Goal: Find contact information: Find contact information

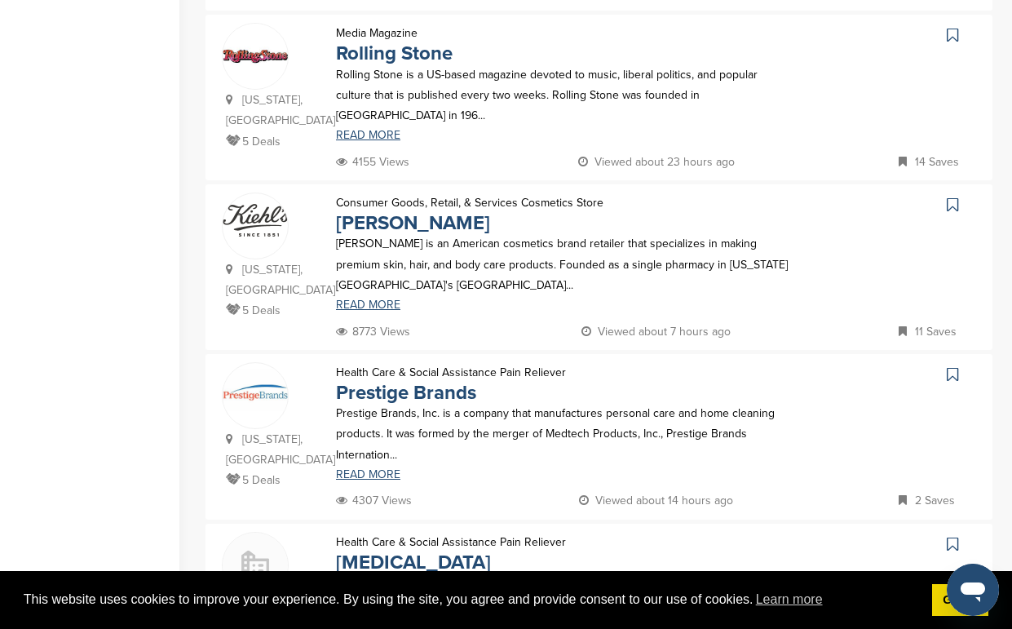
scroll to position [1076, 0]
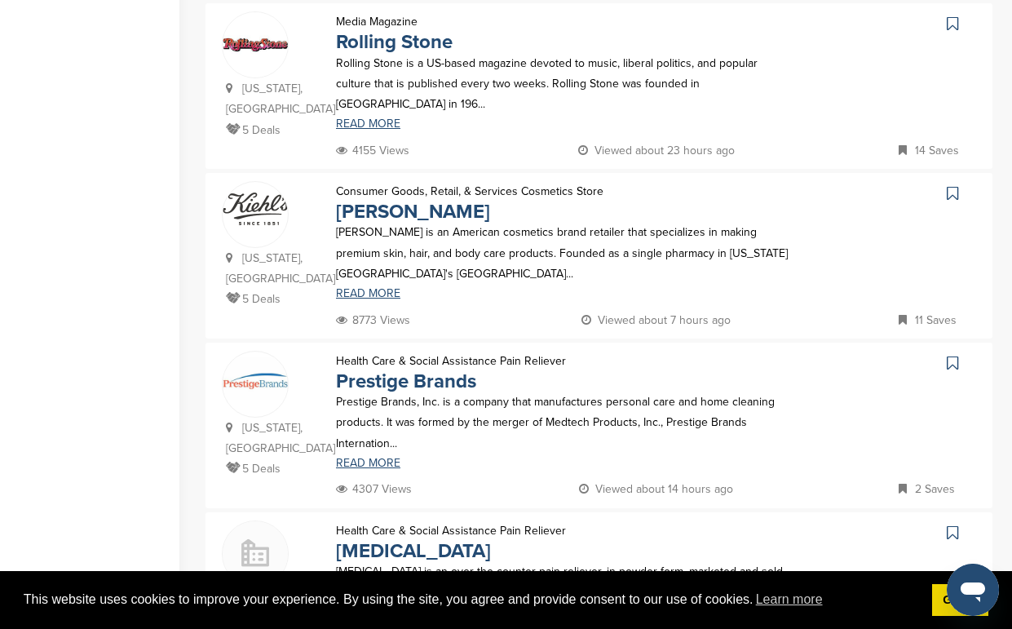
click at [134, 358] on div "Home Search My CRM Pitch Board My Pages Analytics Settings Help Center" at bounding box center [89, 40] width 179 height 2123
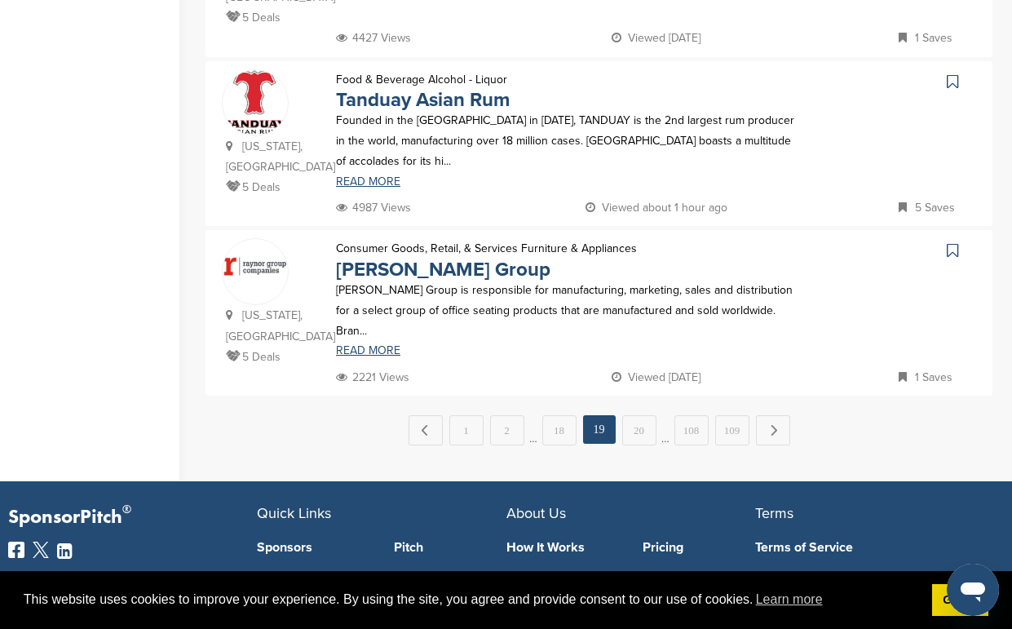
scroll to position [1762, 0]
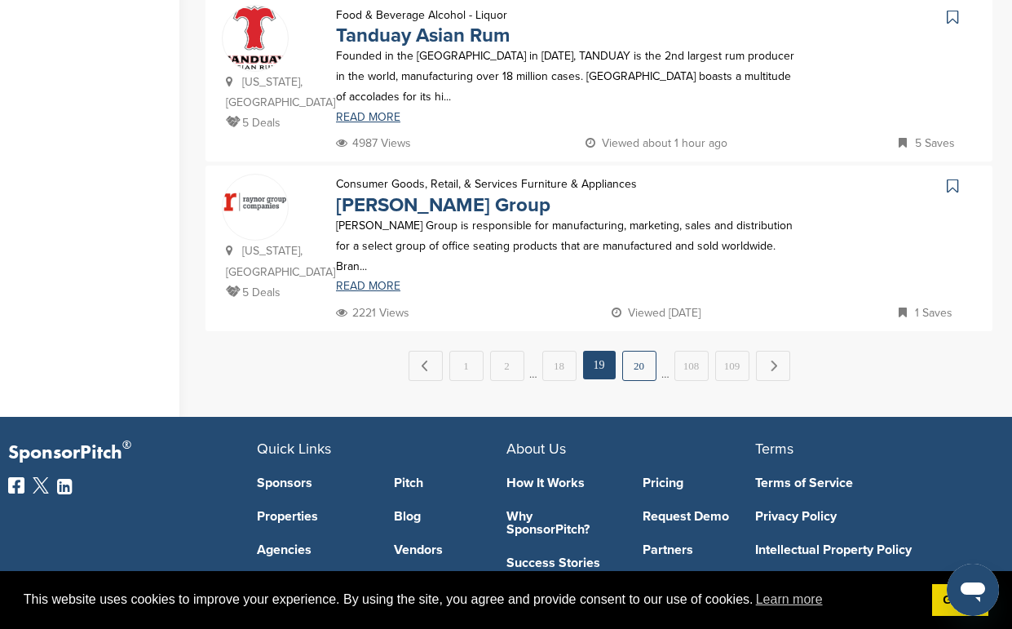
click at [642, 370] on link "20" at bounding box center [639, 366] width 34 height 30
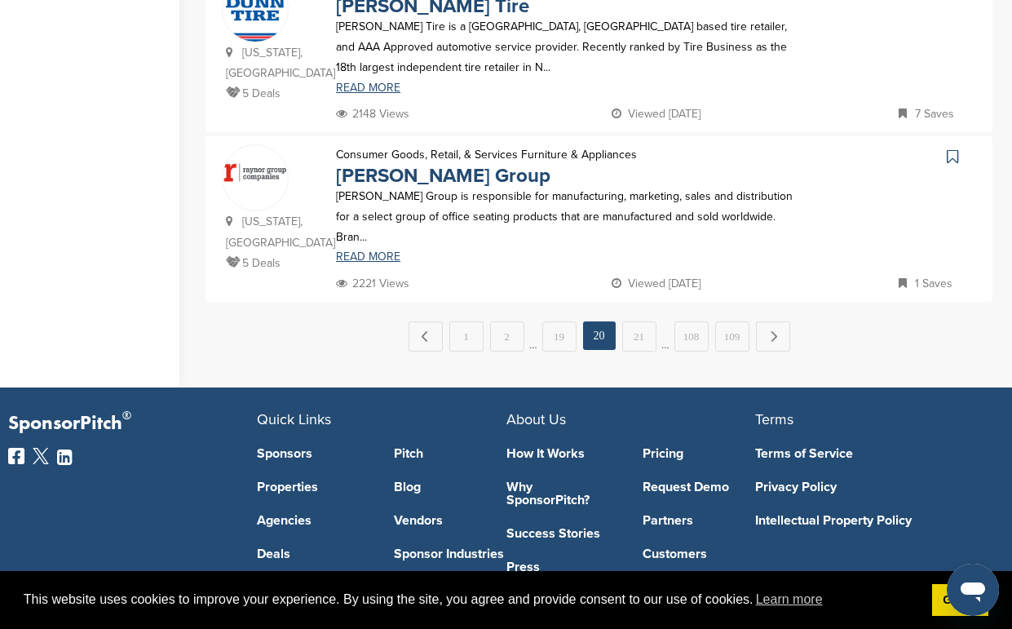
scroll to position [1794, 0]
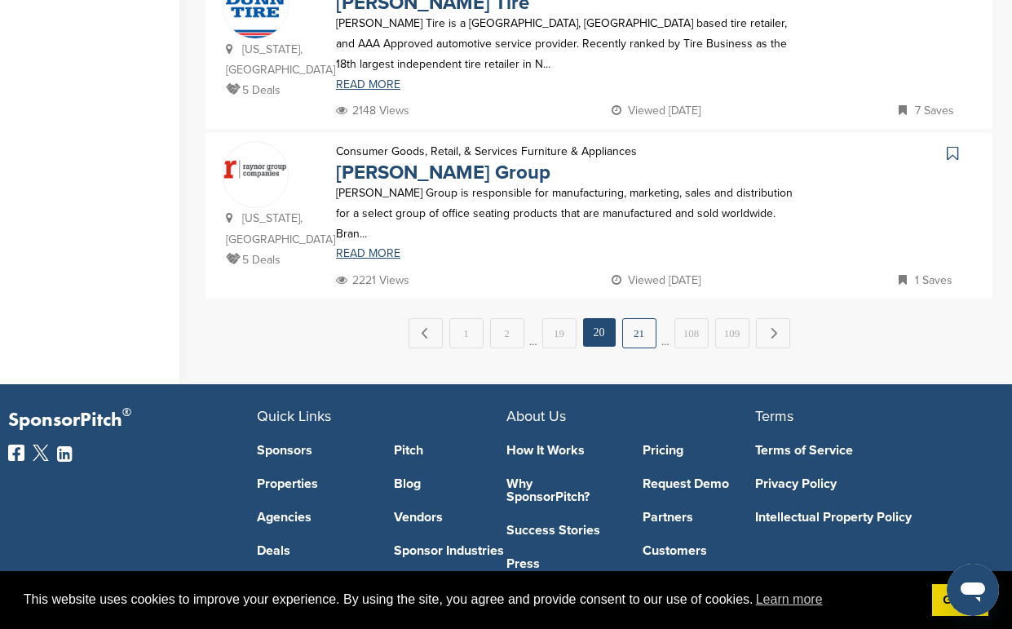
click at [635, 334] on link "21" at bounding box center [639, 333] width 34 height 30
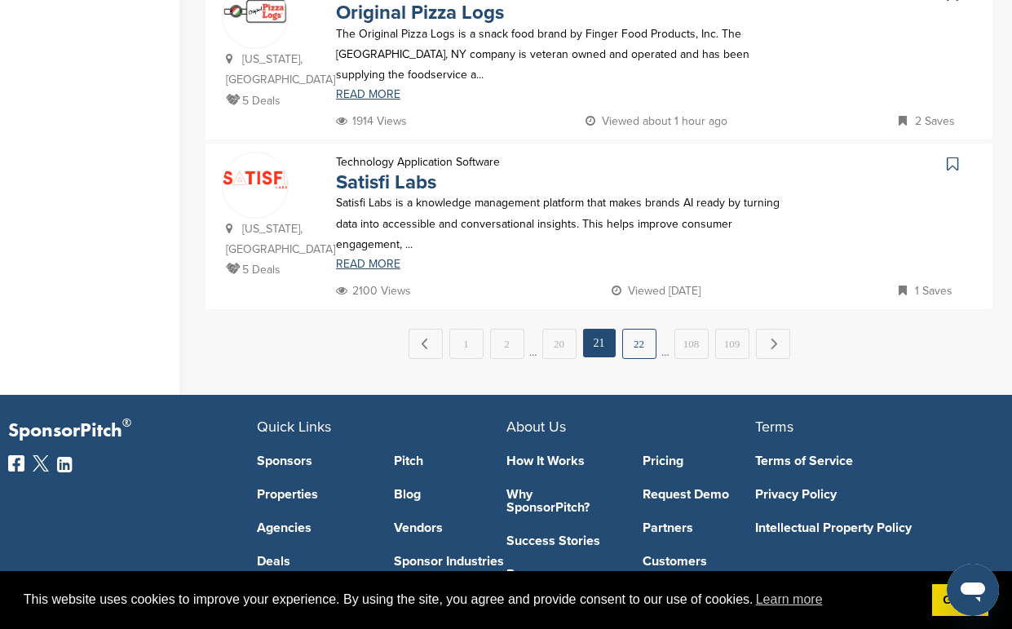
click at [638, 332] on link "22" at bounding box center [639, 344] width 34 height 30
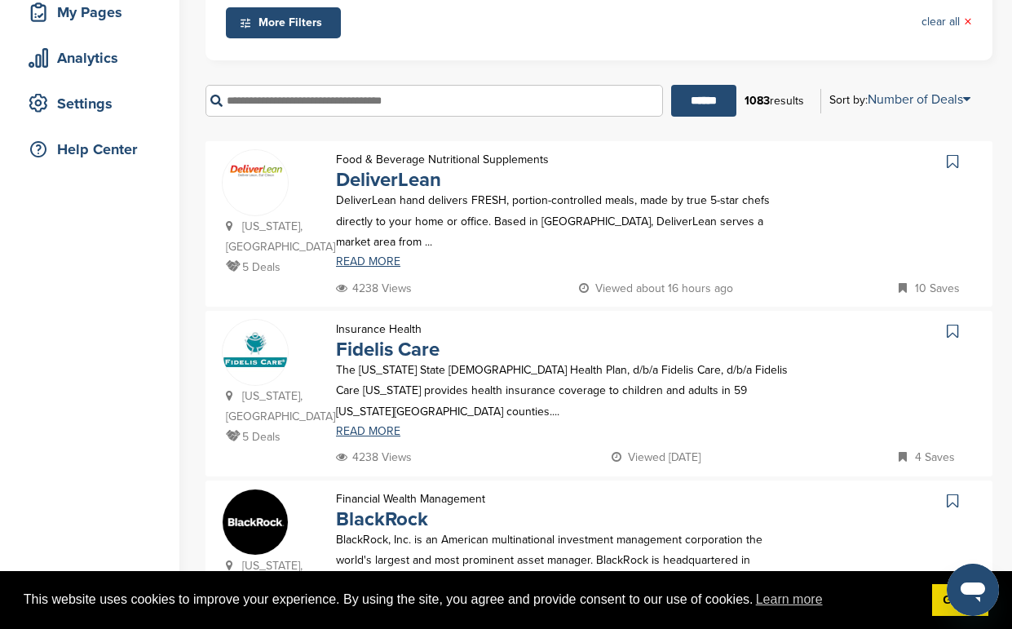
scroll to position [294, 0]
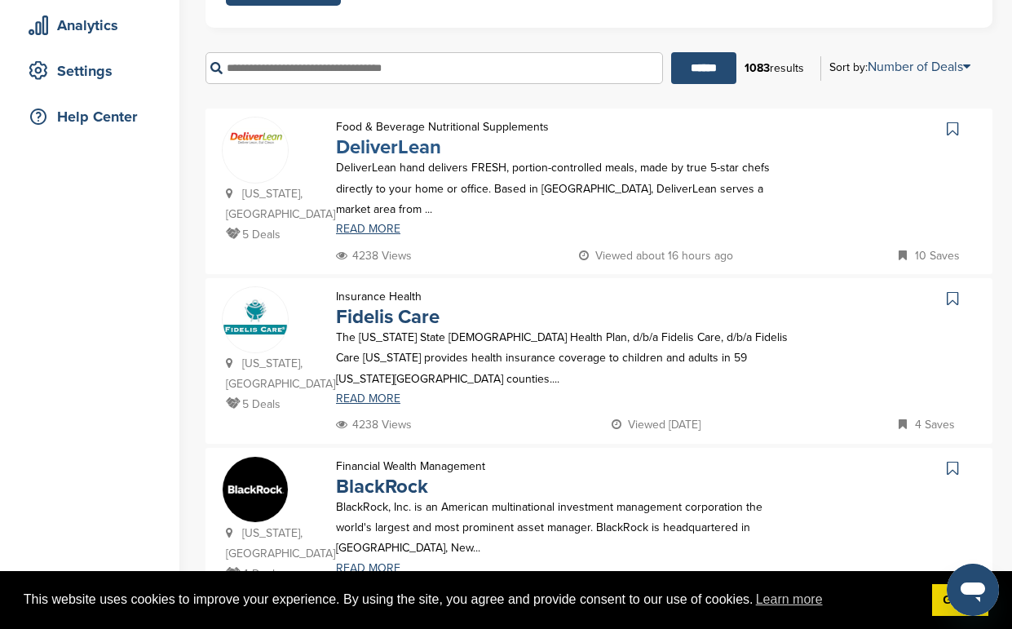
click at [397, 148] on link "DeliverLean" at bounding box center [388, 147] width 105 height 24
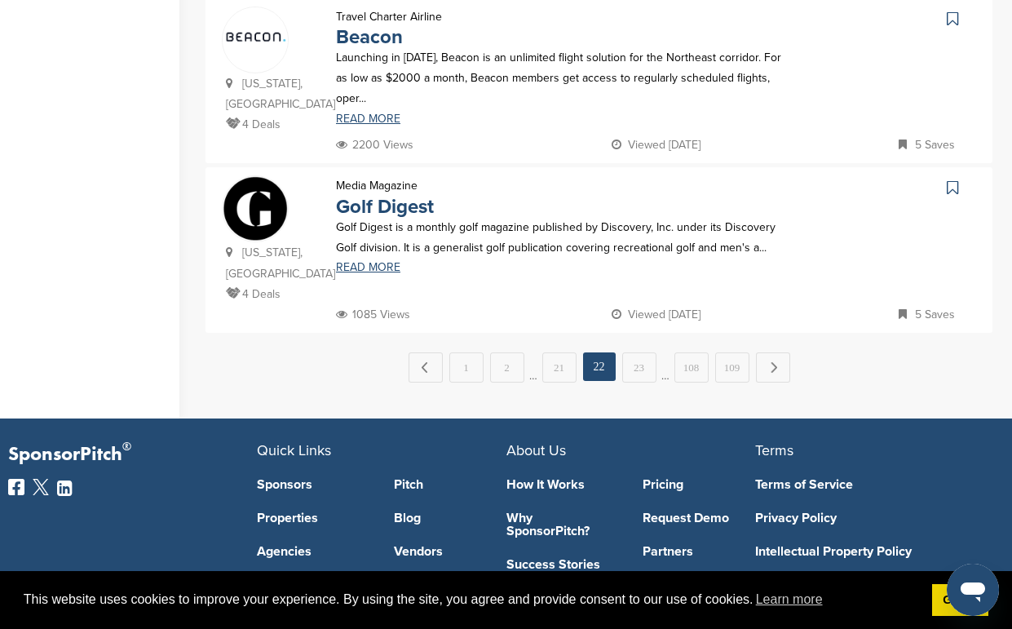
scroll to position [1762, 0]
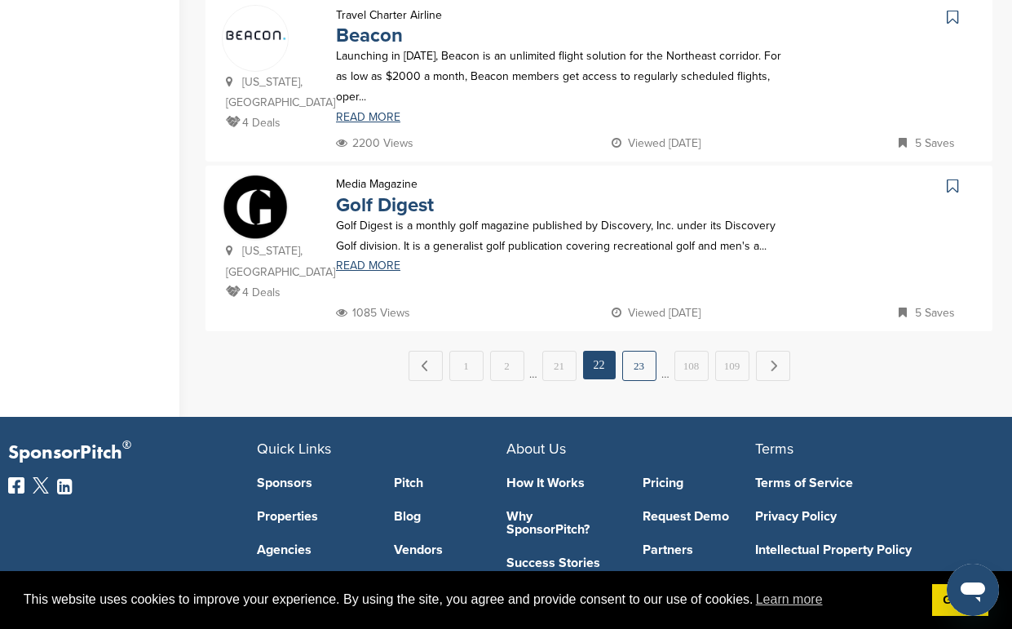
click at [630, 371] on link "23" at bounding box center [639, 366] width 34 height 30
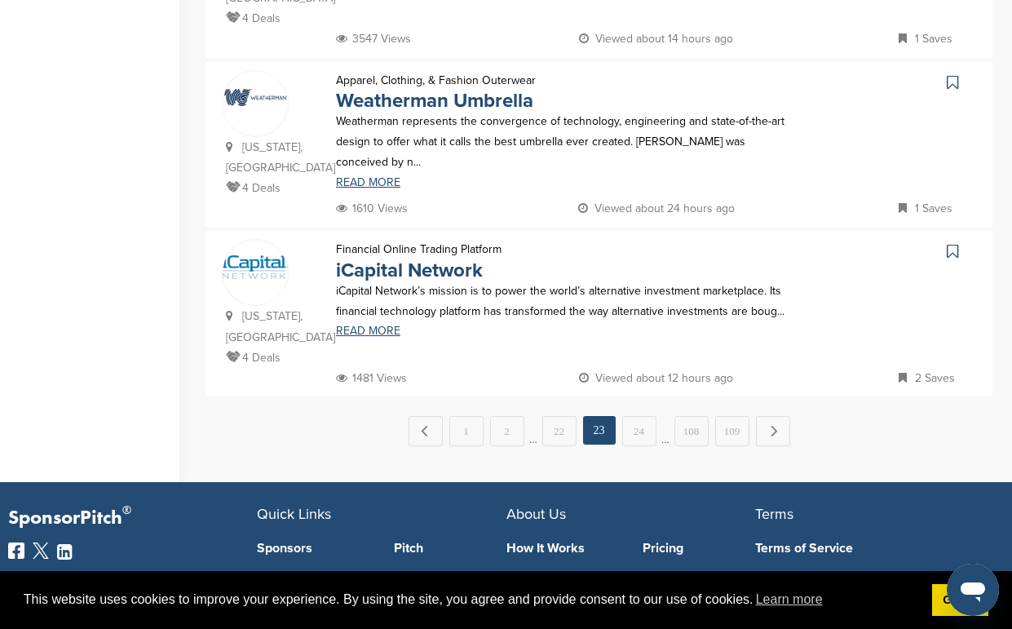
scroll to position [1729, 0]
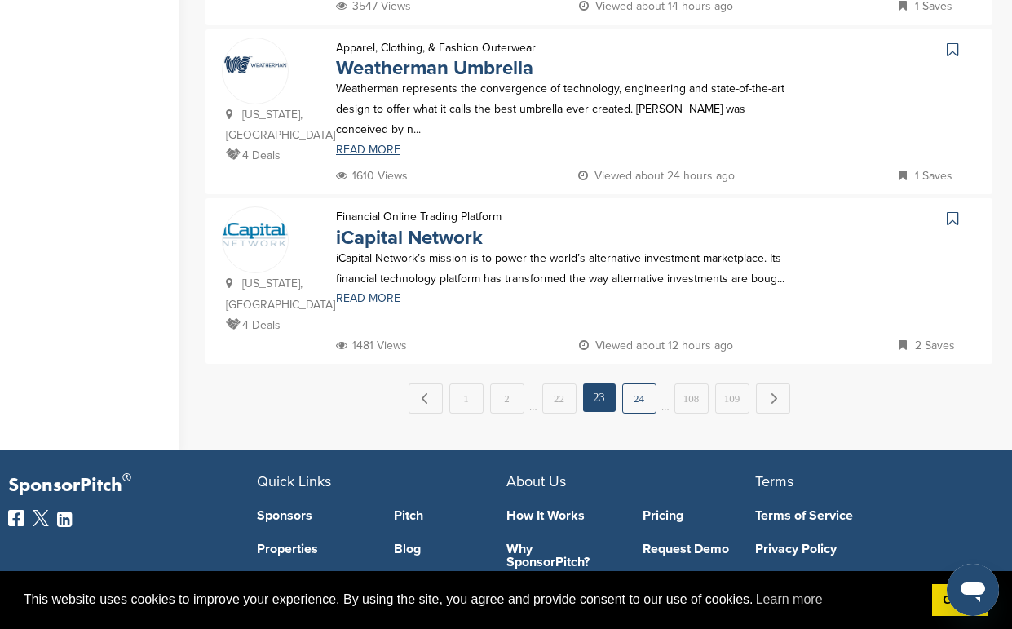
click at [633, 398] on link "24" at bounding box center [639, 398] width 34 height 30
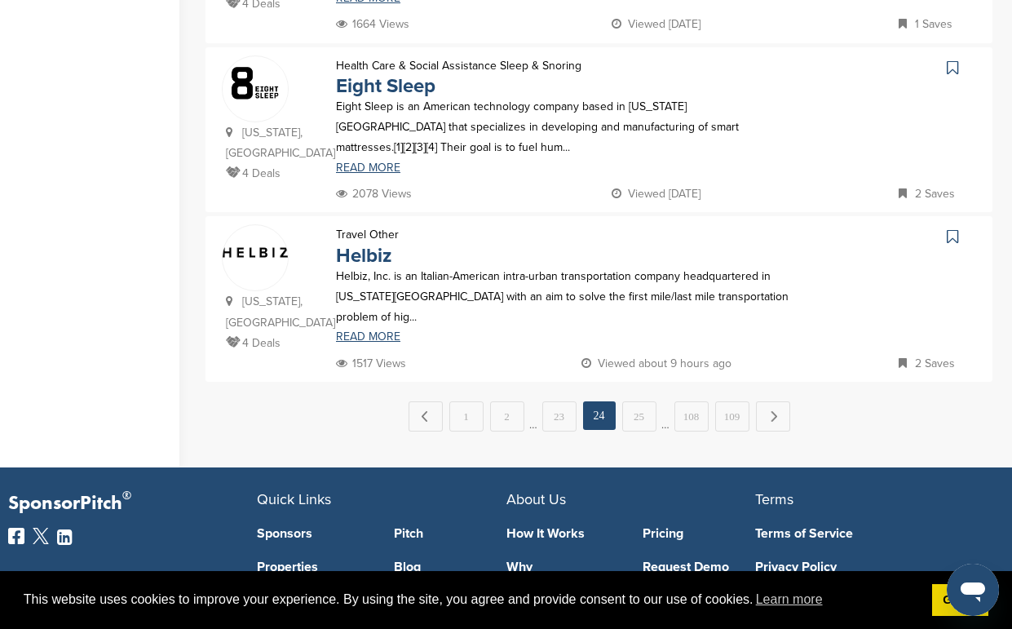
scroll to position [1762, 0]
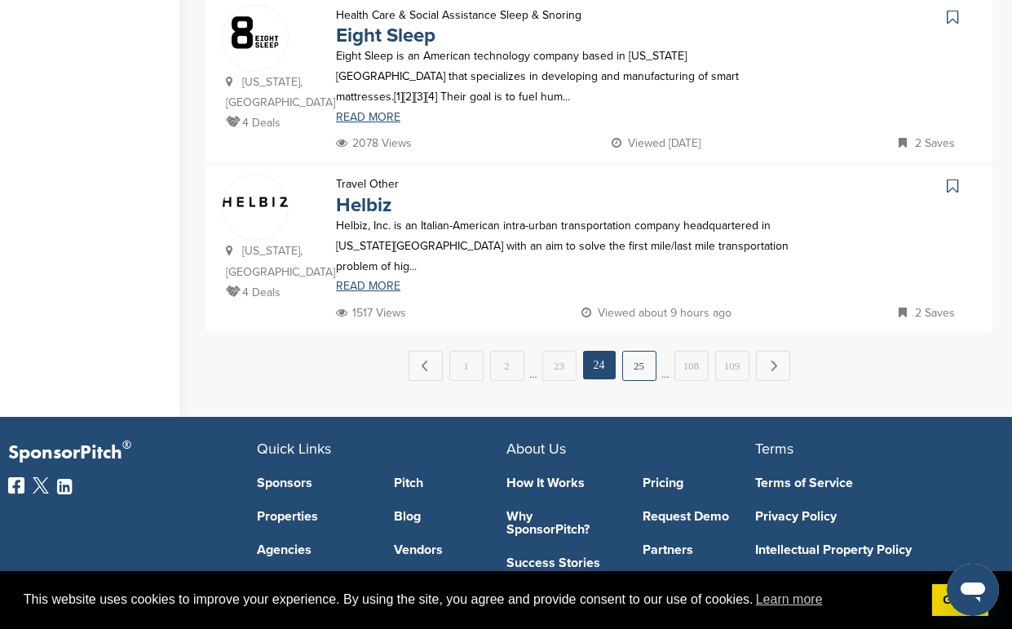
click at [637, 373] on link "25" at bounding box center [639, 366] width 34 height 30
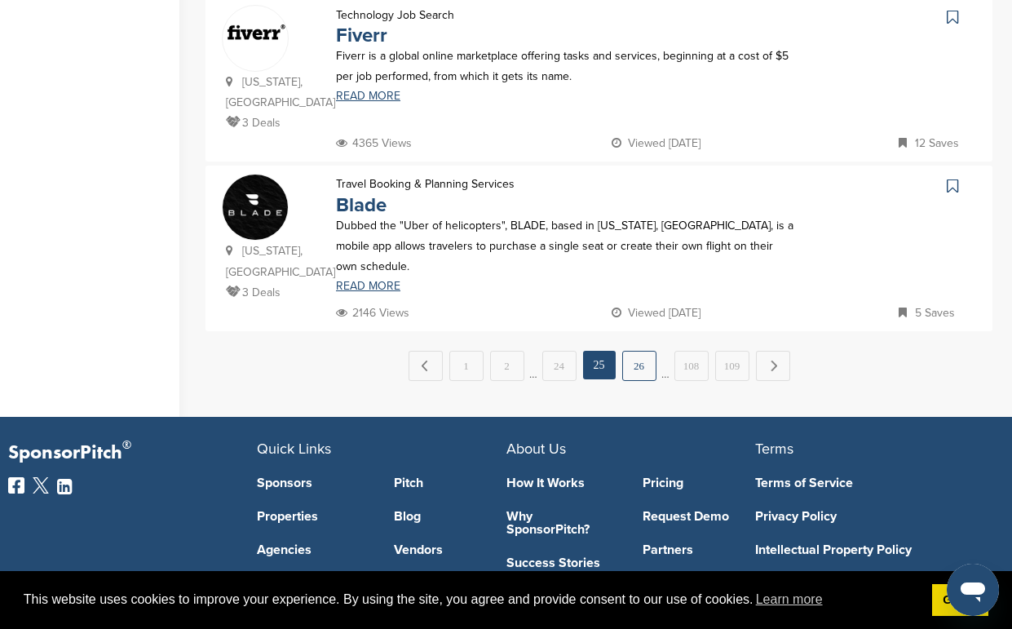
click at [636, 375] on link "26" at bounding box center [639, 366] width 34 height 30
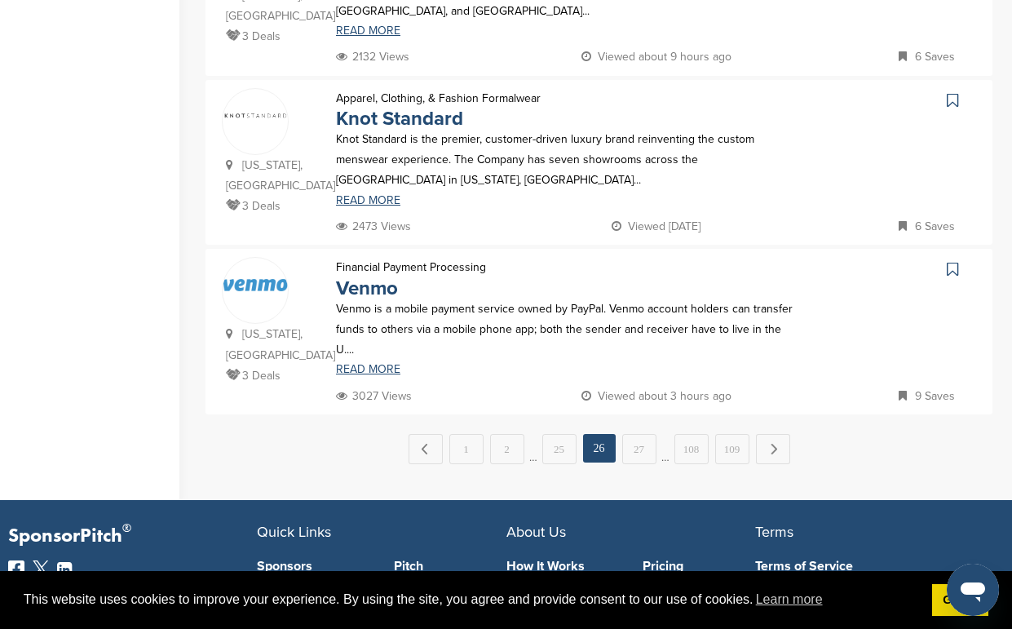
scroll to position [1729, 0]
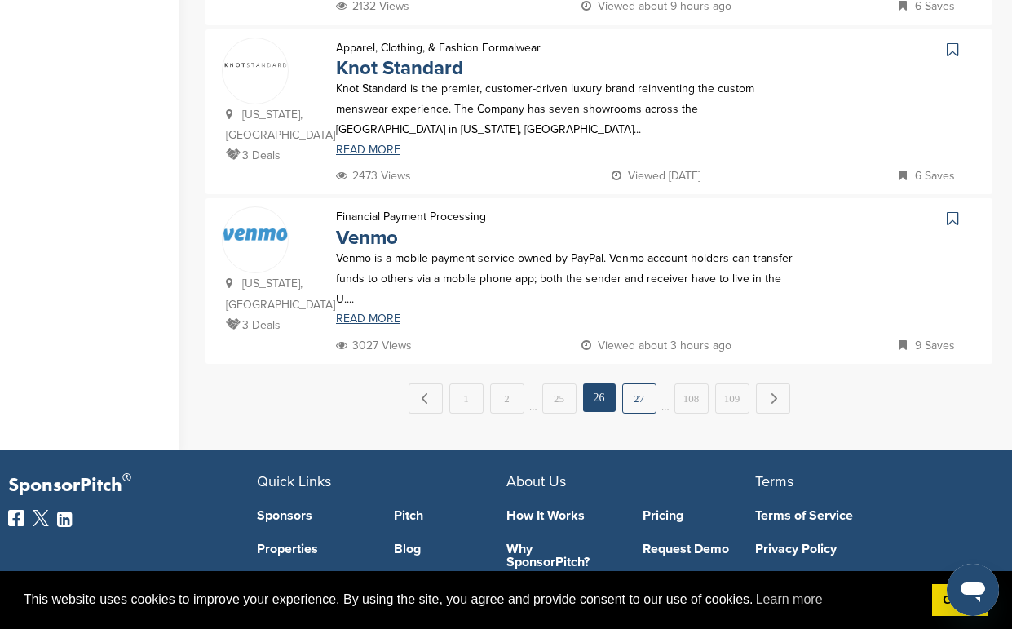
click at [641, 401] on link "27" at bounding box center [639, 398] width 34 height 30
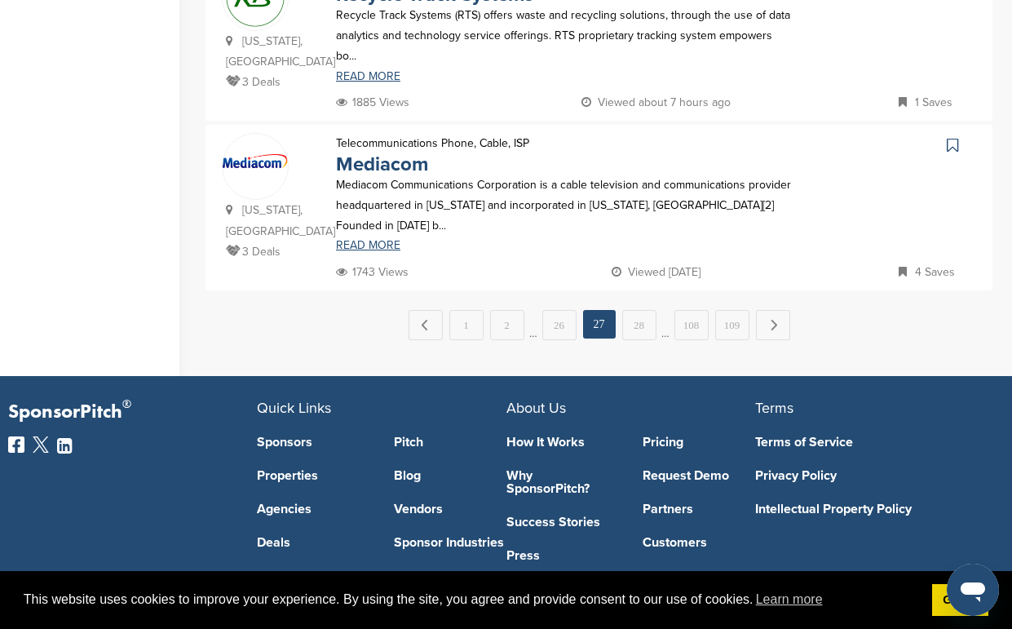
scroll to position [1827, 0]
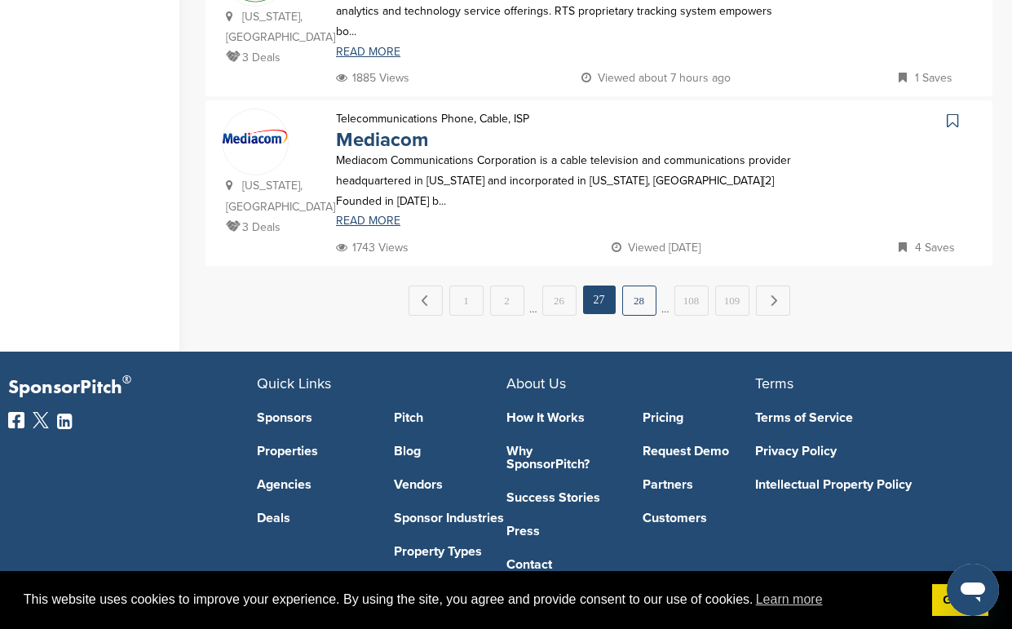
click at [635, 305] on link "28" at bounding box center [639, 300] width 34 height 30
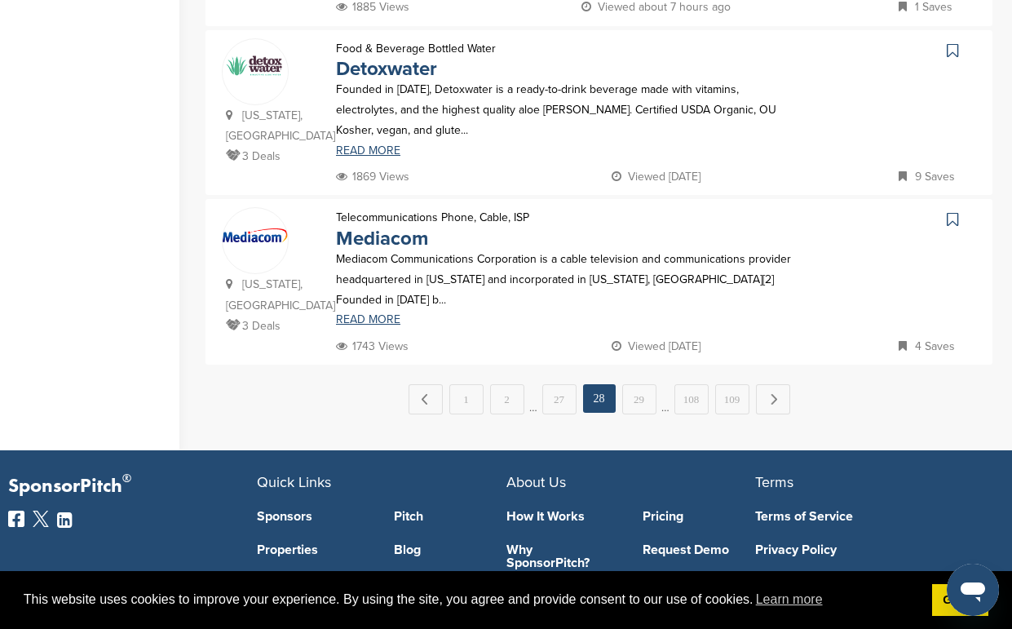
scroll to position [1729, 0]
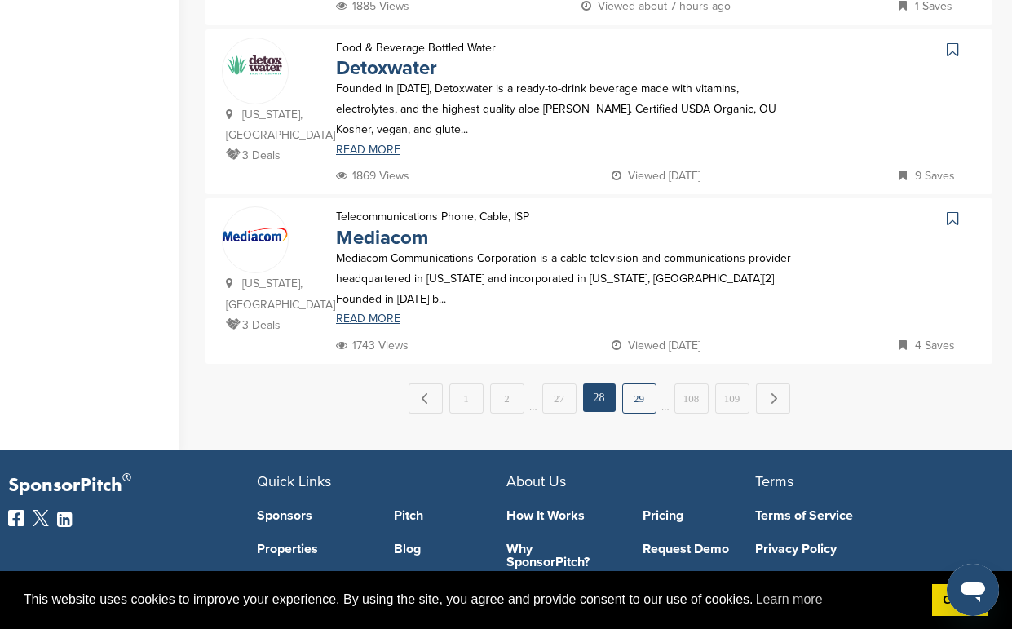
click at [639, 404] on link "29" at bounding box center [639, 398] width 34 height 30
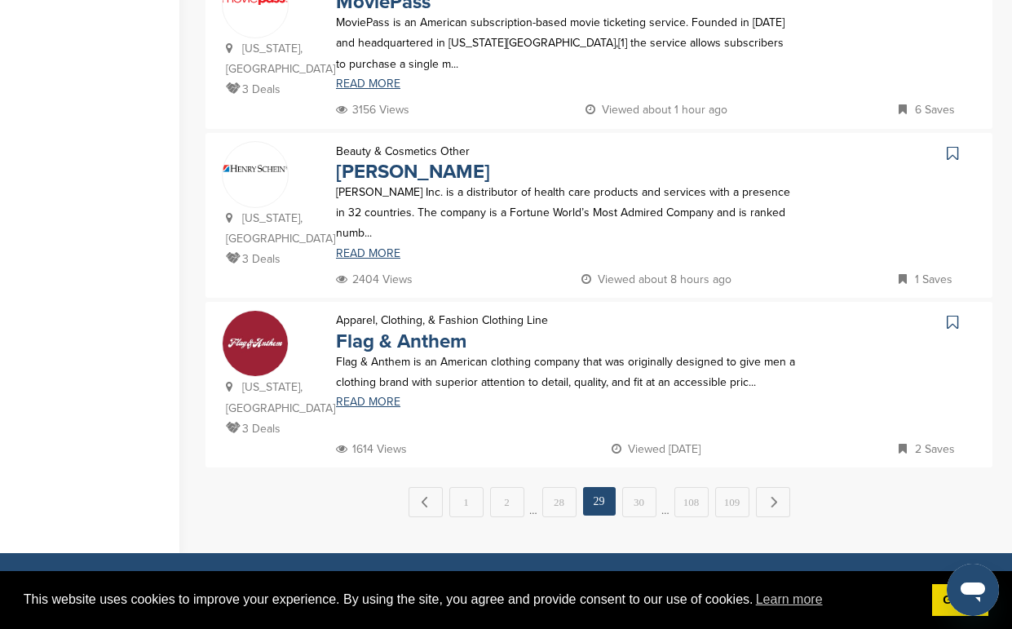
scroll to position [1696, 0]
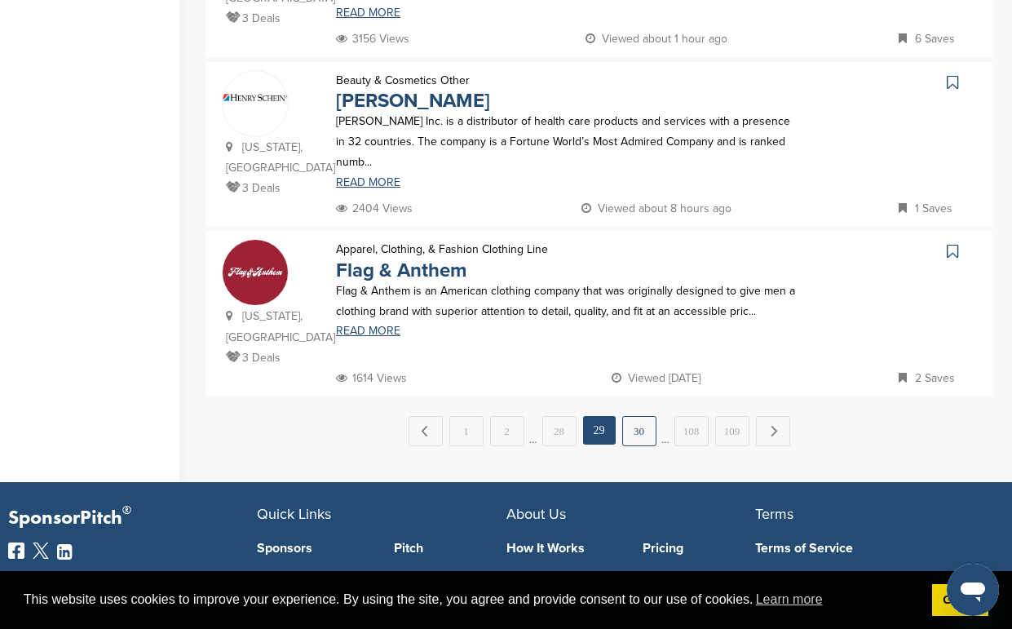
click at [637, 436] on link "30" at bounding box center [639, 431] width 34 height 30
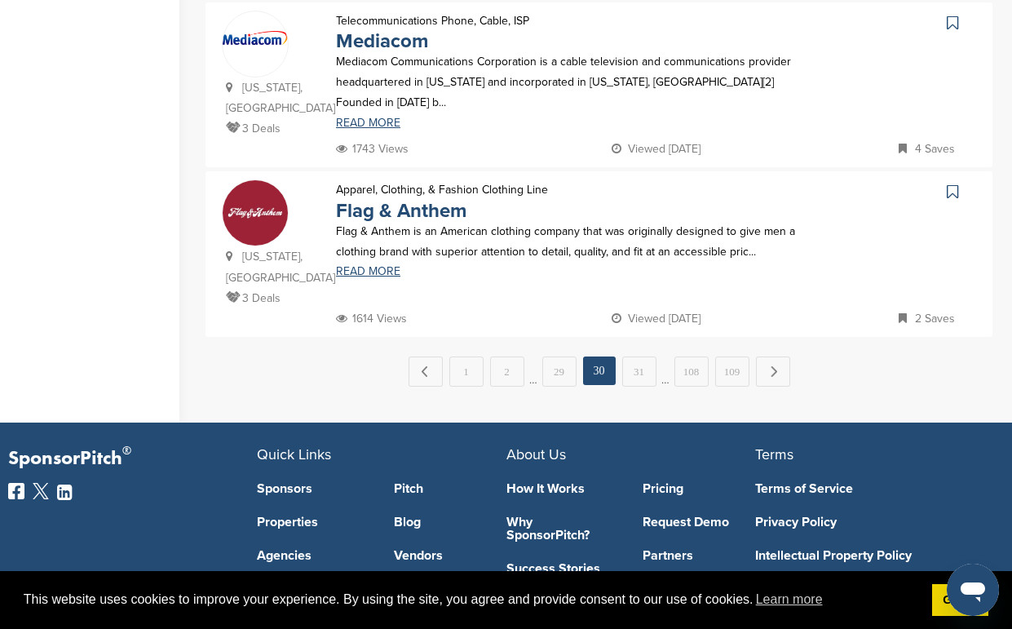
scroll to position [1827, 0]
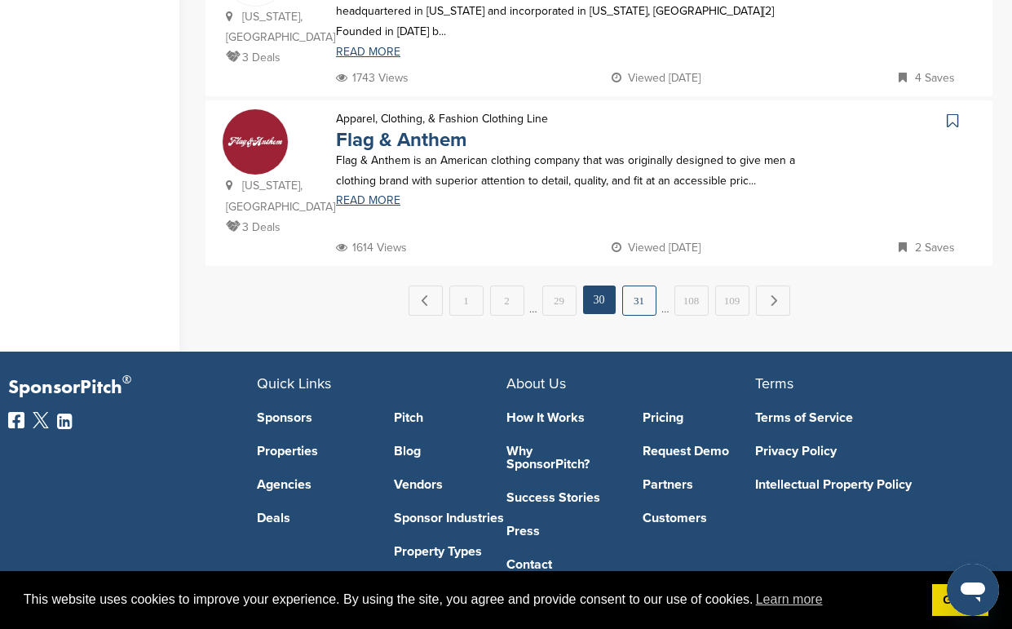
click at [640, 310] on link "31" at bounding box center [639, 300] width 34 height 30
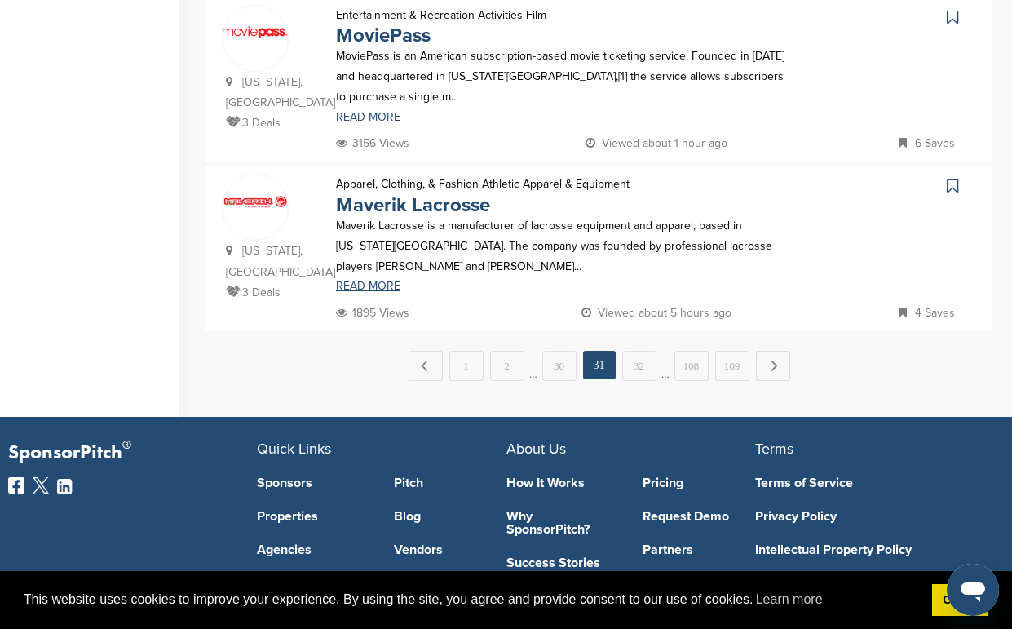
scroll to position [1794, 0]
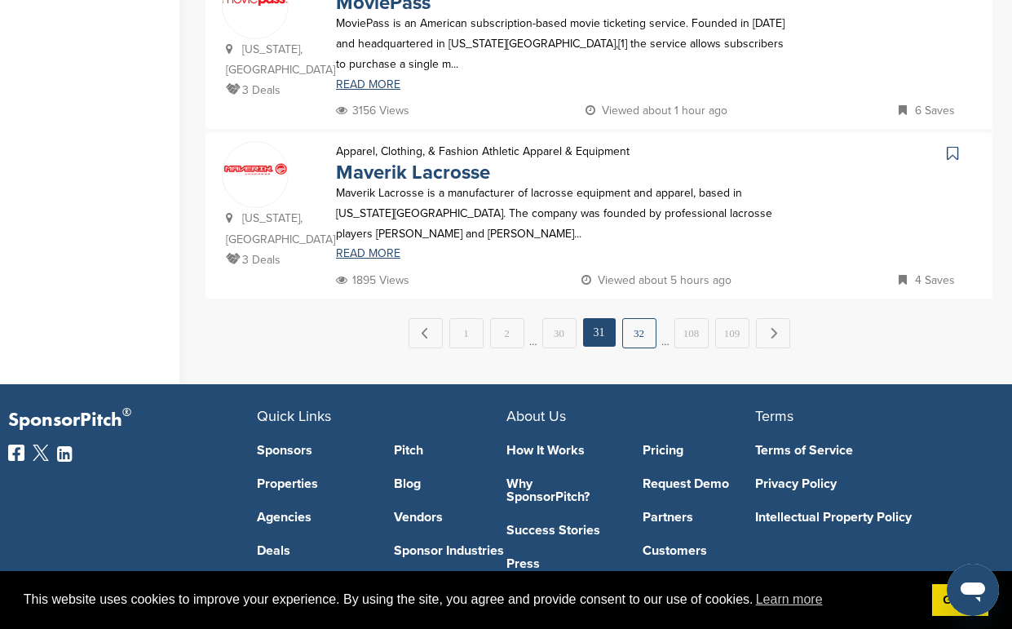
click at [640, 333] on link "32" at bounding box center [639, 333] width 34 height 30
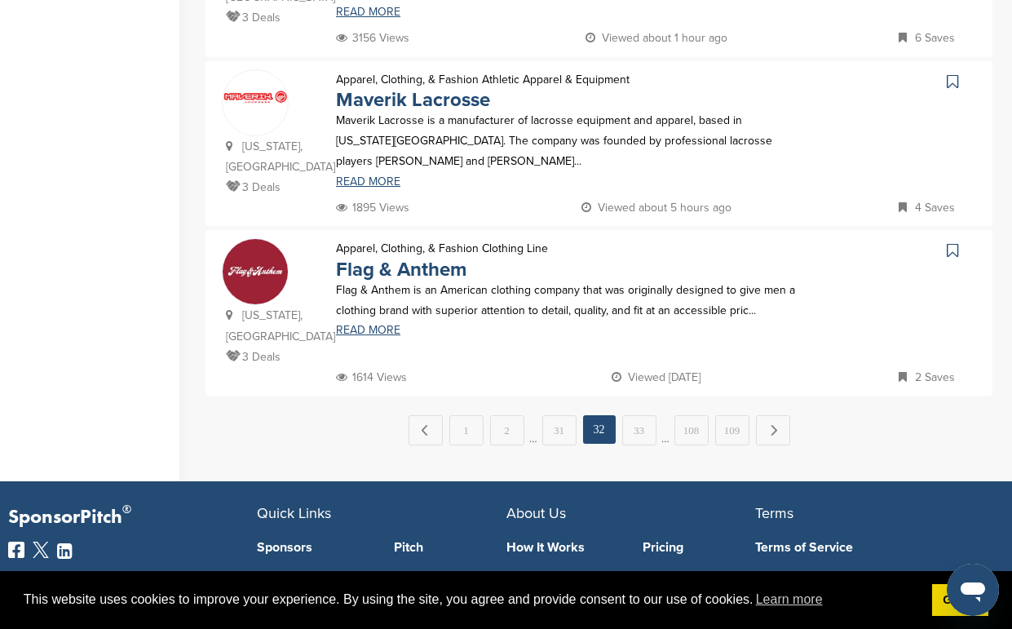
scroll to position [1729, 0]
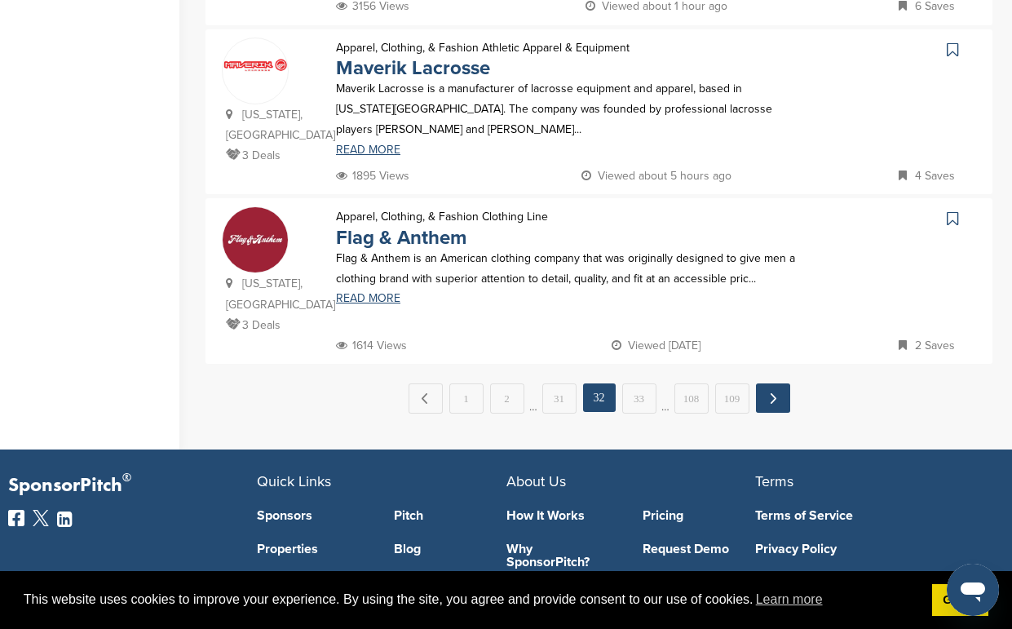
click at [766, 408] on link "Next →" at bounding box center [773, 397] width 34 height 29
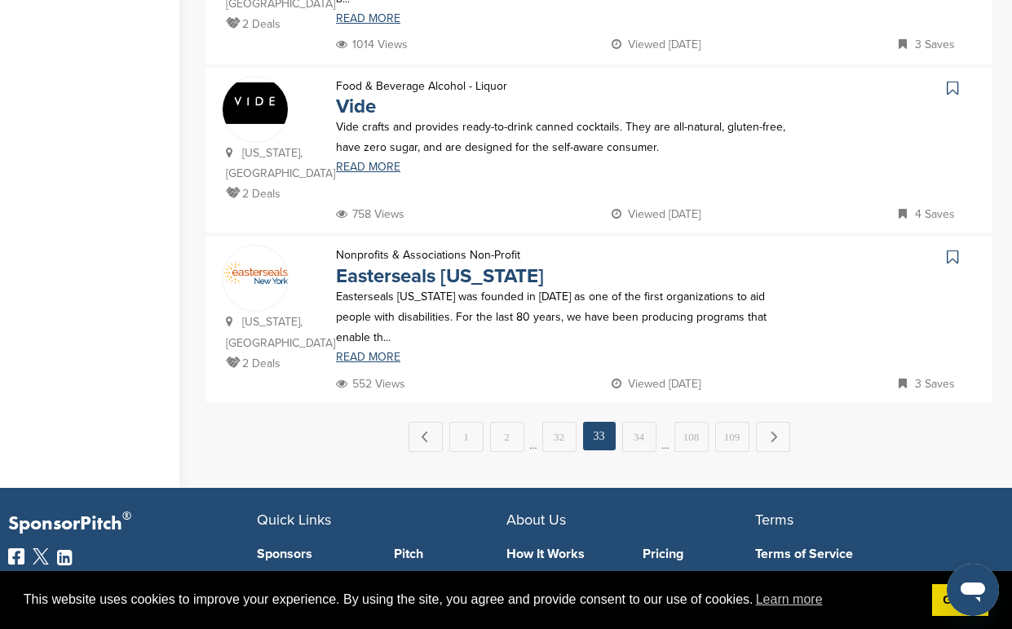
scroll to position [1696, 0]
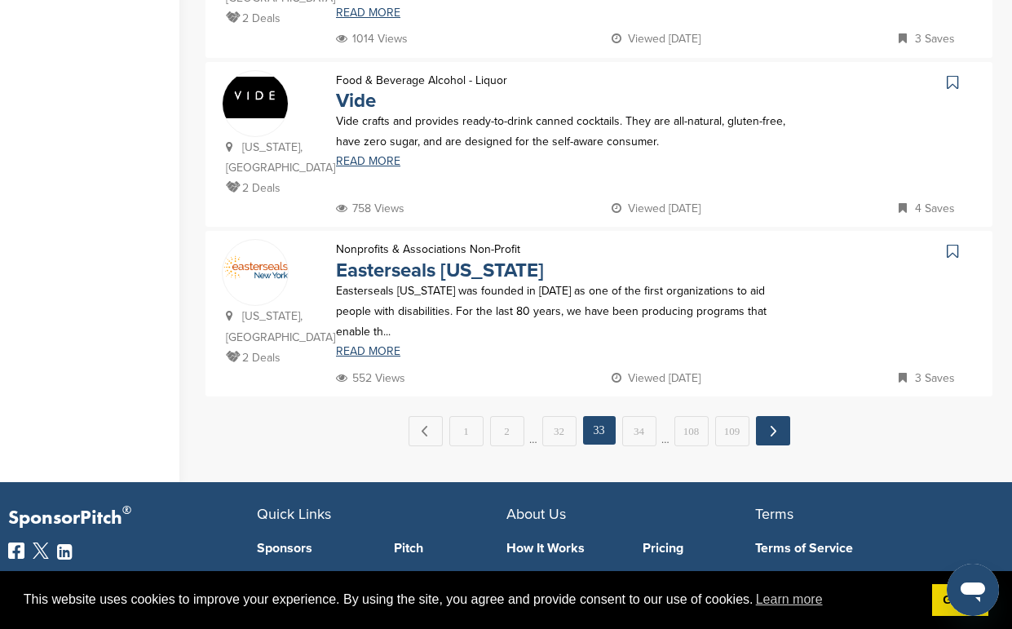
click at [771, 437] on link "Next →" at bounding box center [773, 430] width 34 height 29
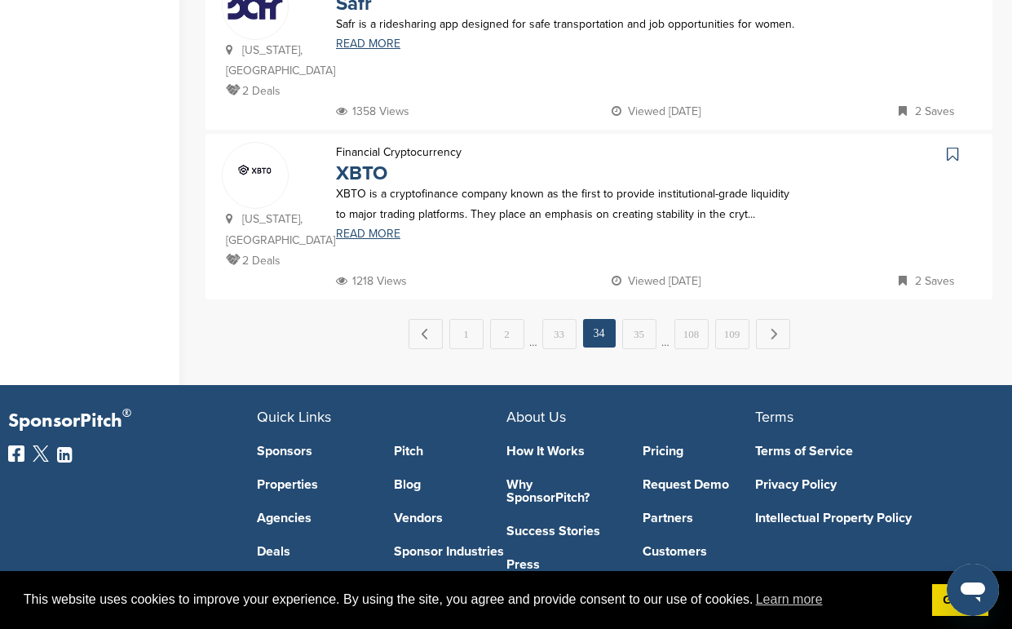
scroll to position [1794, 0]
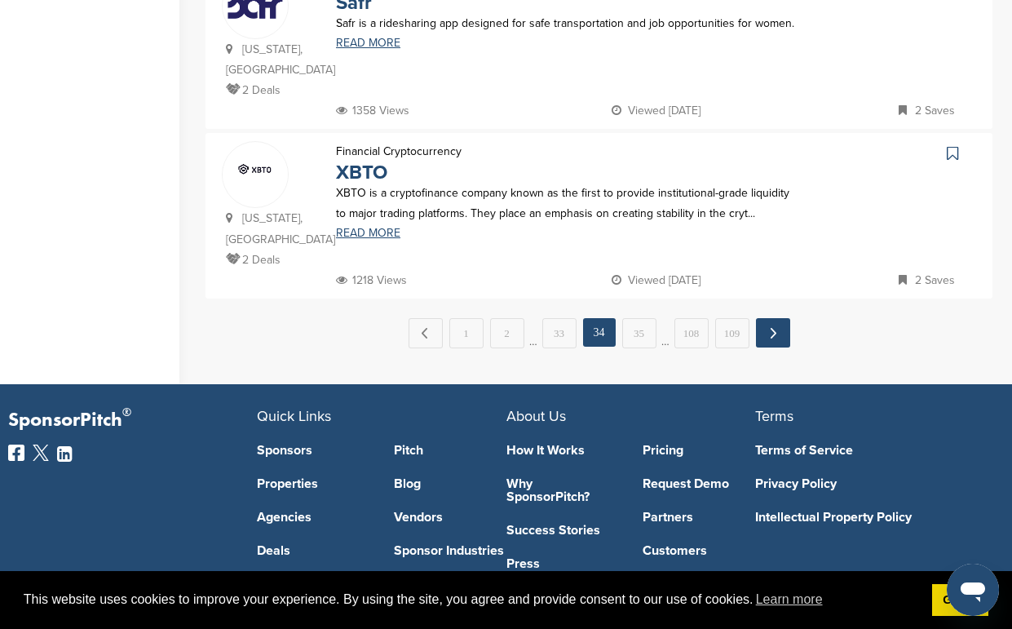
click at [766, 339] on link "Next →" at bounding box center [773, 332] width 34 height 29
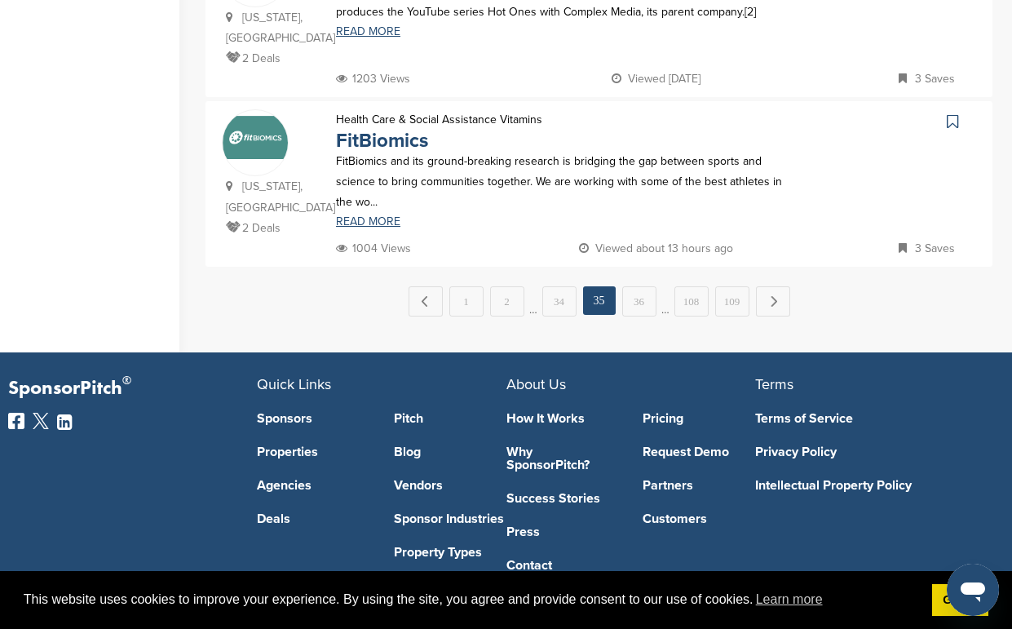
scroll to position [1827, 0]
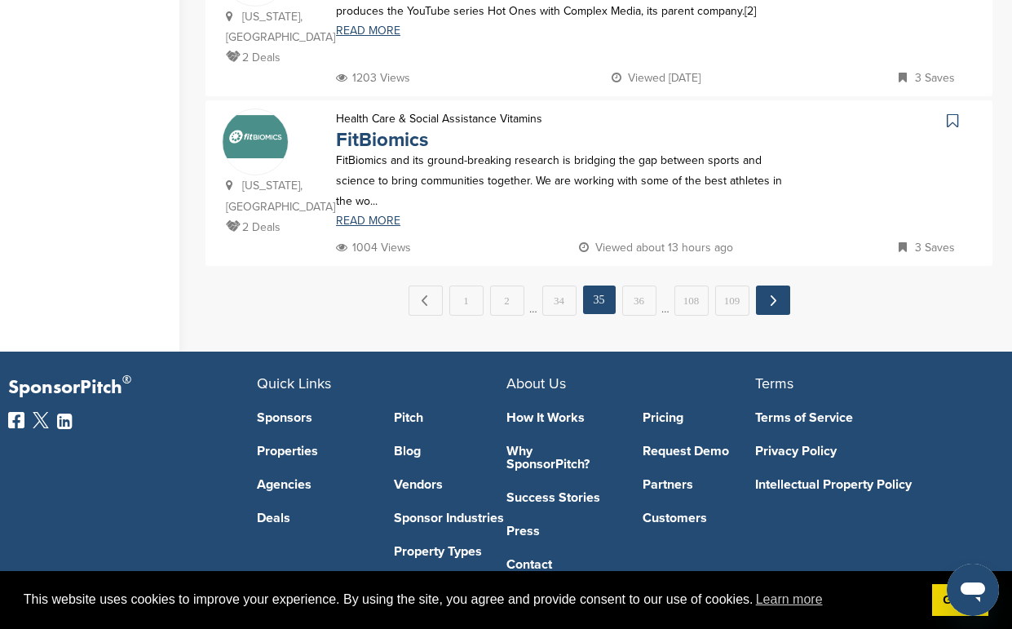
click at [768, 310] on link "Next →" at bounding box center [773, 299] width 34 height 29
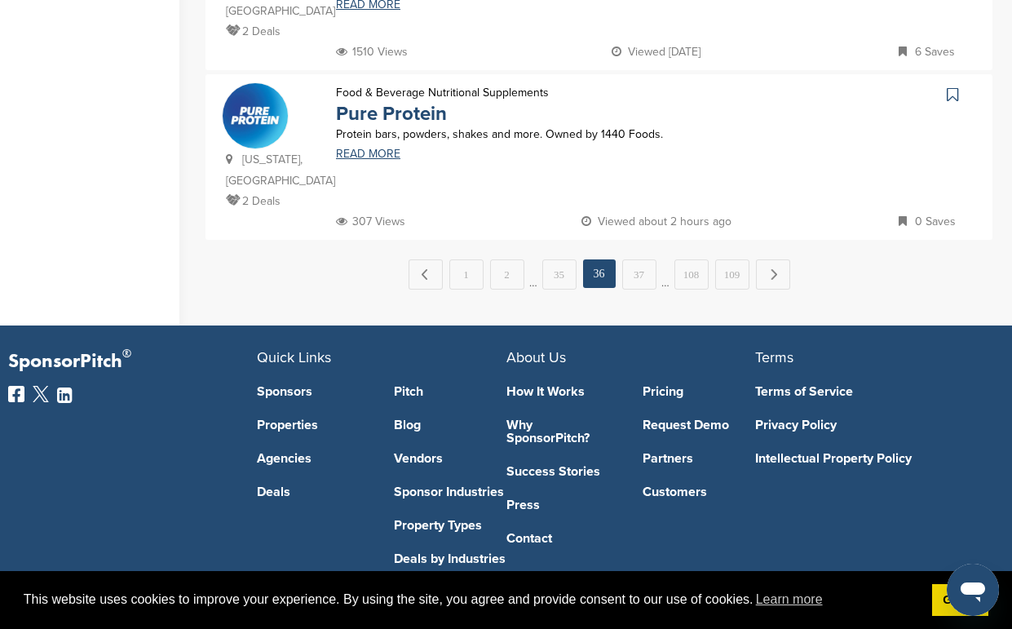
scroll to position [1859, 0]
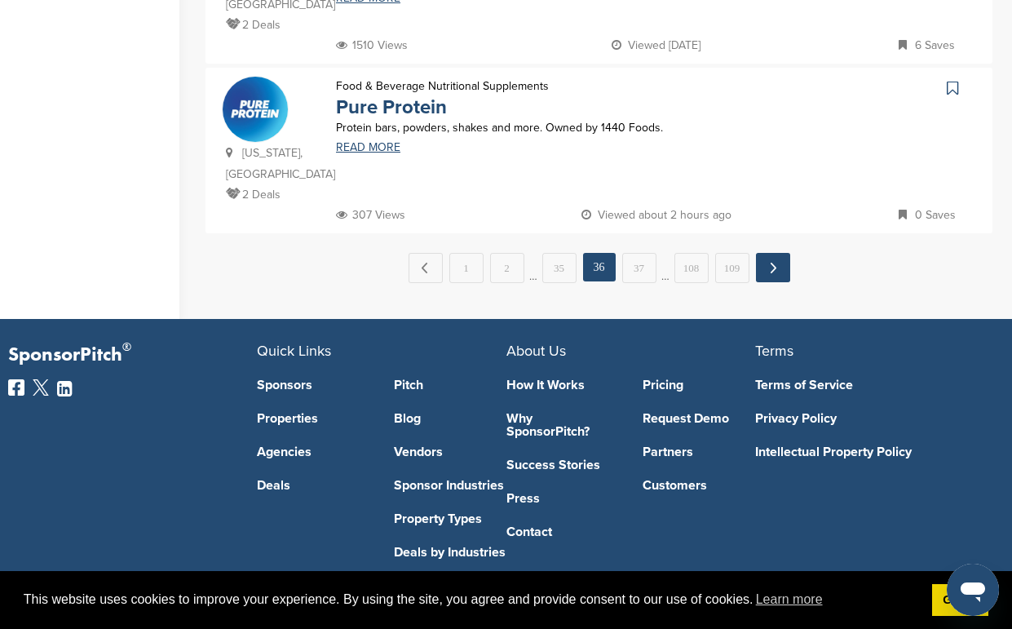
click at [774, 273] on link "Next →" at bounding box center [773, 267] width 34 height 29
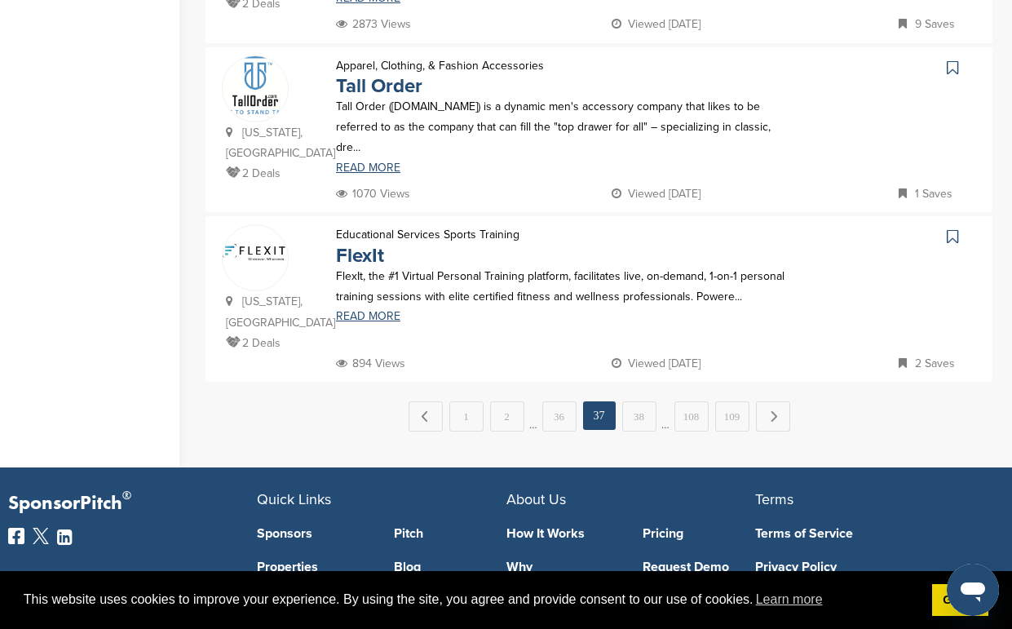
scroll to position [1729, 0]
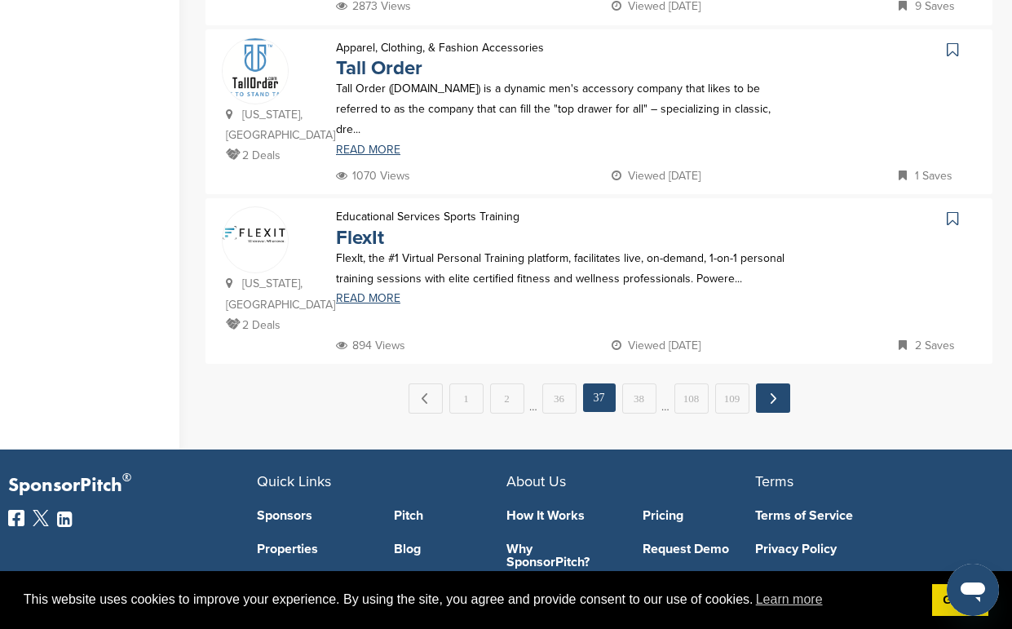
click at [769, 405] on link "Next →" at bounding box center [773, 397] width 34 height 29
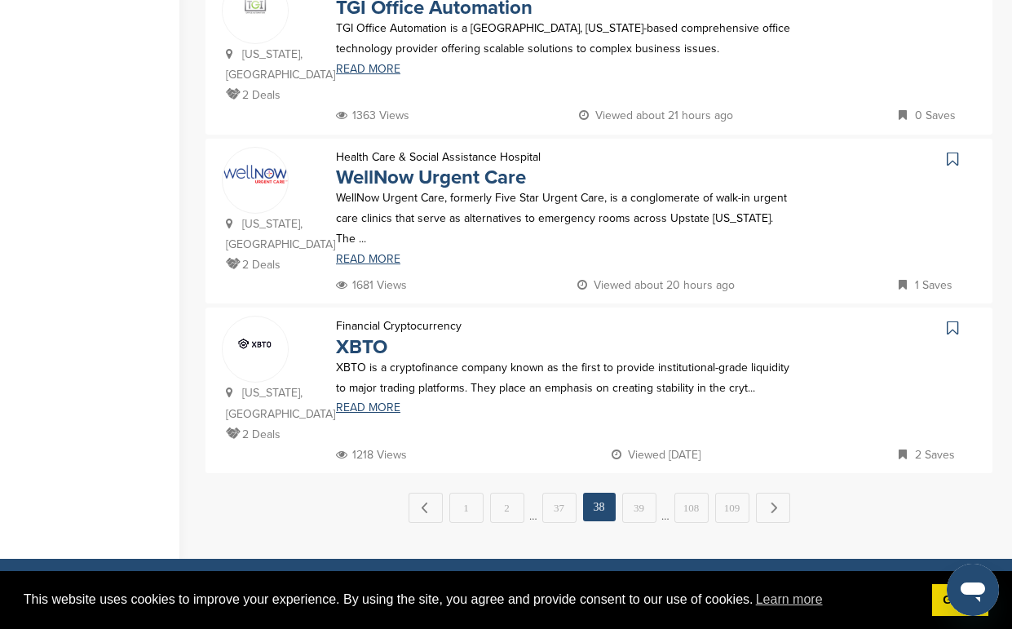
scroll to position [1631, 0]
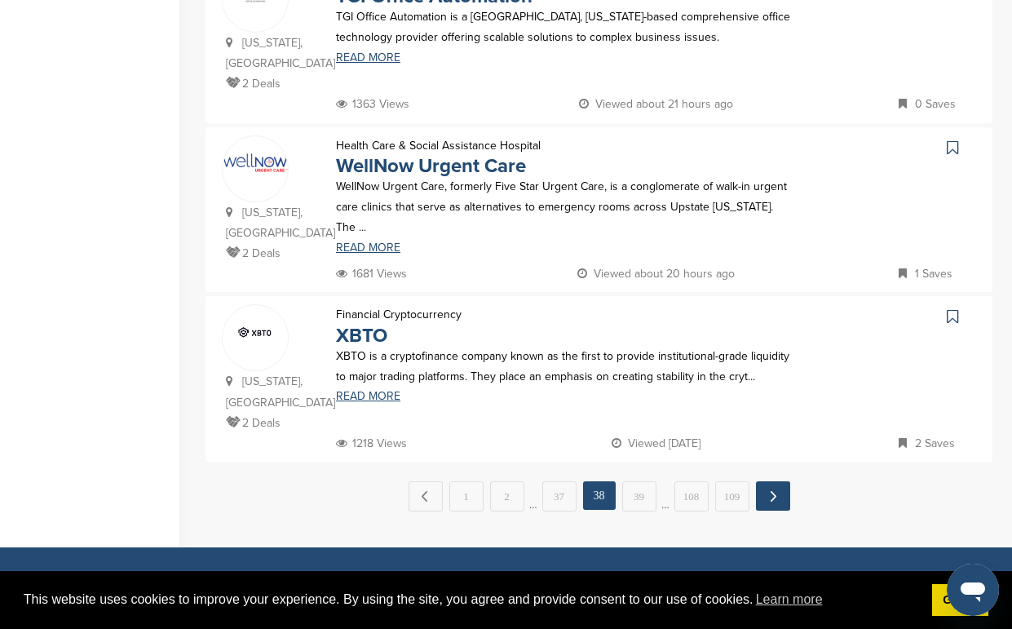
click at [772, 495] on link "Next →" at bounding box center [773, 495] width 34 height 29
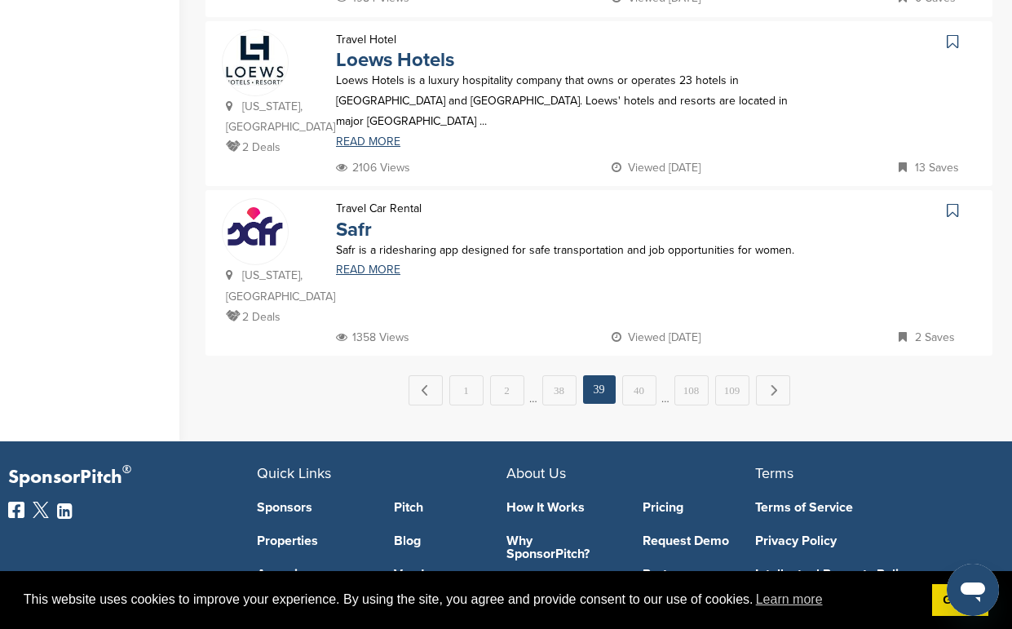
scroll to position [1762, 0]
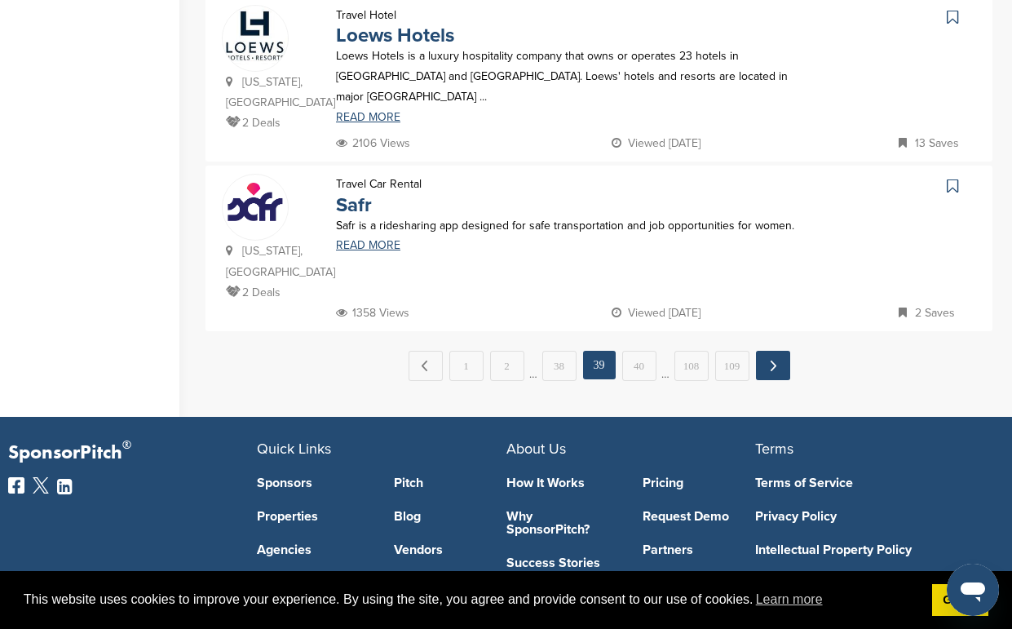
click at [778, 360] on link "Next →" at bounding box center [773, 365] width 34 height 29
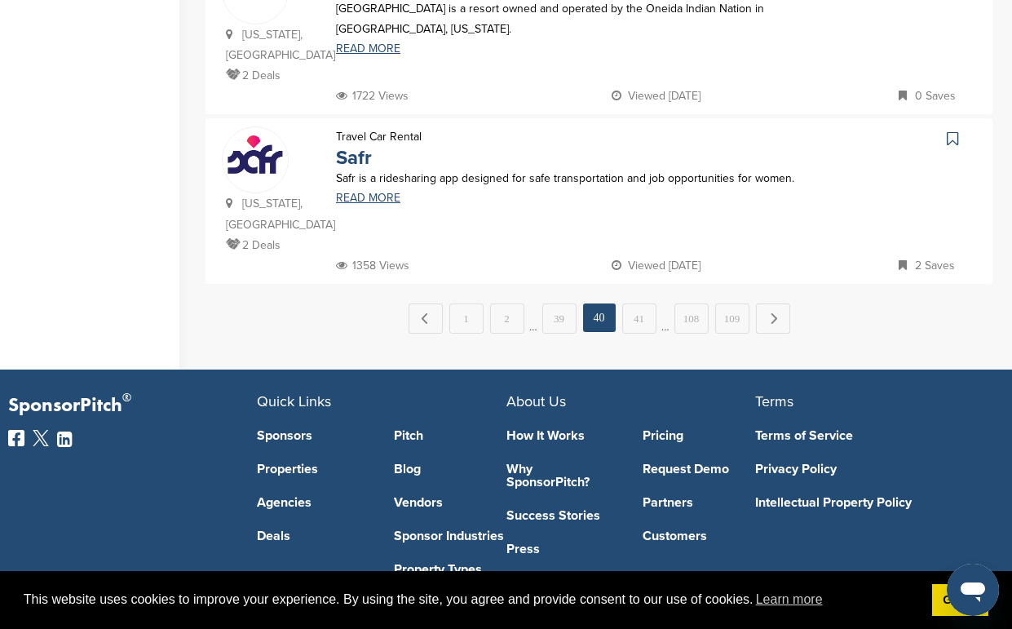
scroll to position [1827, 0]
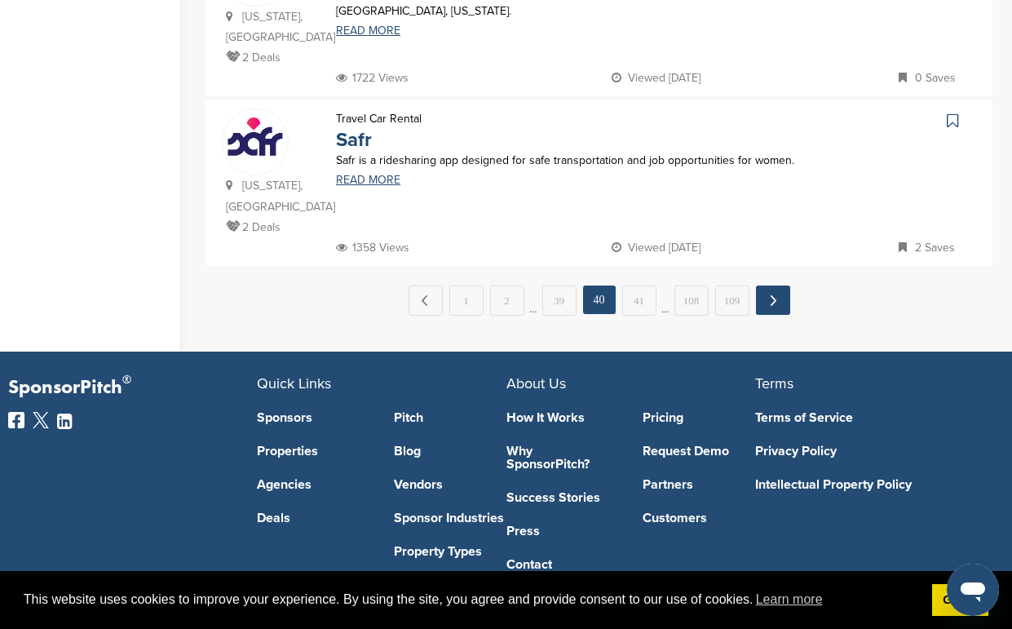
click at [774, 300] on link "Next →" at bounding box center [773, 299] width 34 height 29
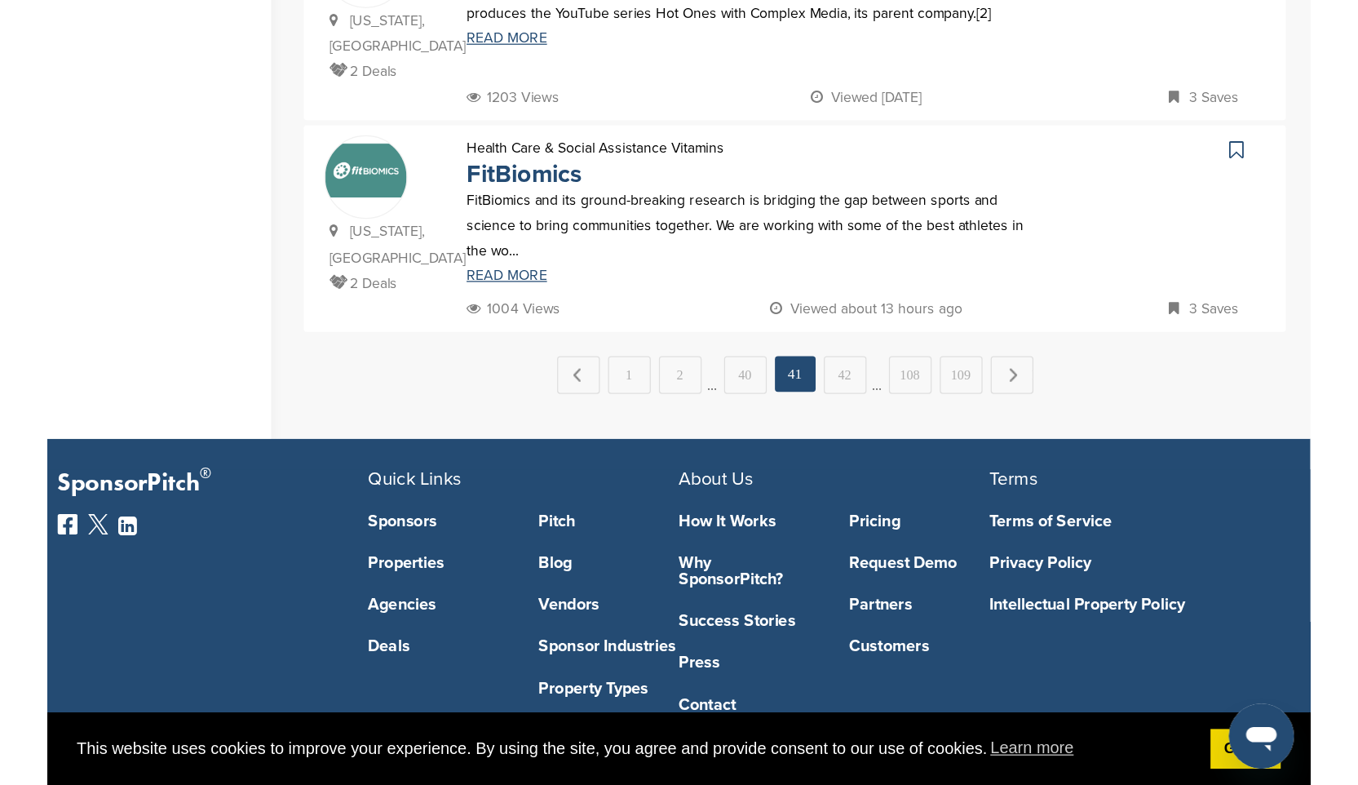
scroll to position [0, 0]
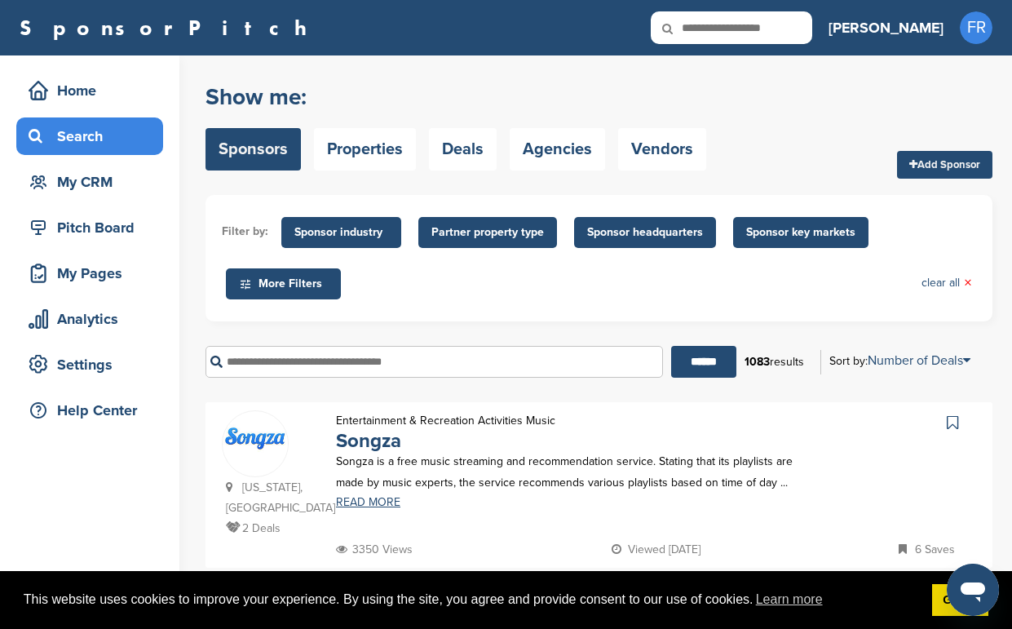
click at [294, 287] on span "More Filters" at bounding box center [286, 284] width 94 height 18
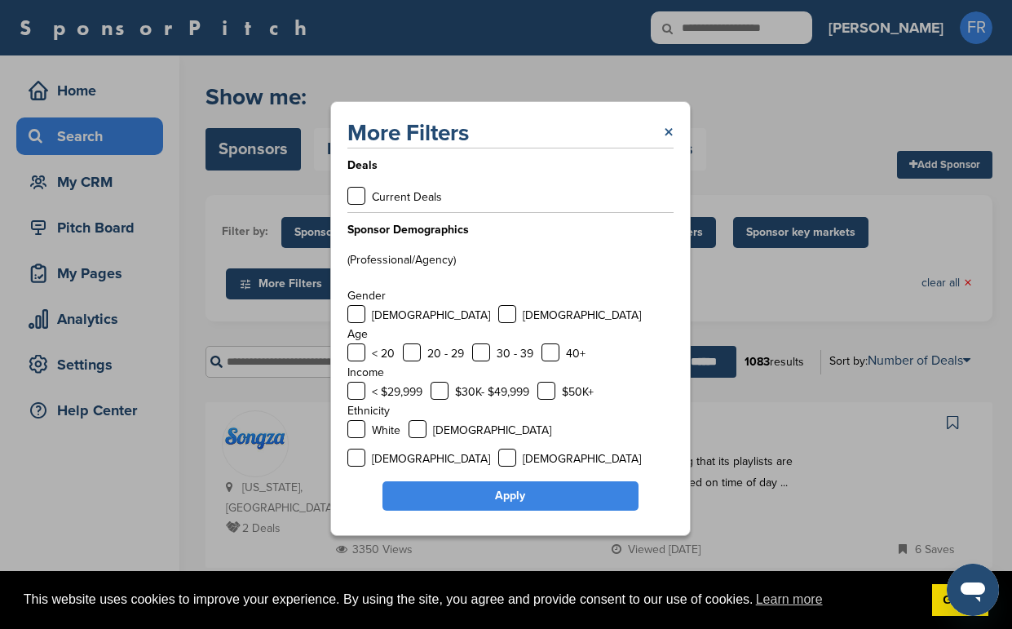
click at [672, 136] on link "×" at bounding box center [669, 132] width 10 height 29
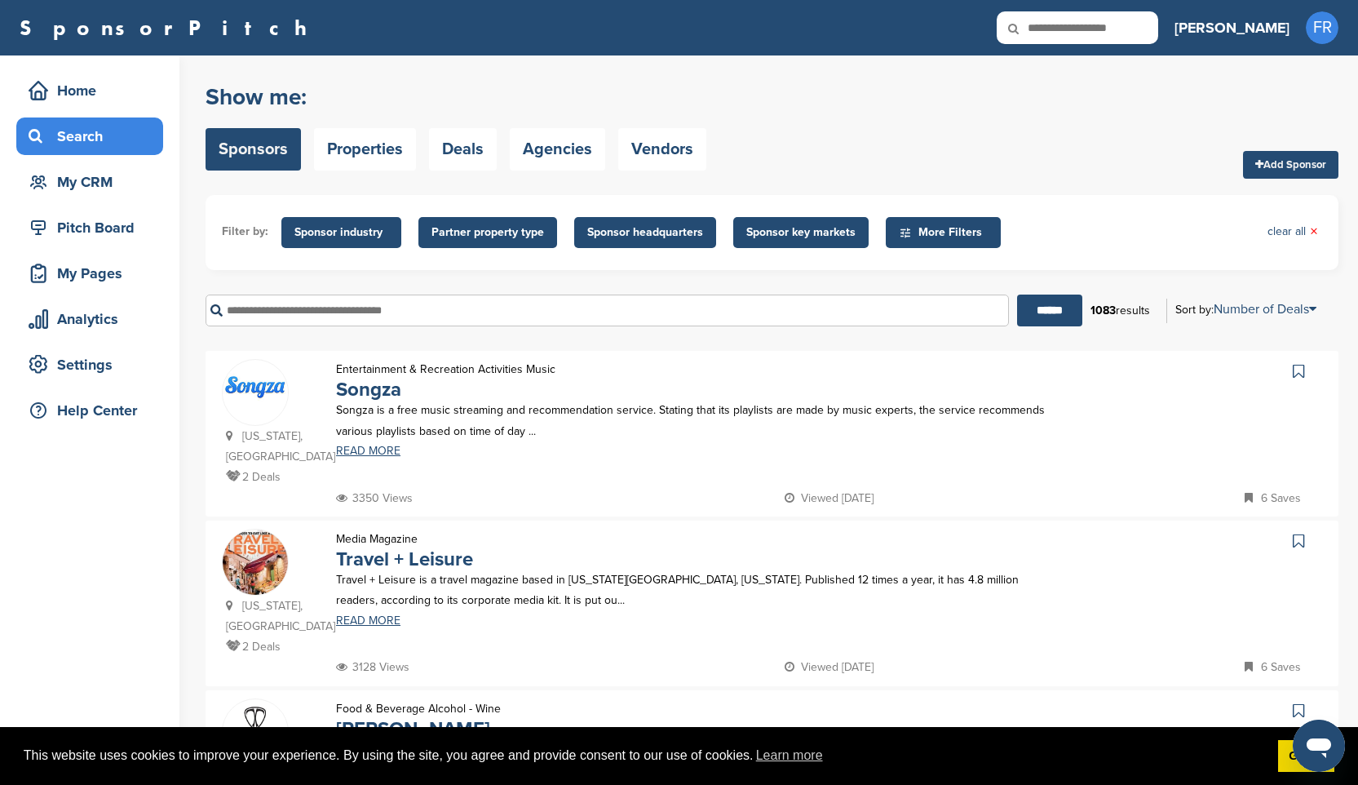
click at [614, 234] on span "Sponsor headquarters" at bounding box center [645, 232] width 116 height 18
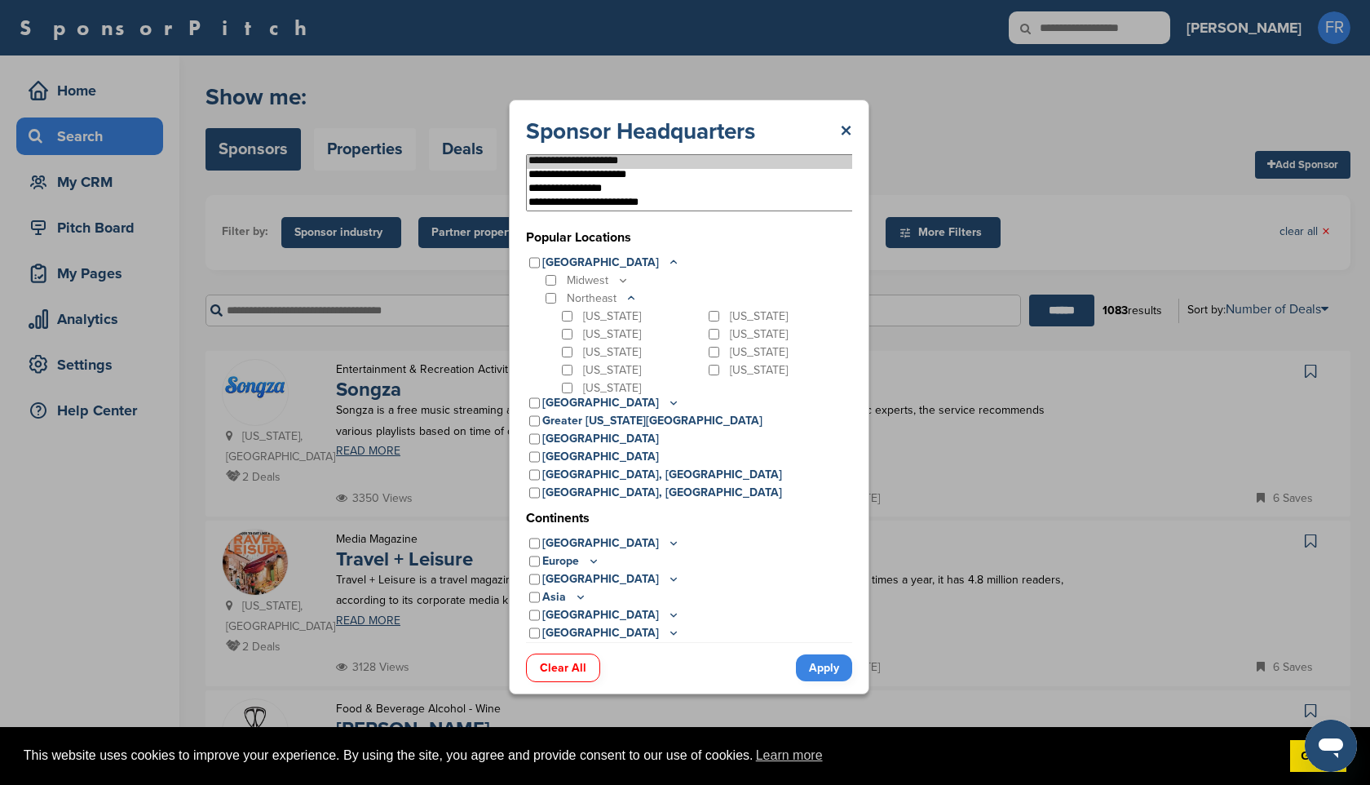
click at [634, 298] on icon at bounding box center [631, 298] width 13 height 14
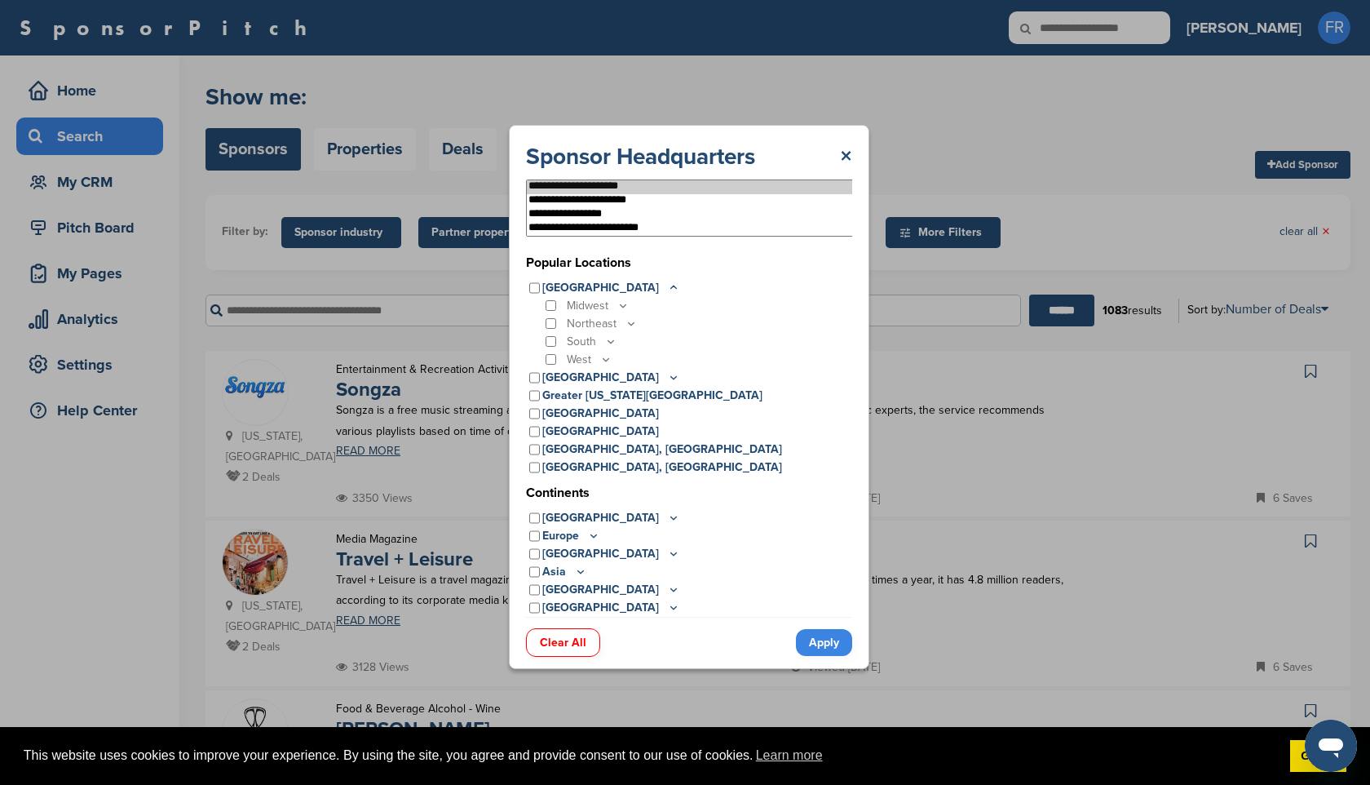
click at [605, 358] on icon at bounding box center [605, 359] width 13 height 14
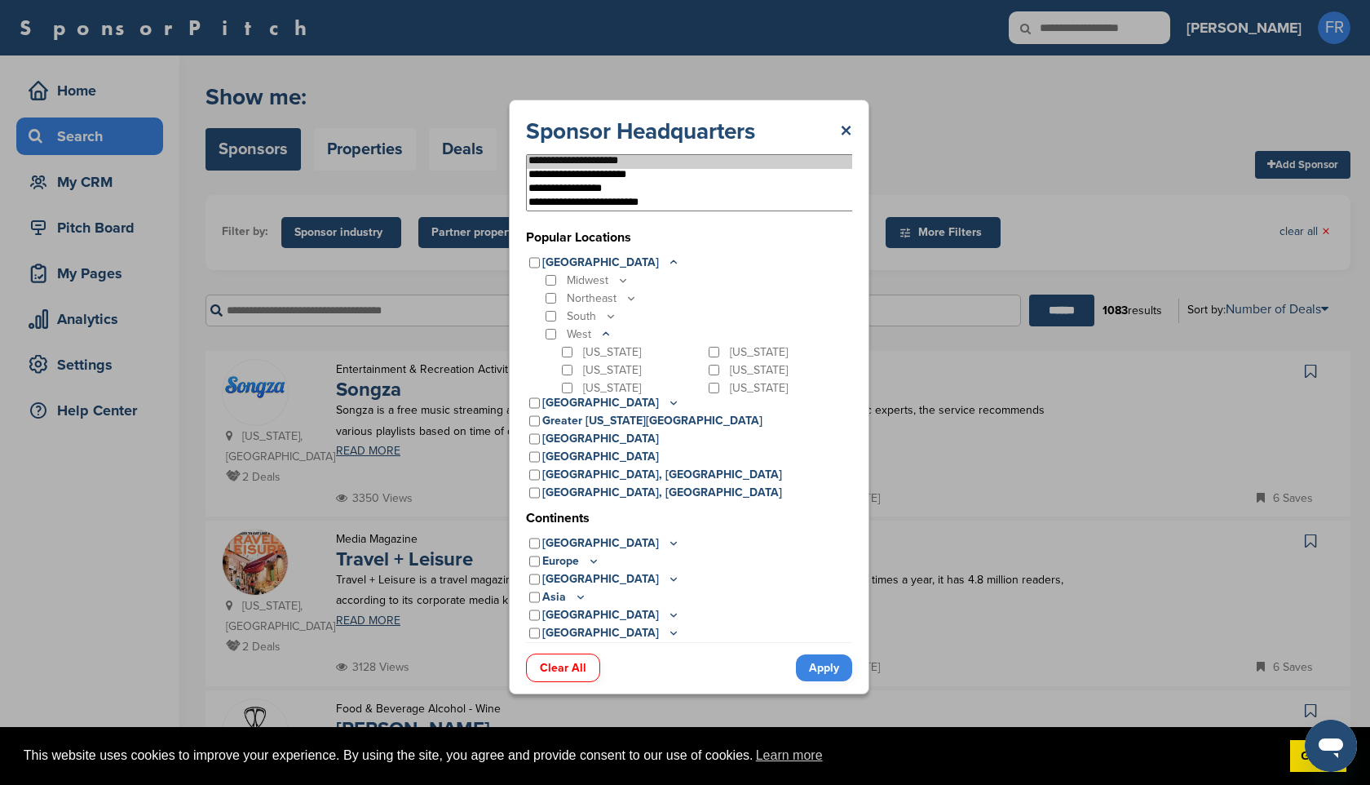
click at [823, 628] on link "Apply" at bounding box center [824, 667] width 56 height 27
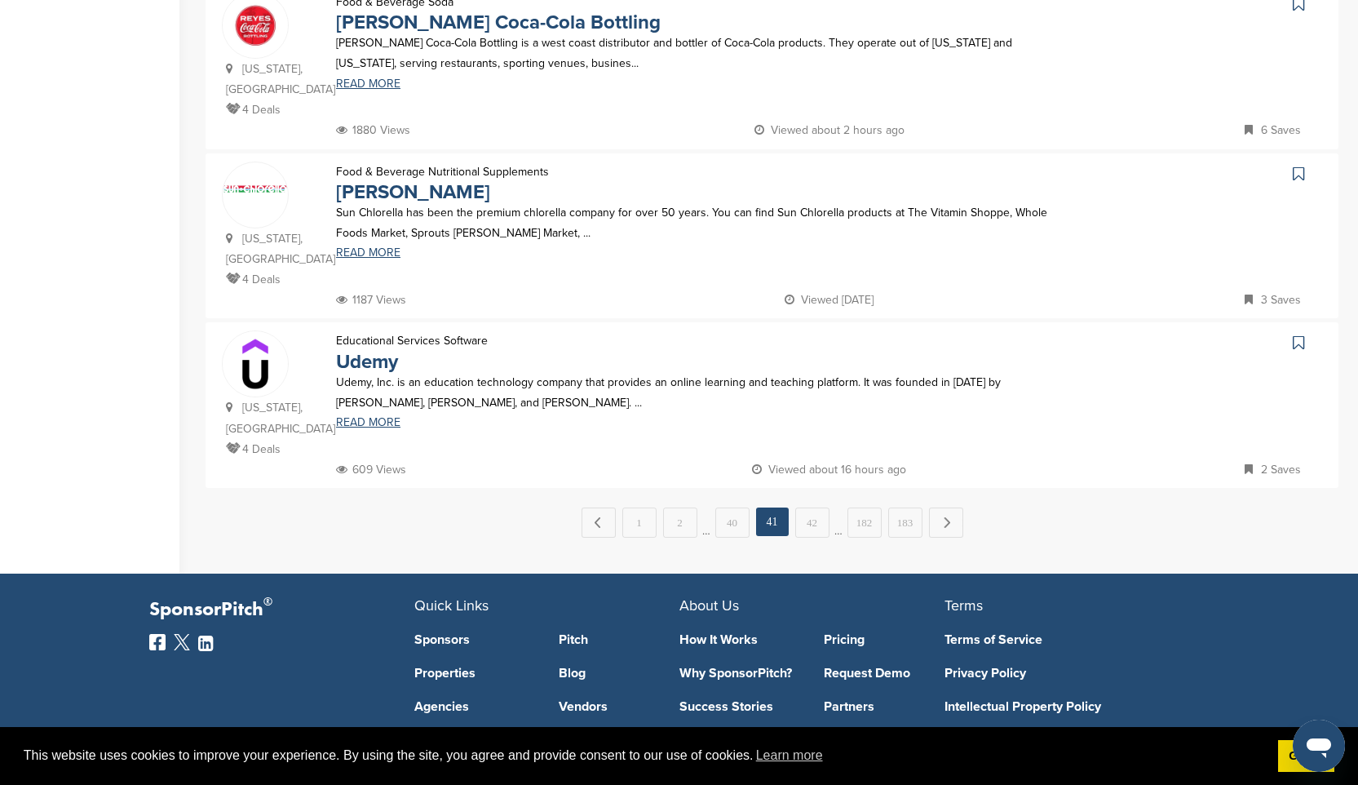
scroll to position [1566, 0]
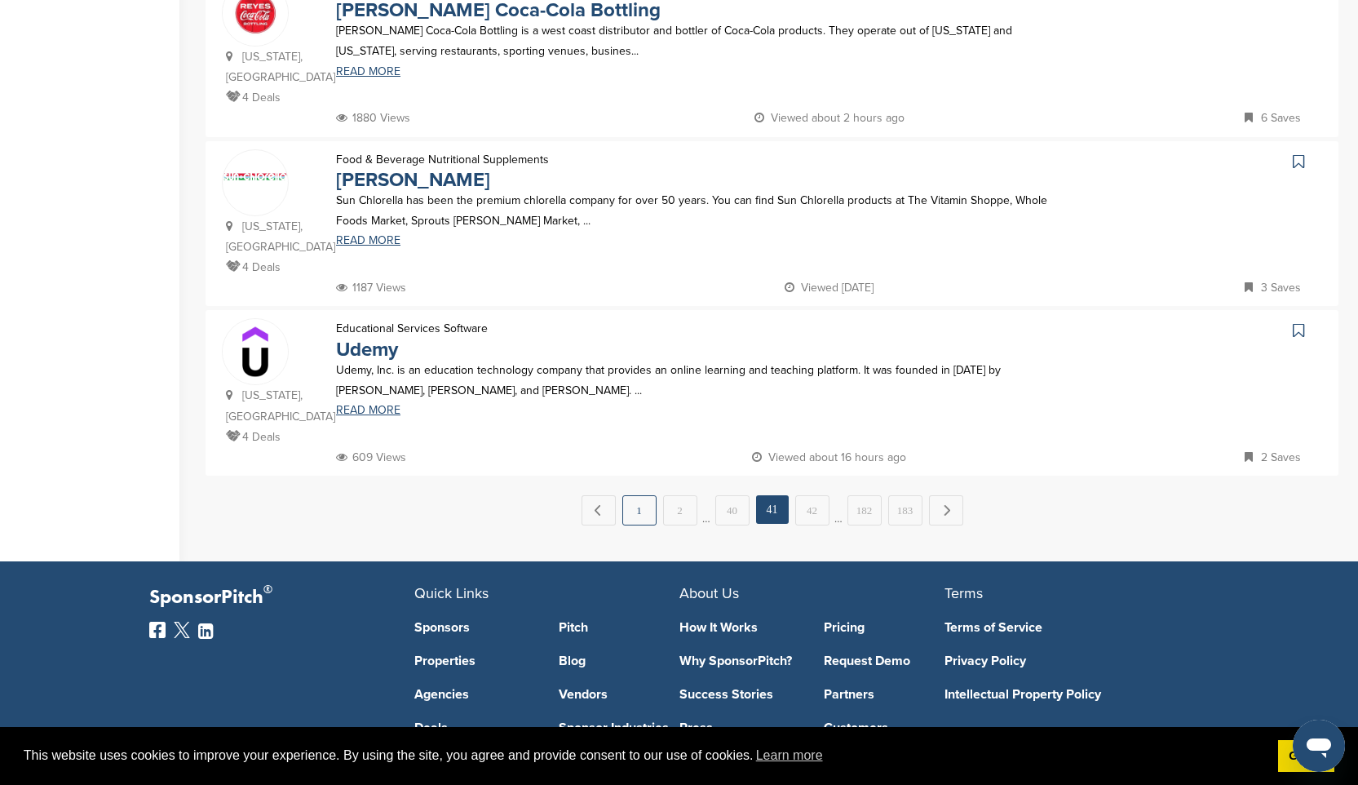
click at [636, 517] on link "1" at bounding box center [639, 510] width 34 height 30
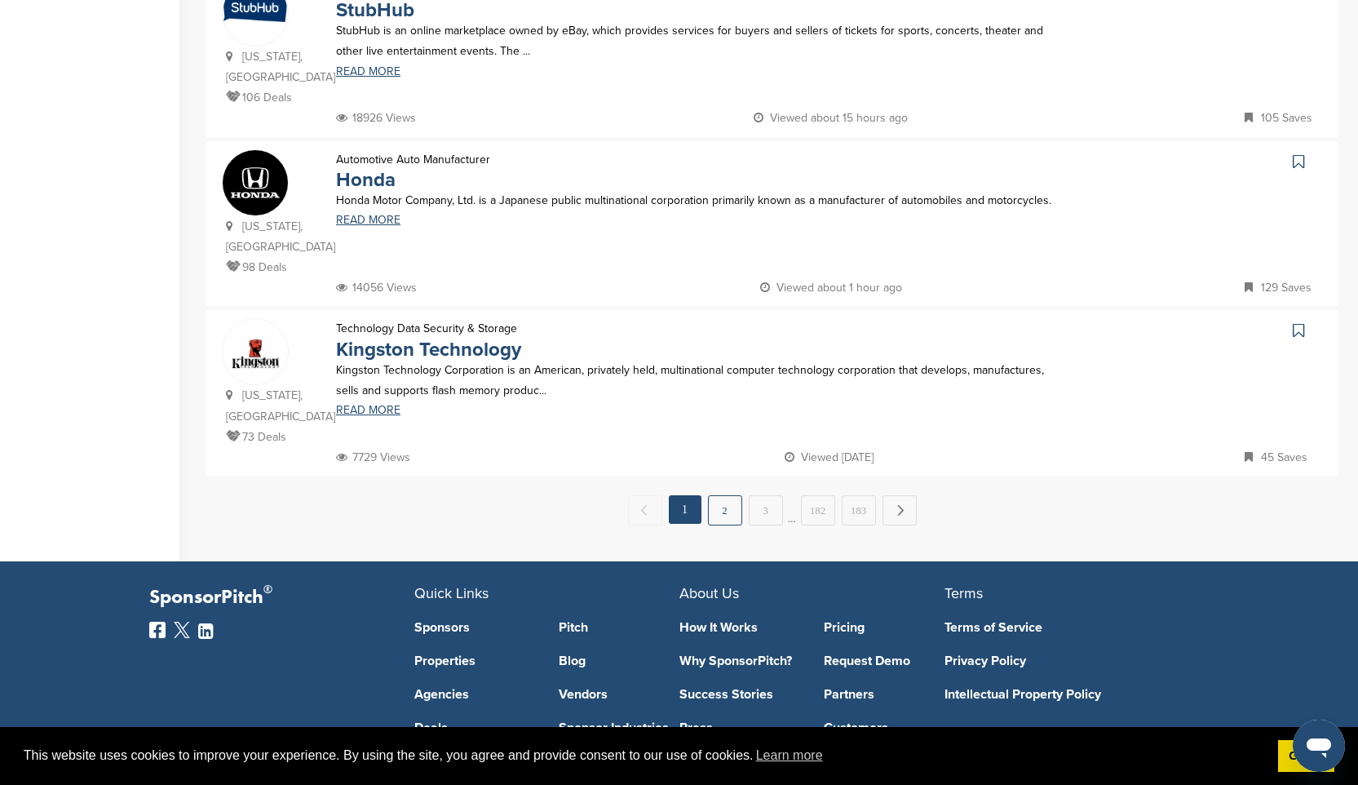
click at [721, 518] on link "2" at bounding box center [725, 510] width 34 height 30
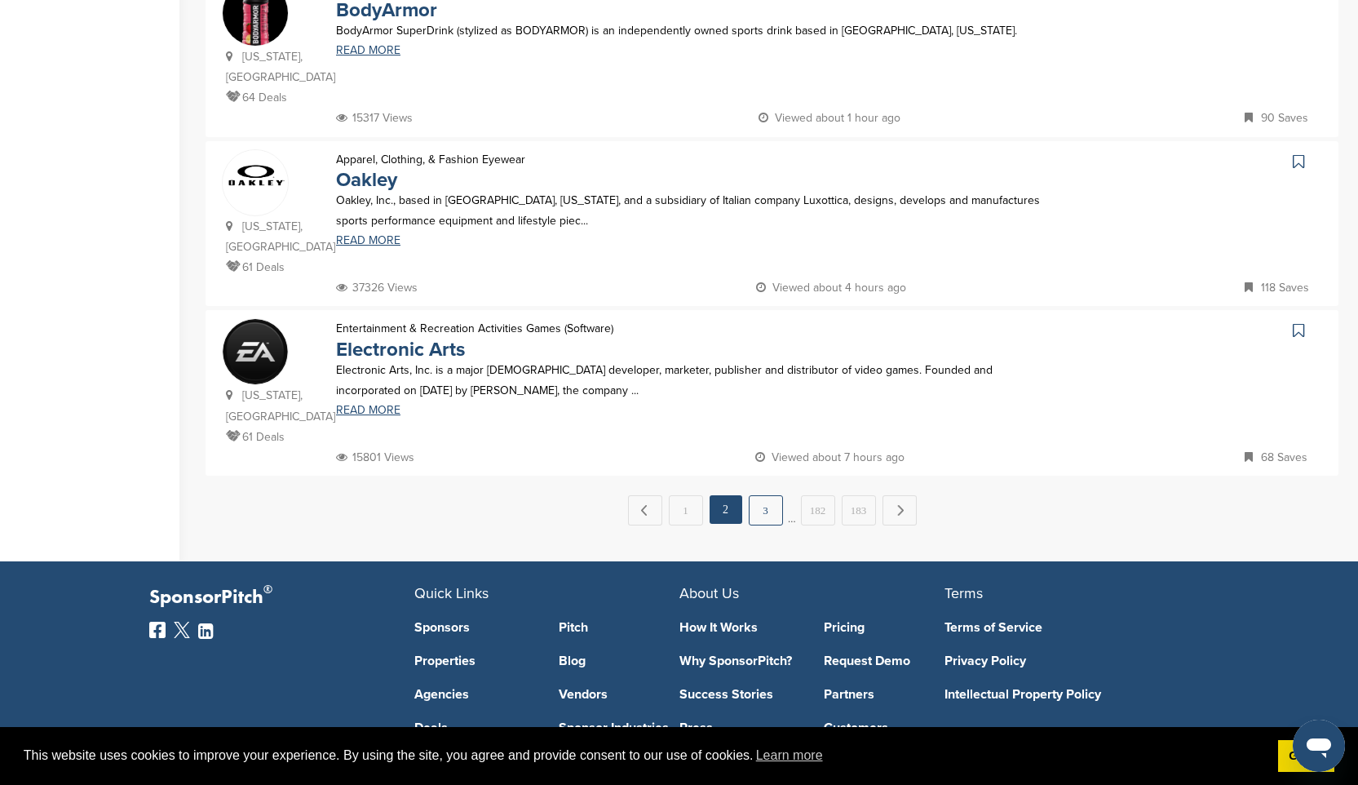
click at [763, 515] on link "3" at bounding box center [766, 510] width 34 height 30
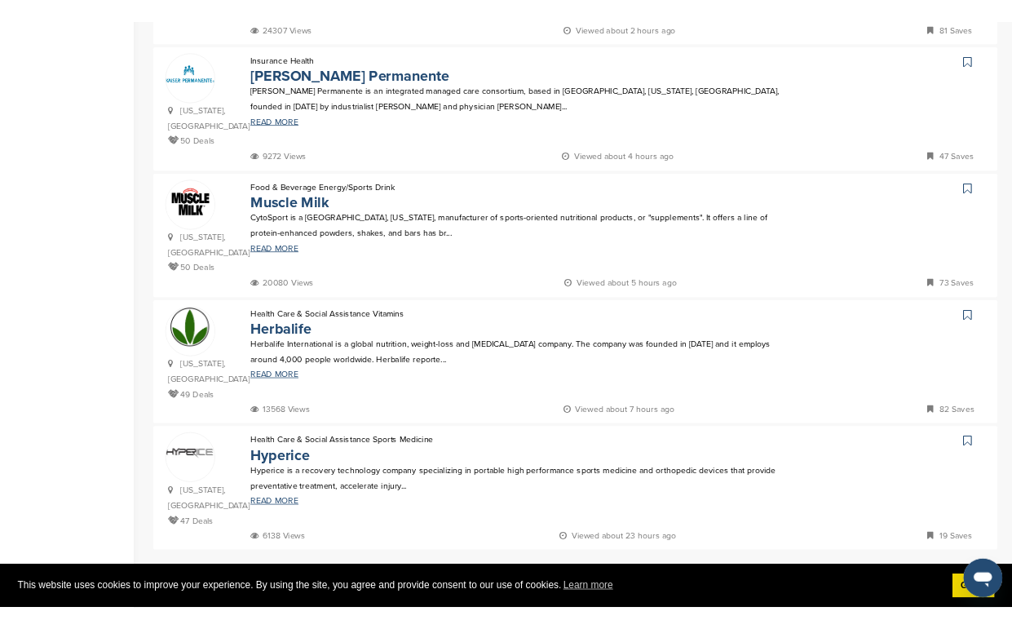
scroll to position [1337, 0]
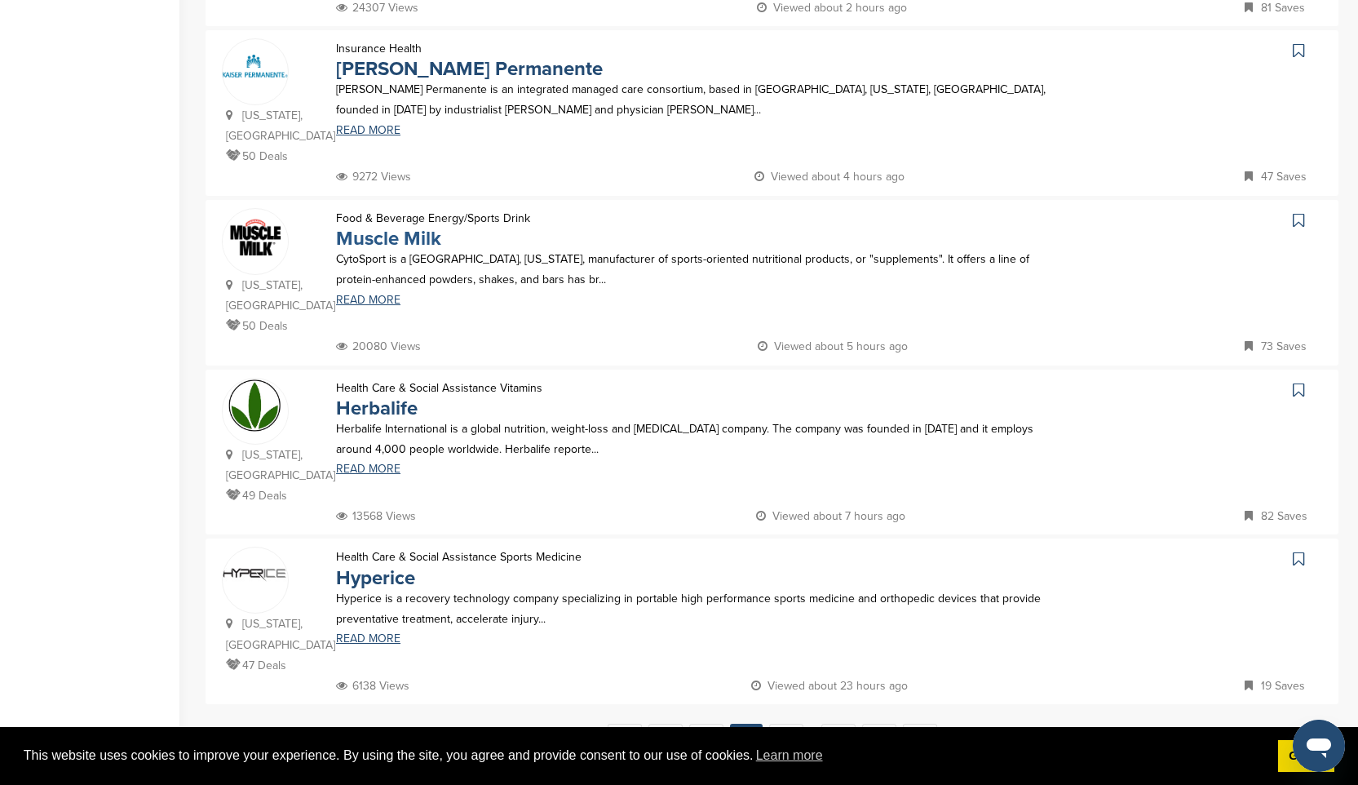
click at [421, 236] on link "Muscle Milk" at bounding box center [388, 239] width 105 height 24
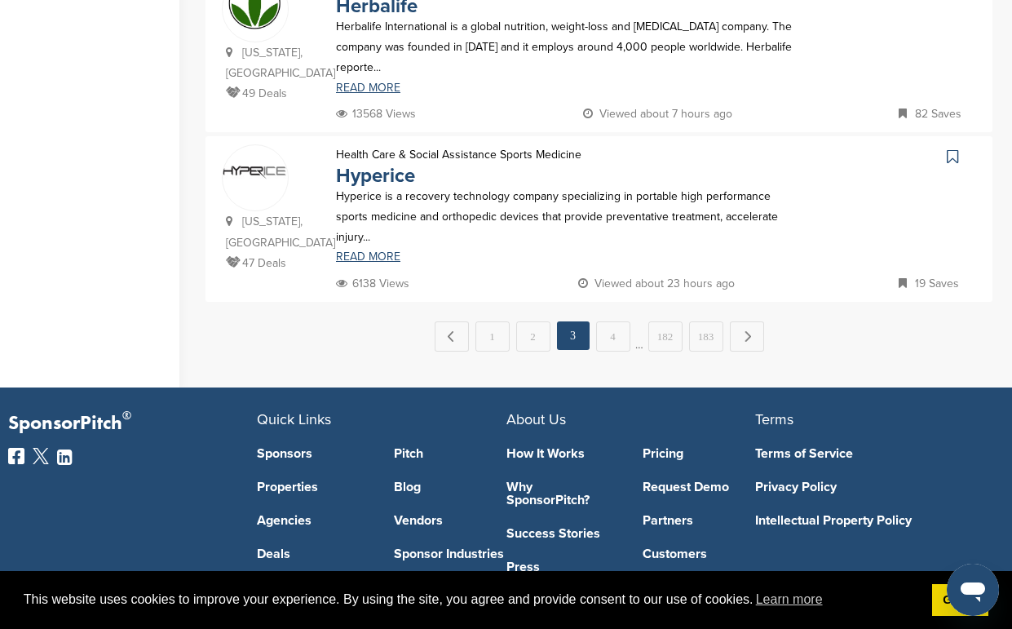
scroll to position [1794, 0]
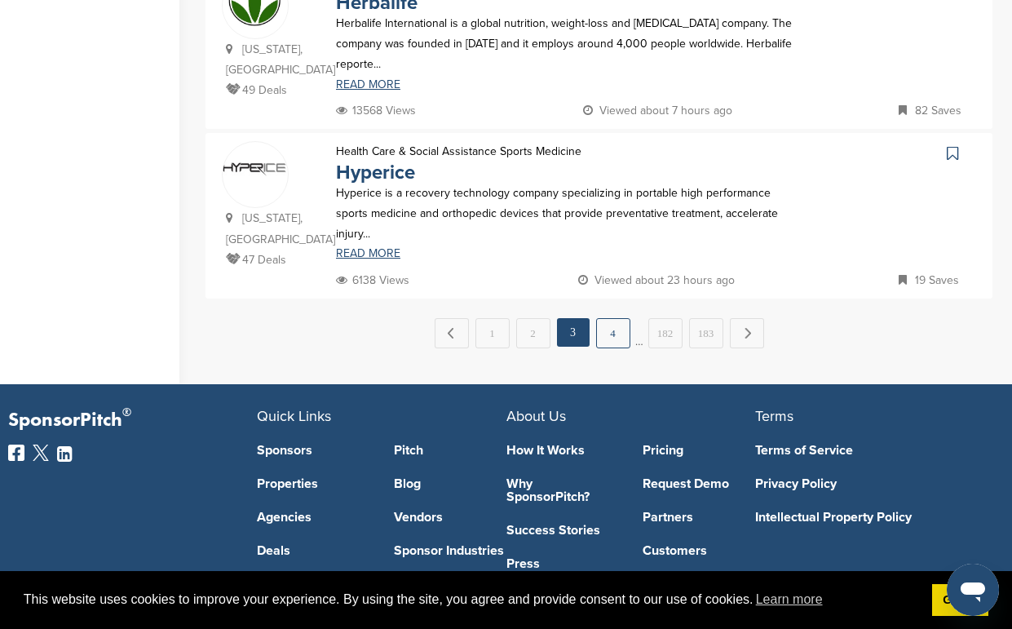
click at [612, 338] on link "4" at bounding box center [613, 333] width 34 height 30
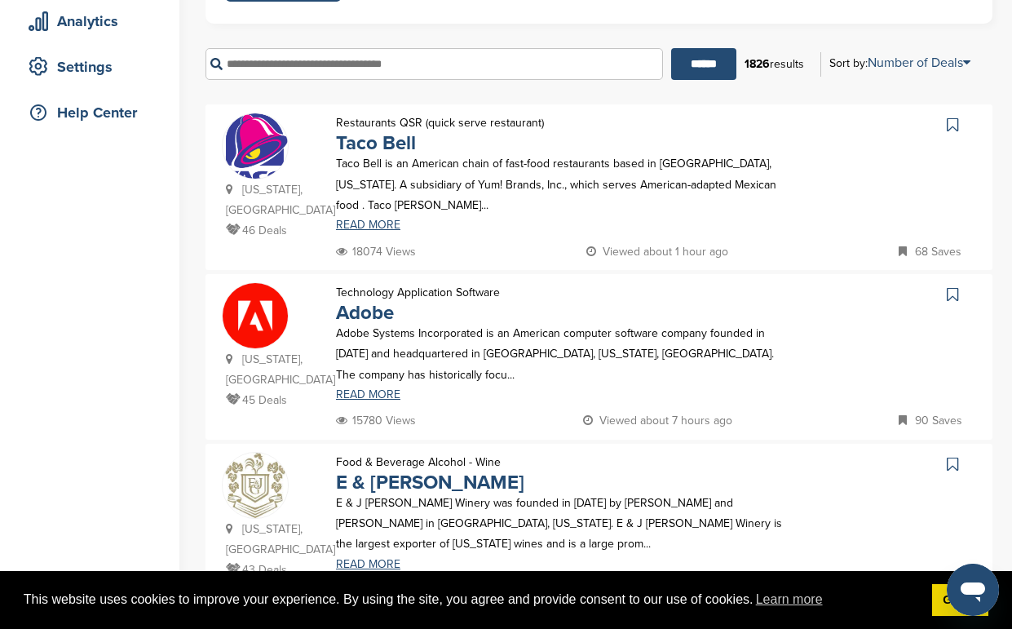
scroll to position [326, 0]
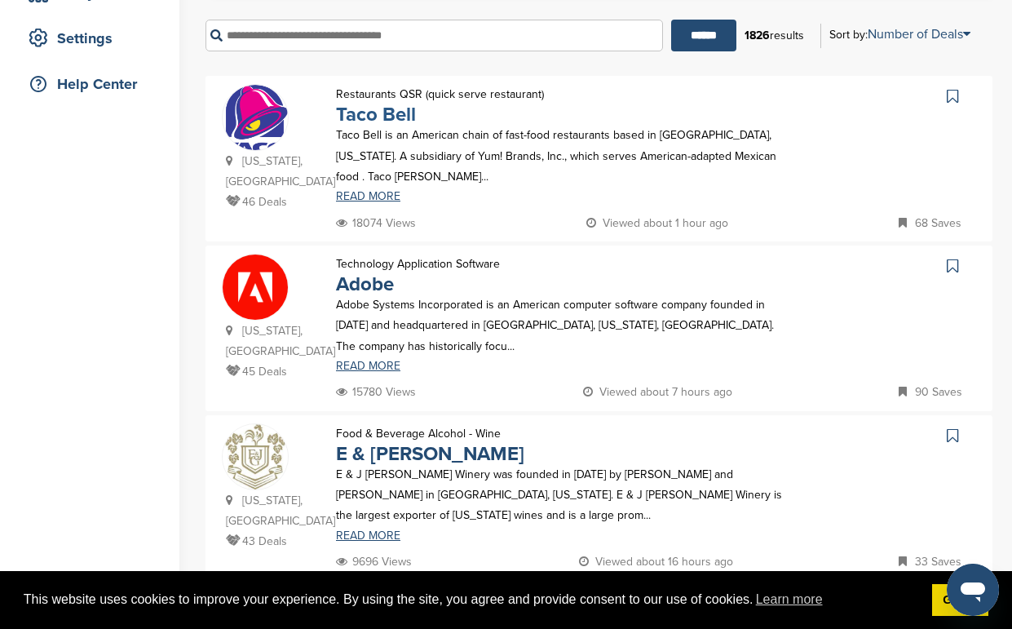
click at [381, 117] on link "Taco Bell" at bounding box center [376, 115] width 80 height 24
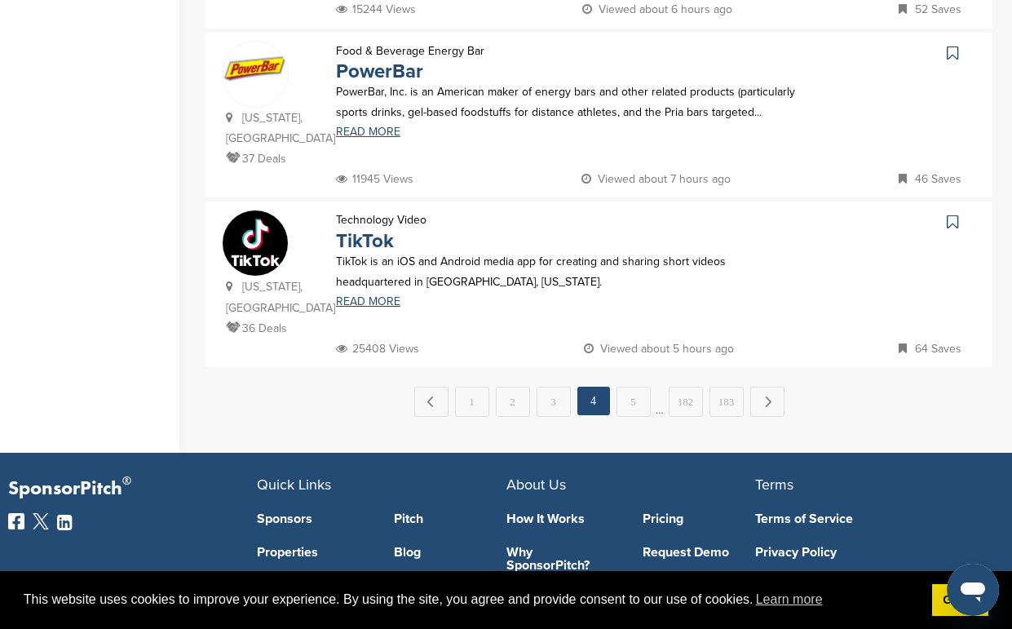
scroll to position [1729, 0]
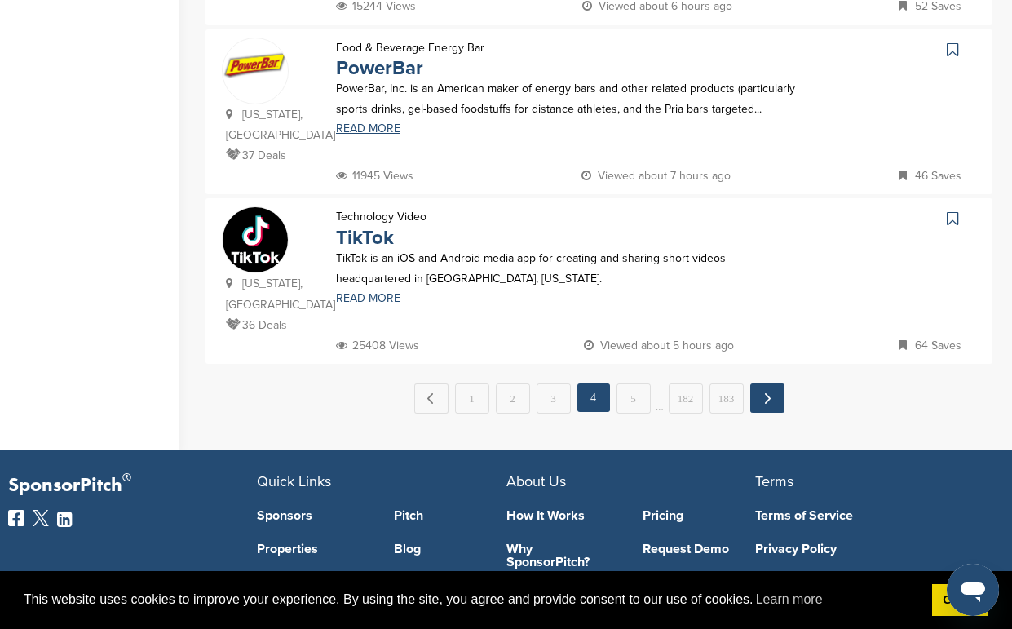
click at [764, 402] on link "Next →" at bounding box center [767, 397] width 34 height 29
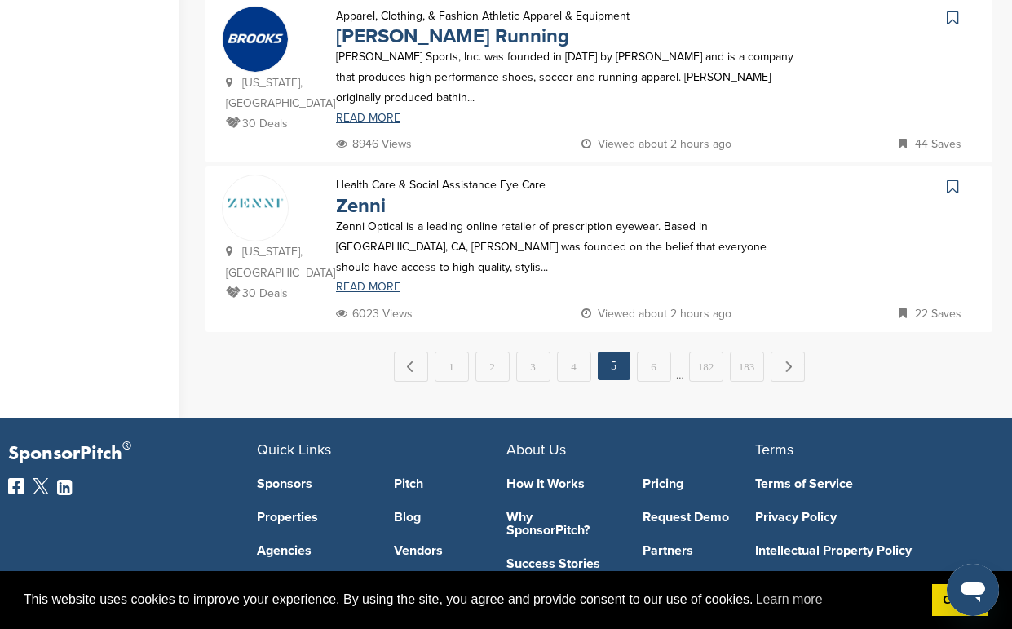
scroll to position [1762, 0]
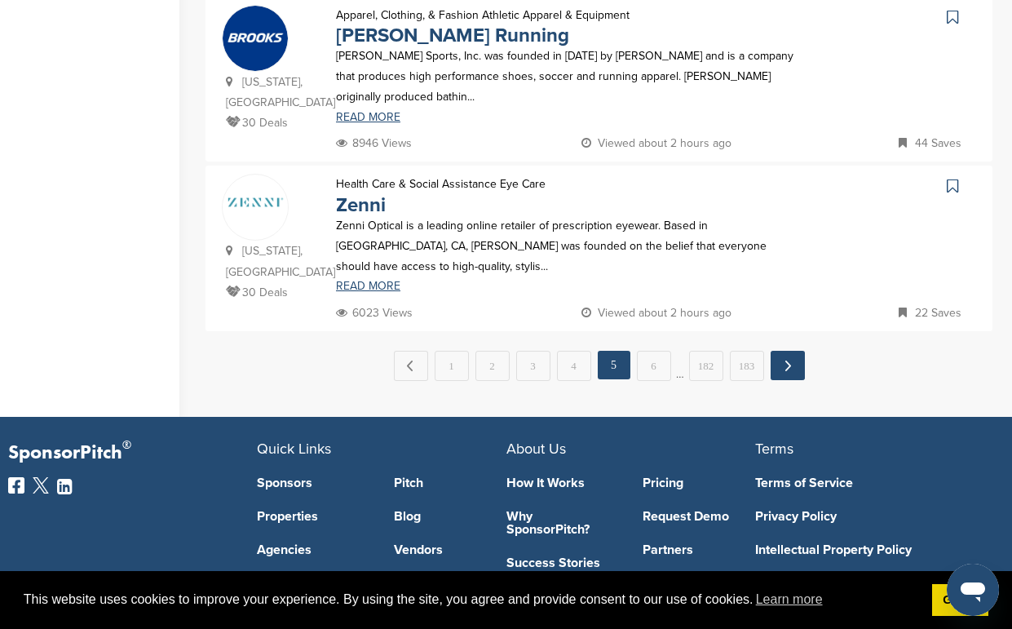
click at [782, 374] on link "Next →" at bounding box center [788, 365] width 34 height 29
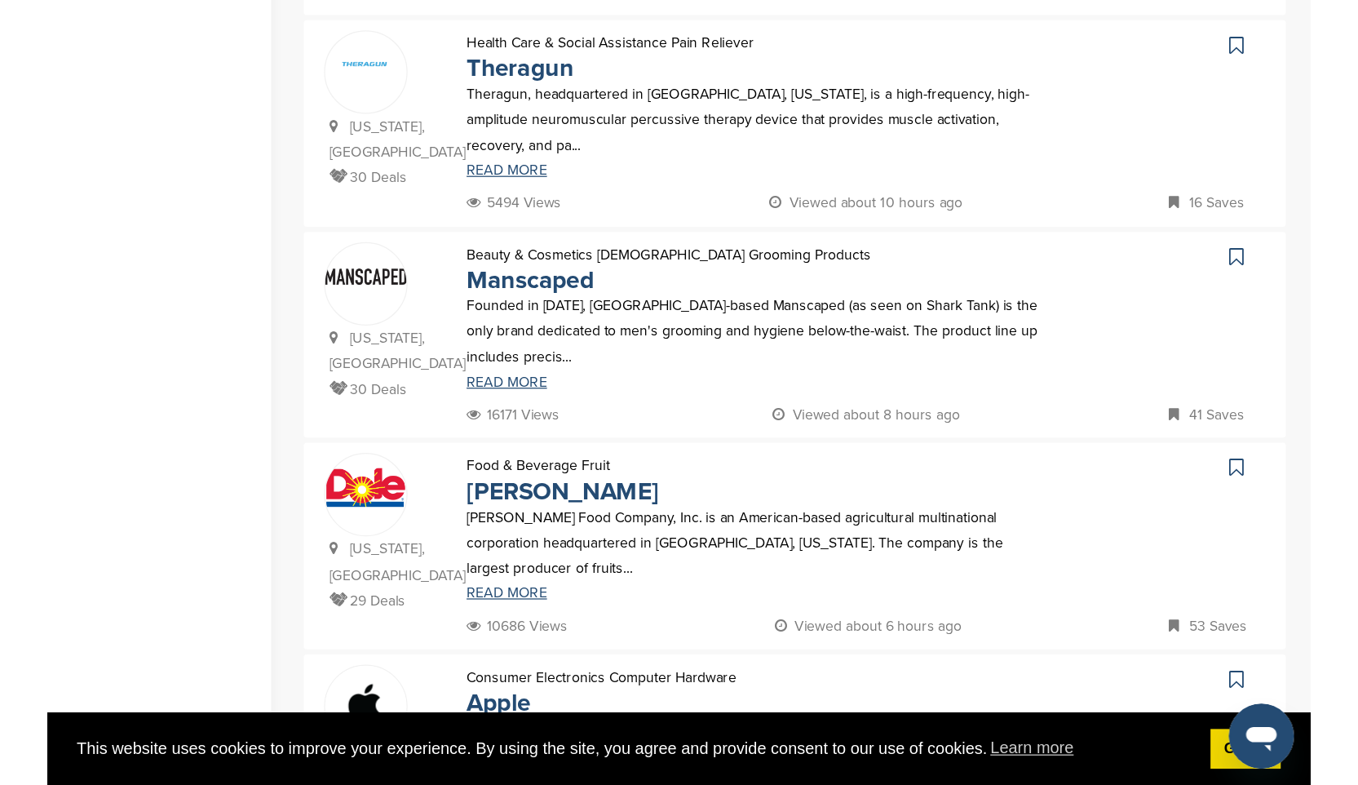
scroll to position [587, 0]
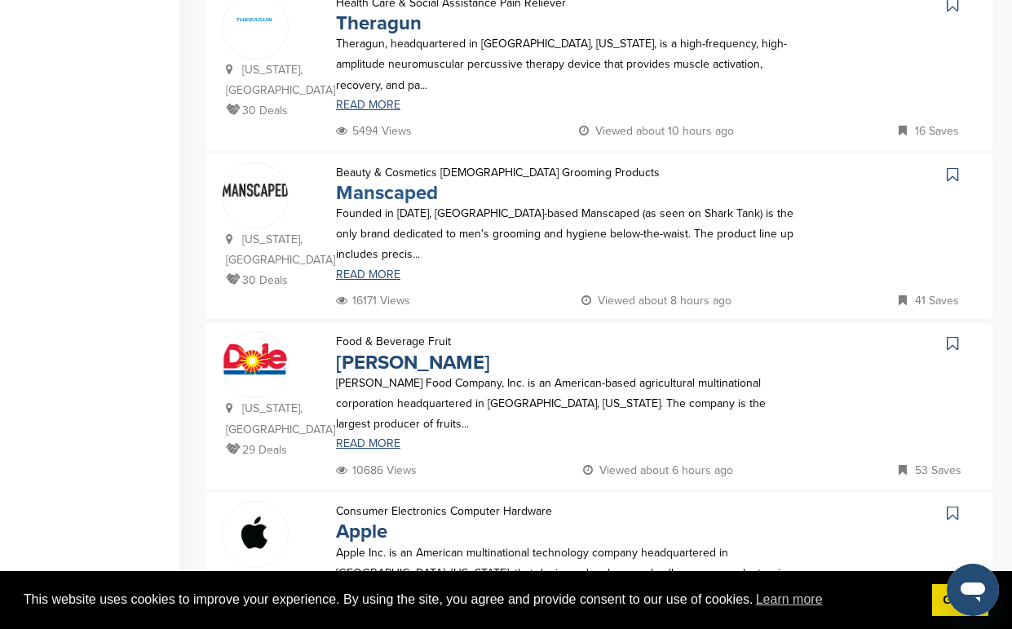
click at [396, 197] on link "Manscaped" at bounding box center [387, 193] width 102 height 24
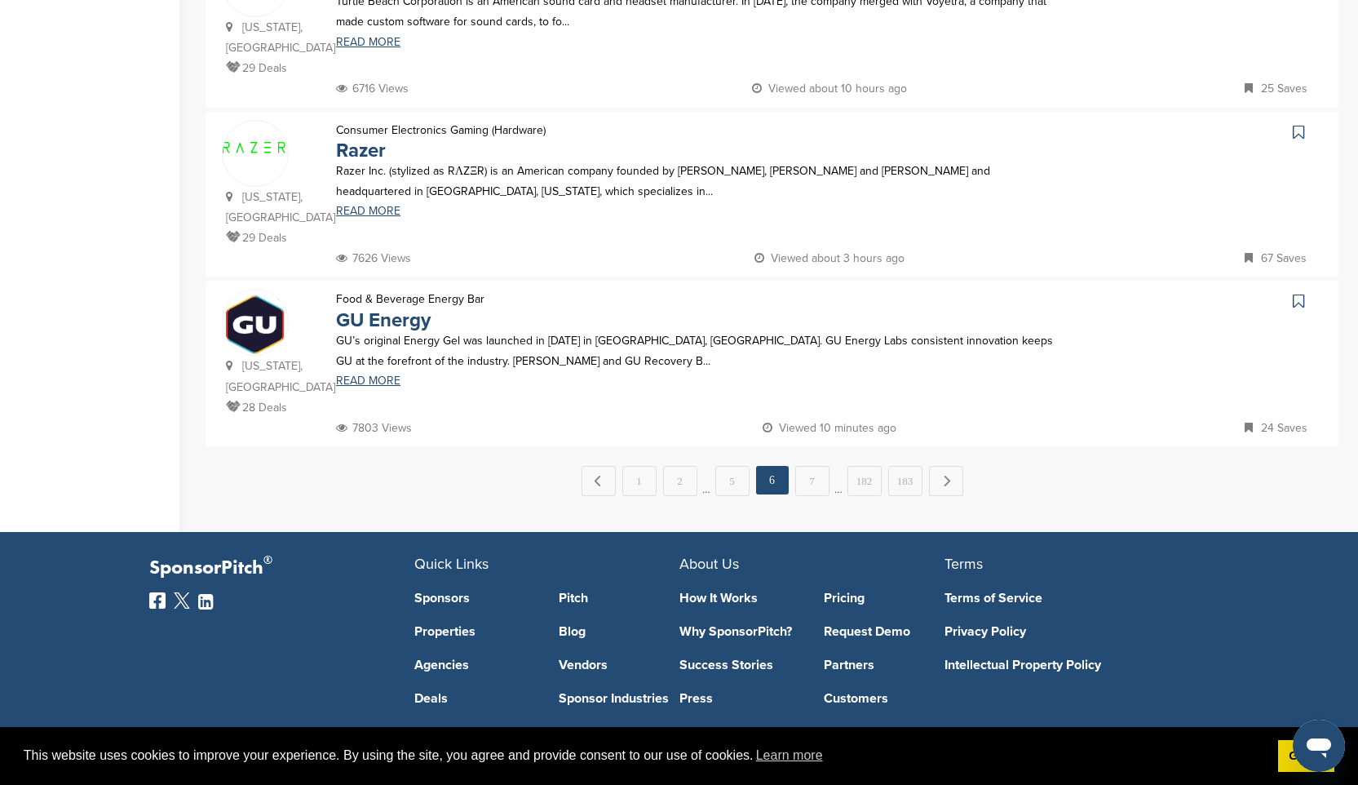
scroll to position [1598, 0]
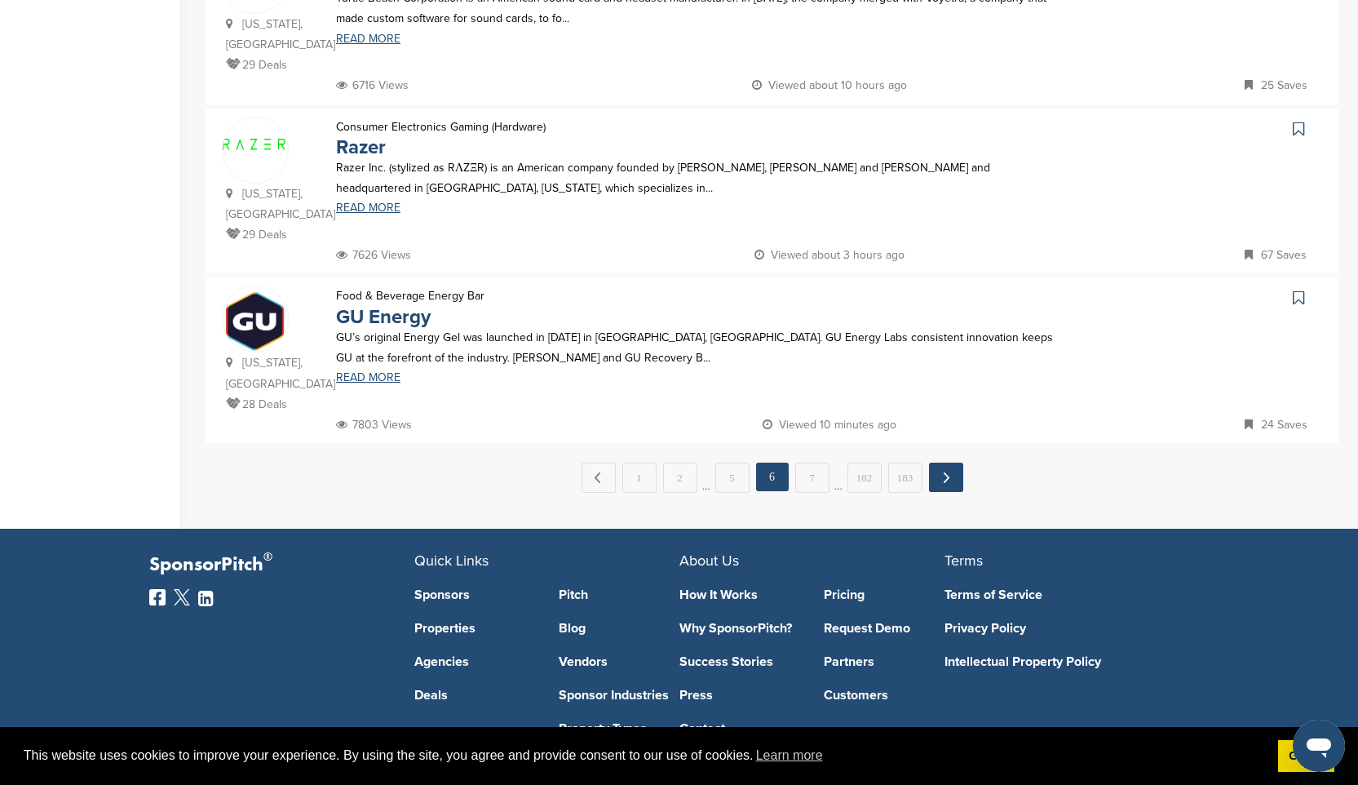
click at [955, 471] on link "Next →" at bounding box center [946, 476] width 34 height 29
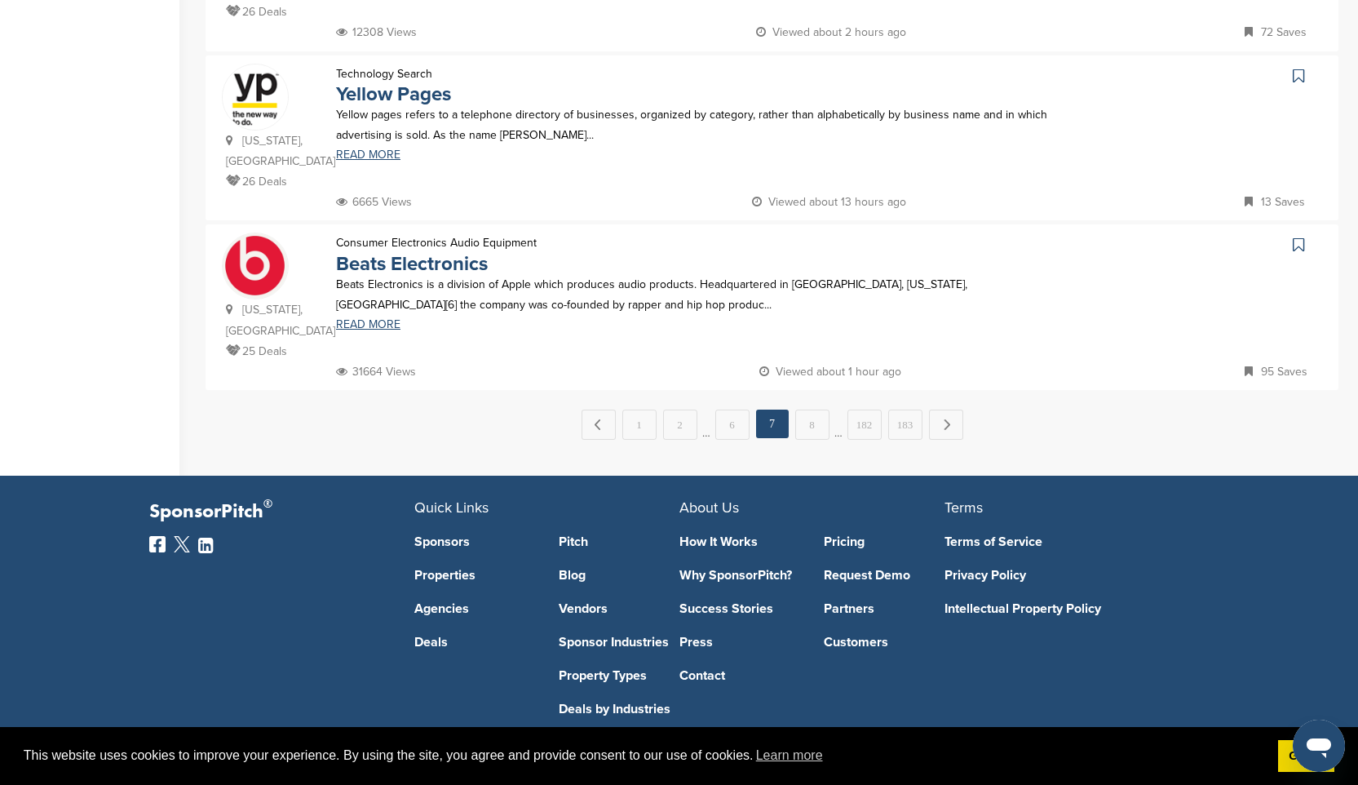
scroll to position [1664, 0]
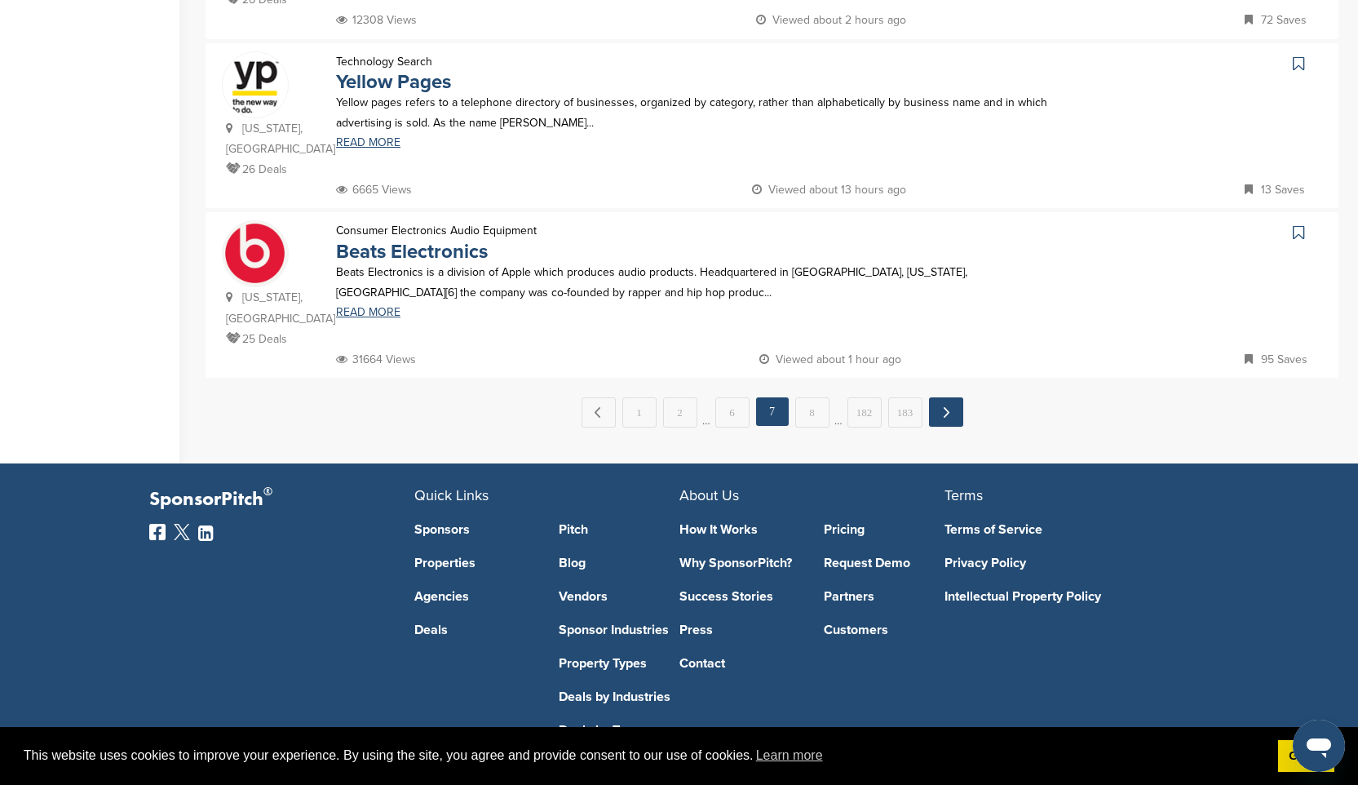
click at [949, 415] on link "Next →" at bounding box center [946, 411] width 34 height 29
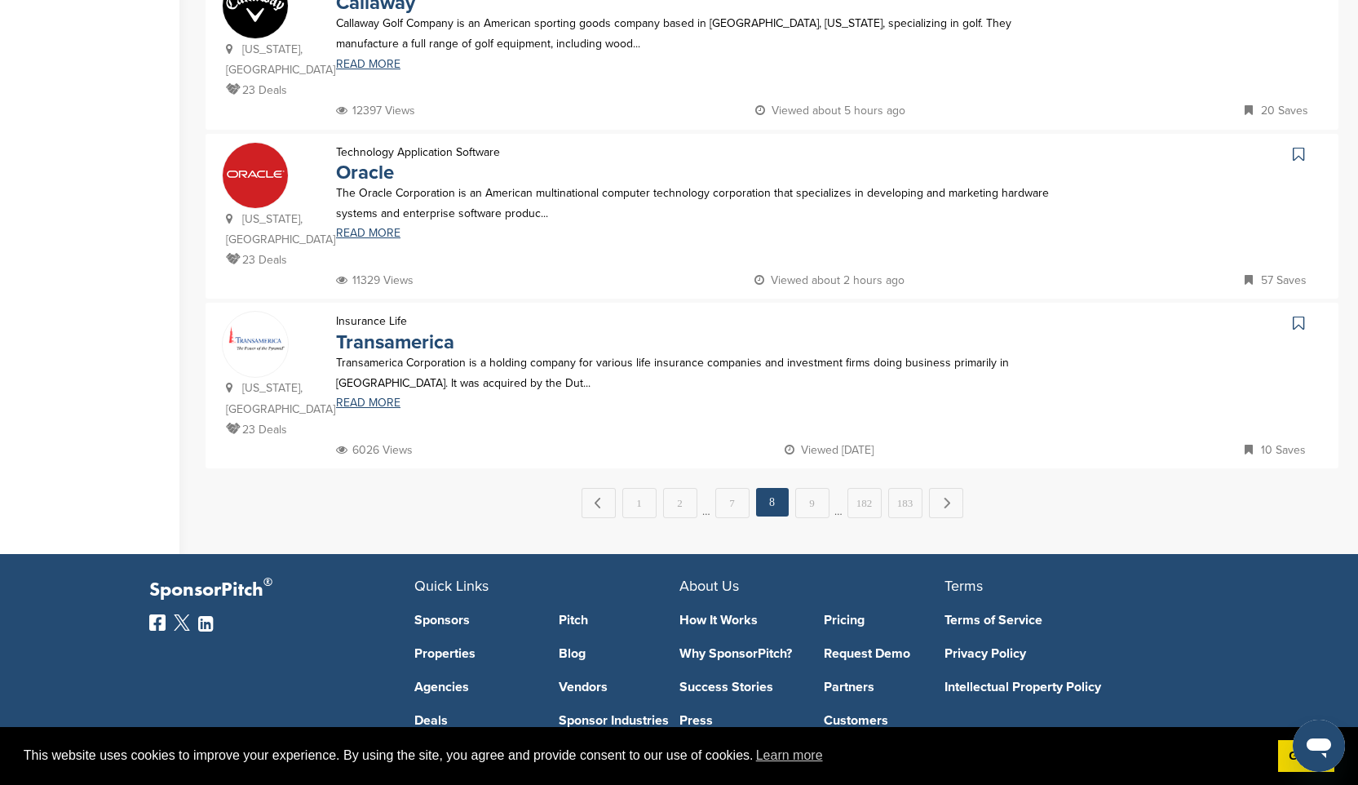
scroll to position [1598, 0]
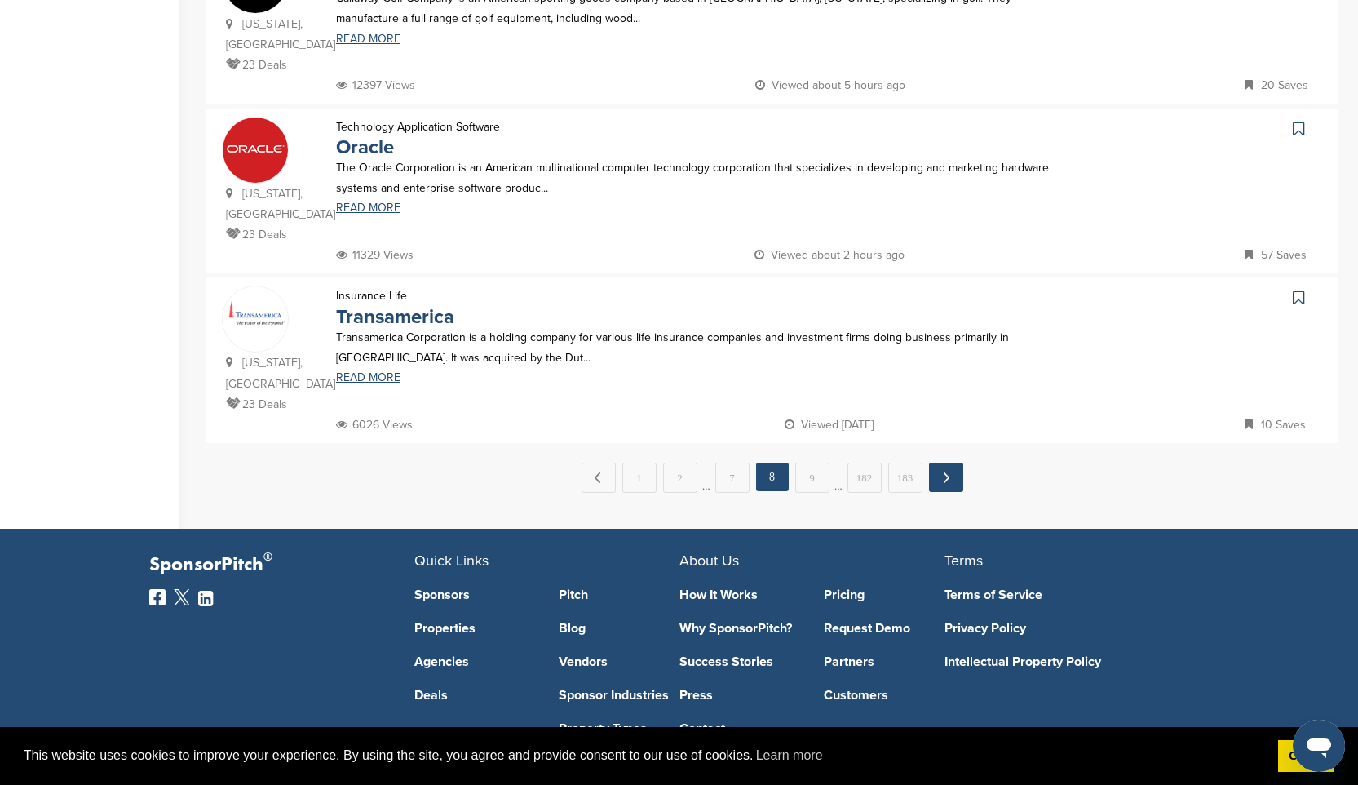
click at [942, 478] on link "Next →" at bounding box center [946, 476] width 34 height 29
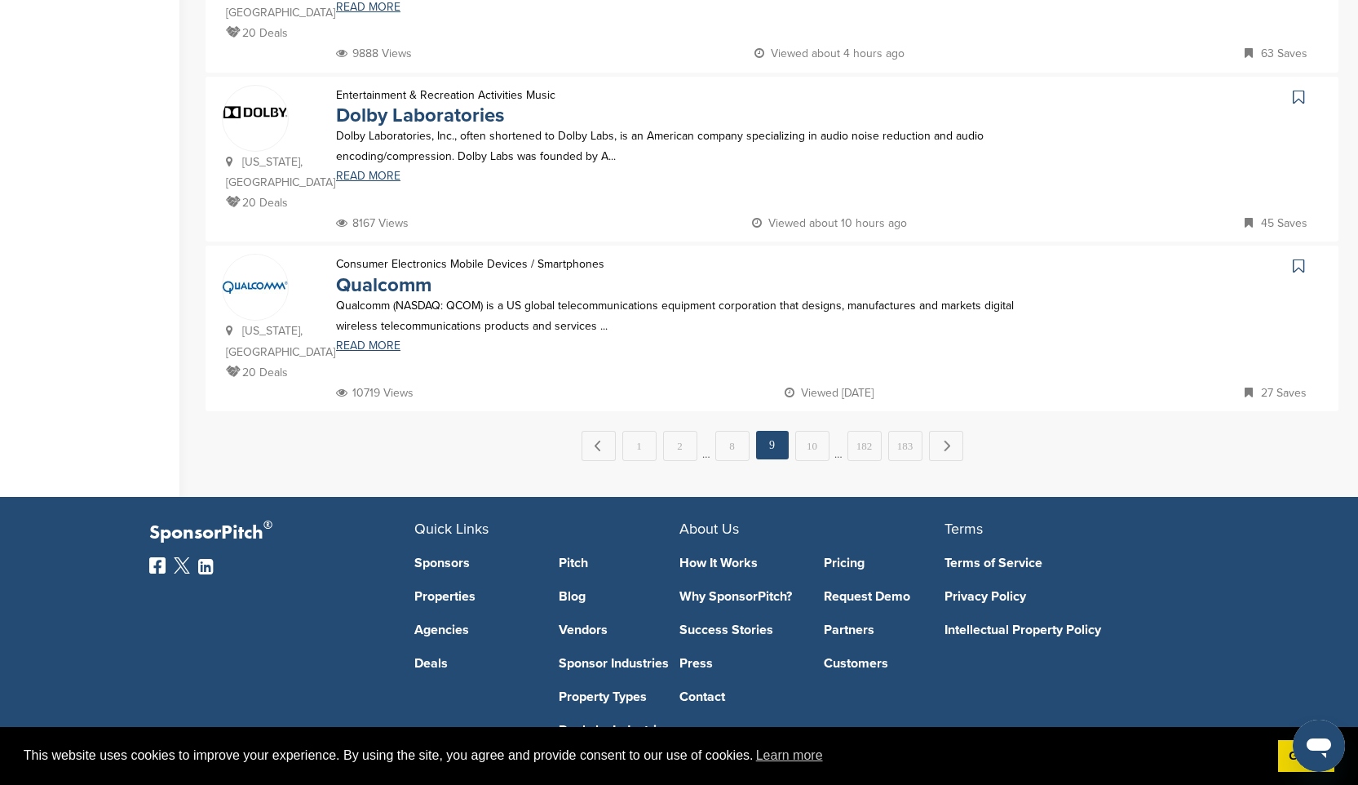
scroll to position [1631, 0]
click at [951, 454] on link "Next →" at bounding box center [946, 444] width 34 height 29
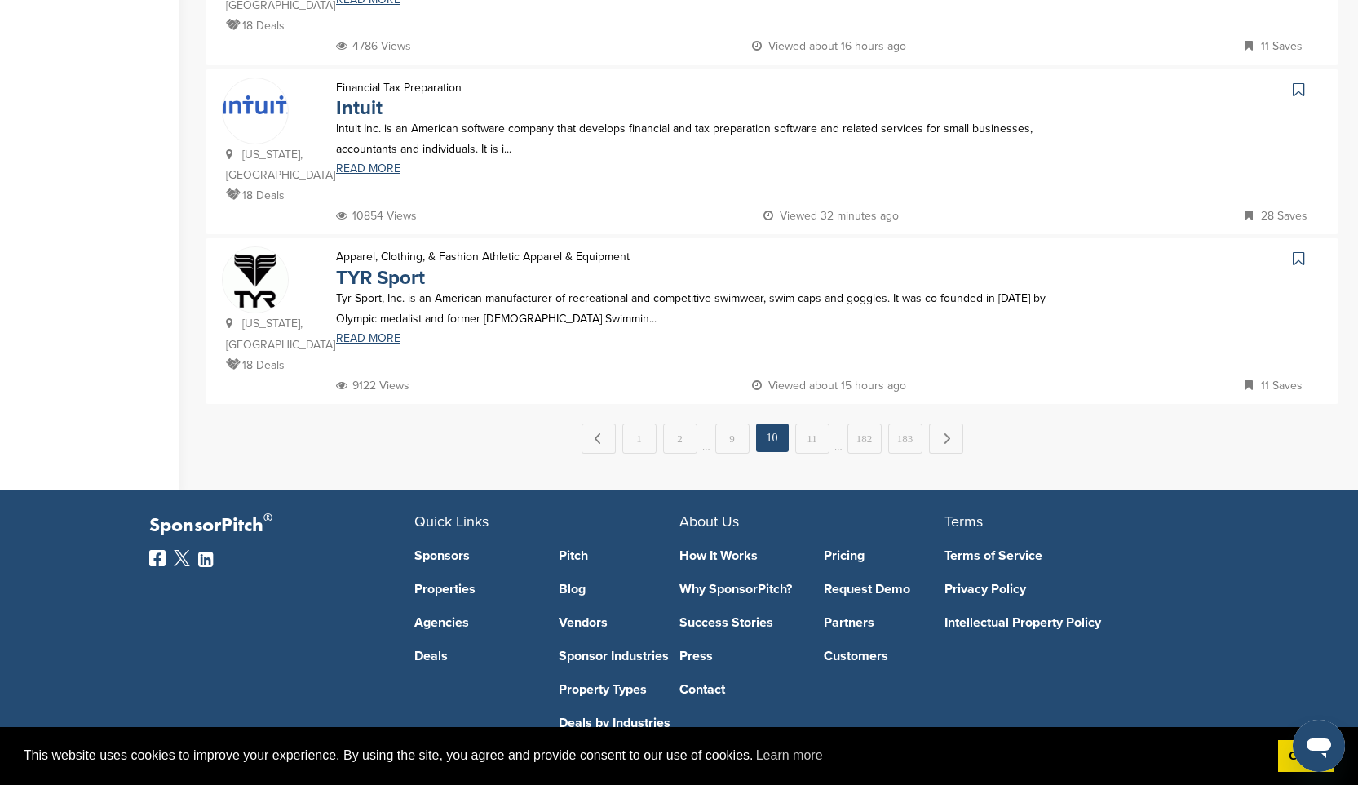
scroll to position [1696, 0]
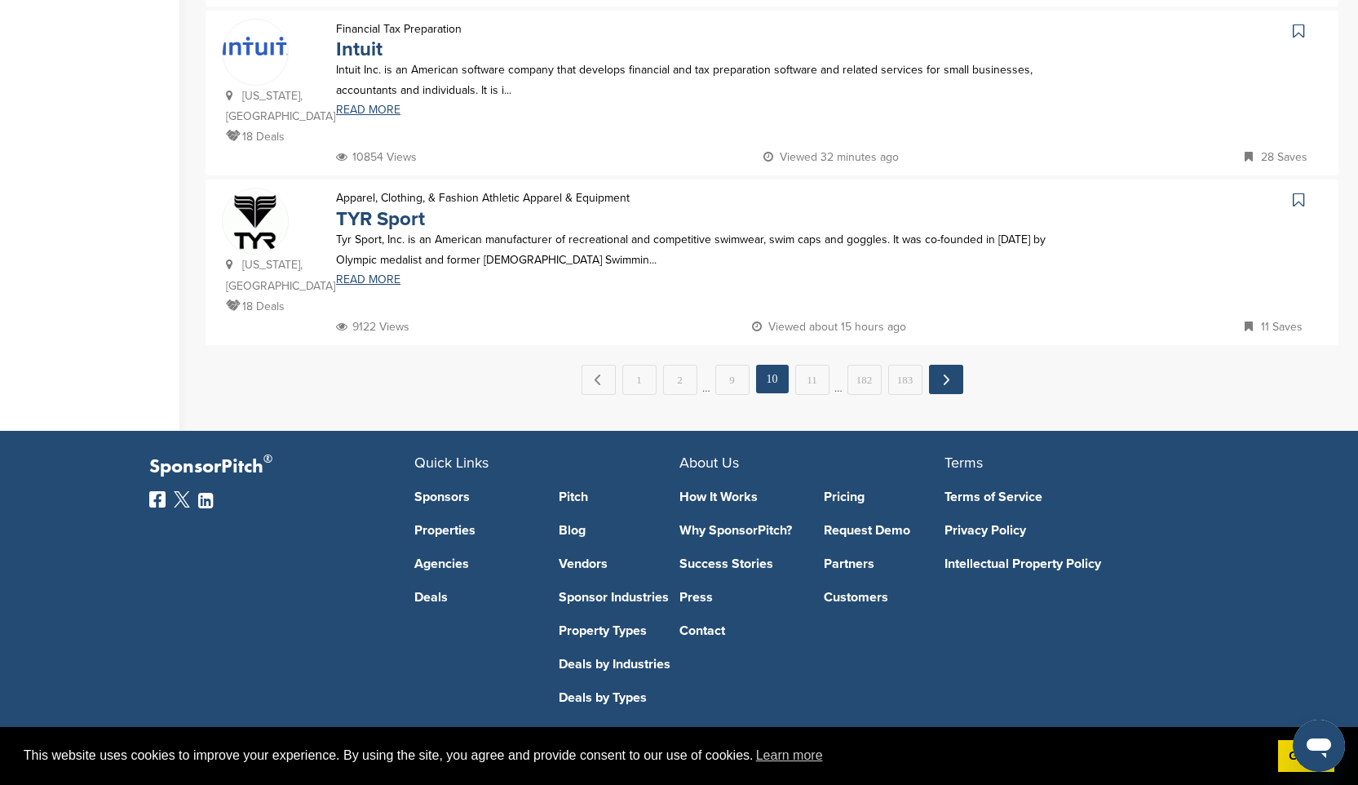
click at [948, 386] on link "Next →" at bounding box center [946, 379] width 34 height 29
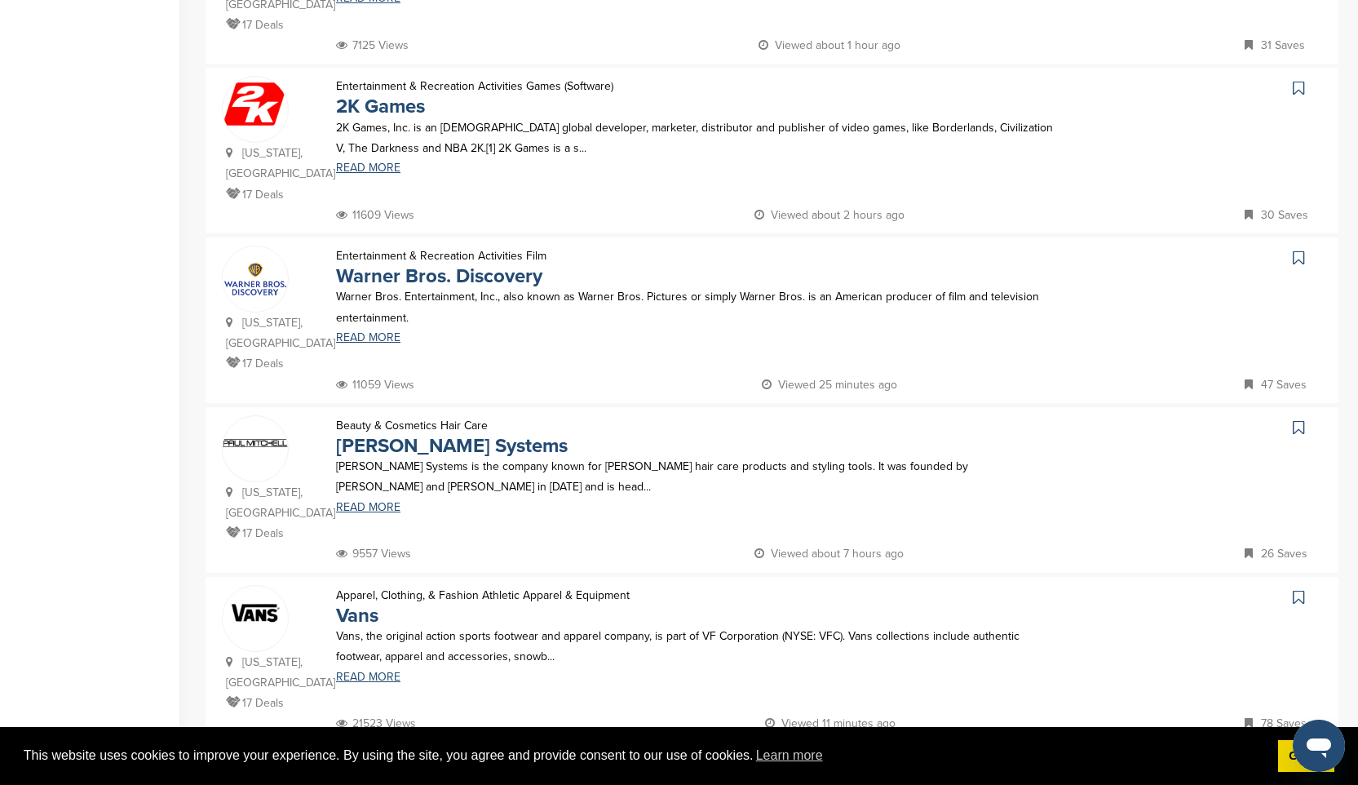
scroll to position [979, 0]
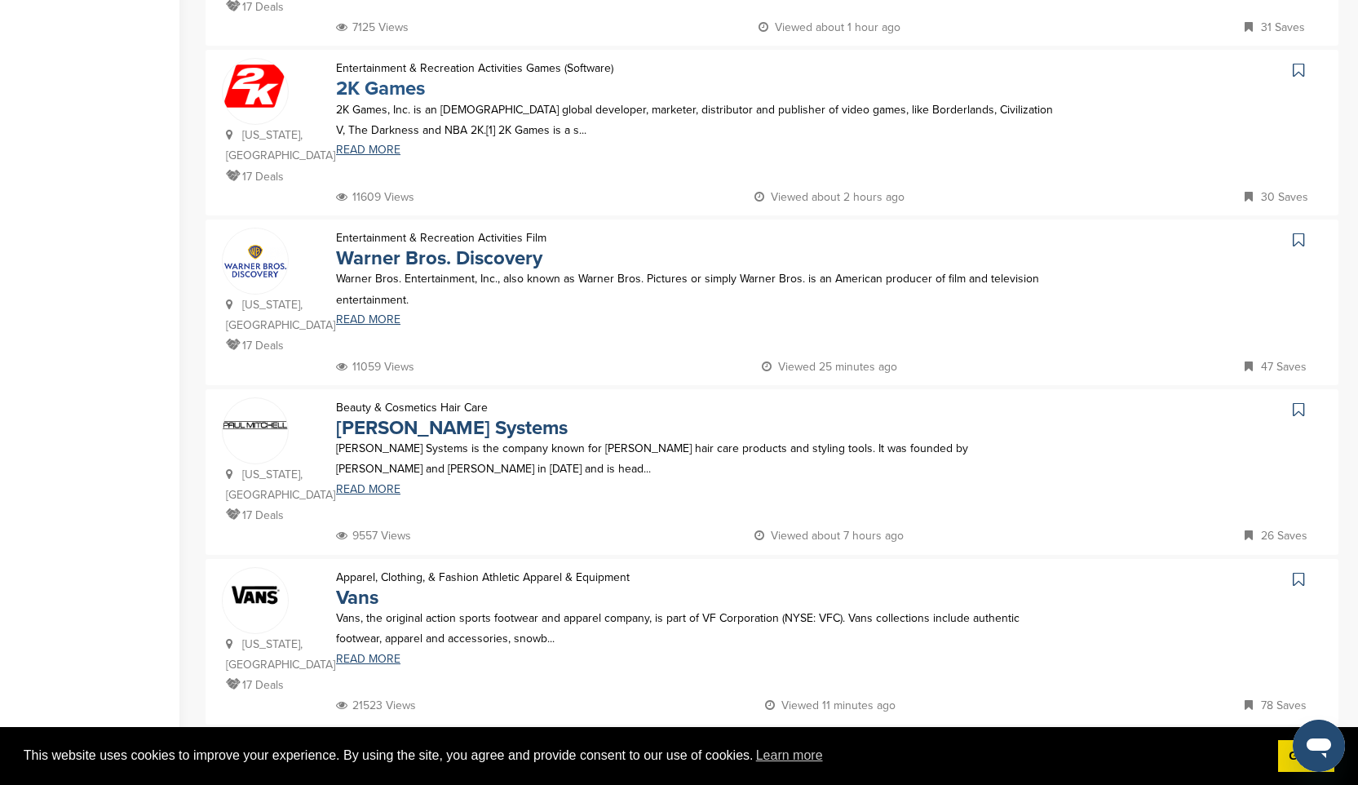
click at [387, 95] on link "2K Games" at bounding box center [380, 89] width 89 height 24
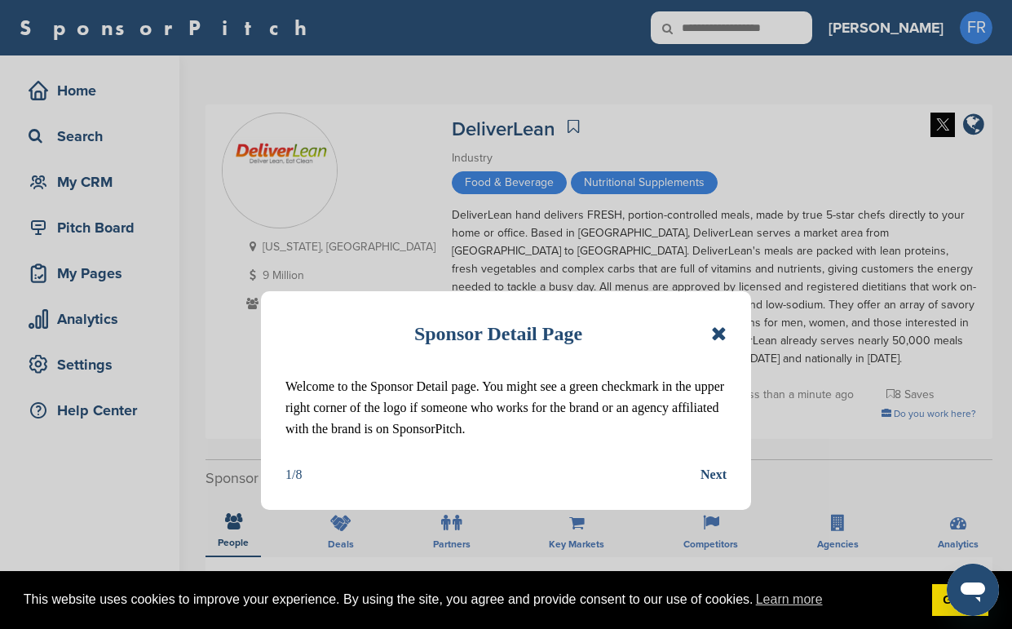
click at [724, 335] on icon at bounding box center [718, 334] width 15 height 20
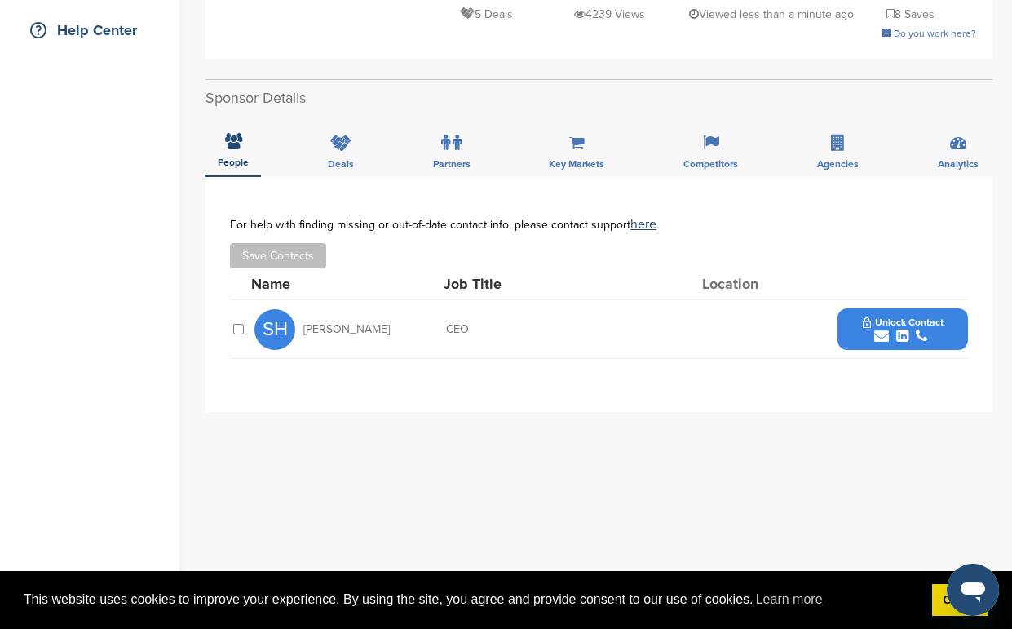
scroll to position [391, 0]
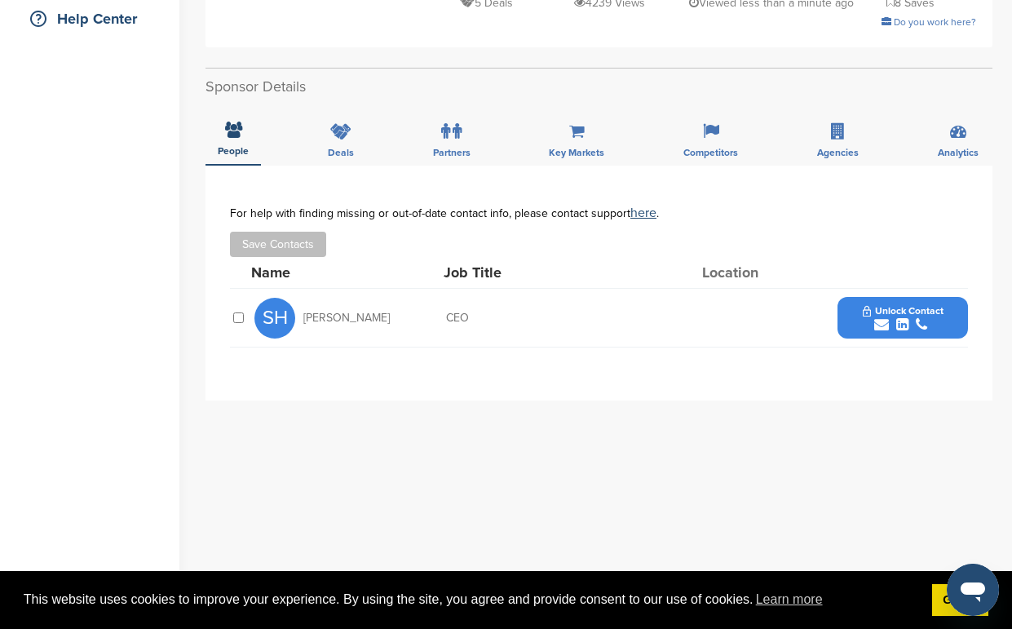
click at [917, 305] on span "Unlock Contact" at bounding box center [903, 310] width 81 height 11
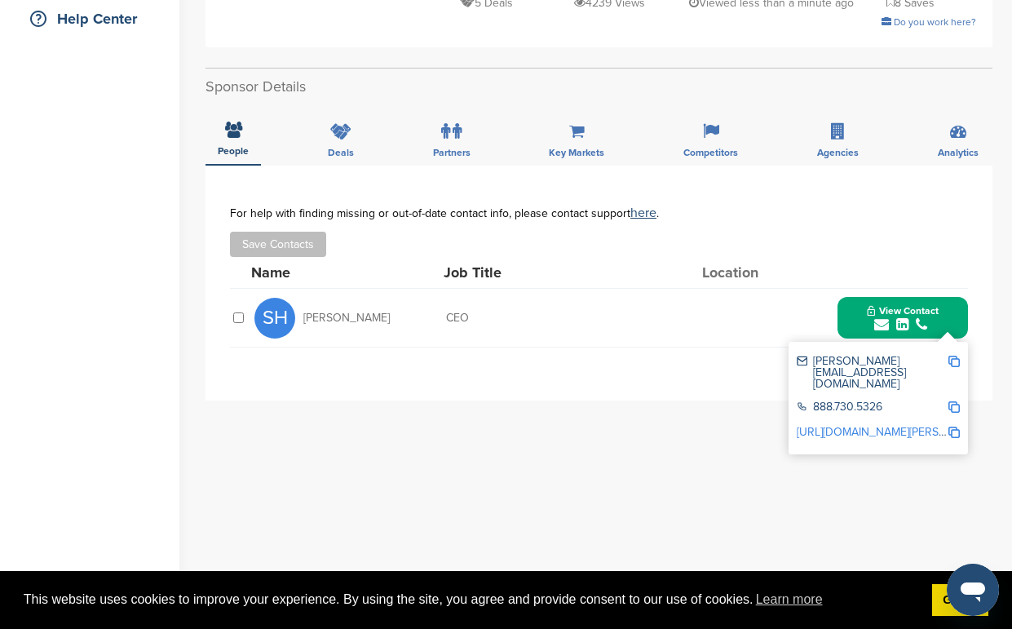
click at [861, 425] on link "https://www.linkedin.com/pub/scott-harris/3/455/687" at bounding box center [896, 432] width 199 height 14
click at [954, 427] on img at bounding box center [953, 432] width 11 height 11
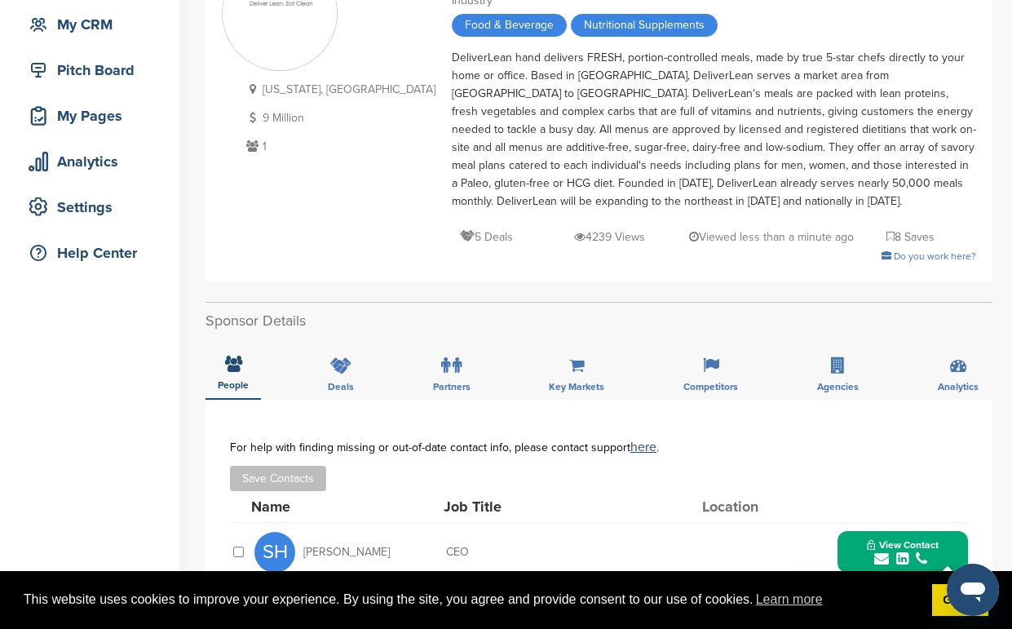
scroll to position [0, 0]
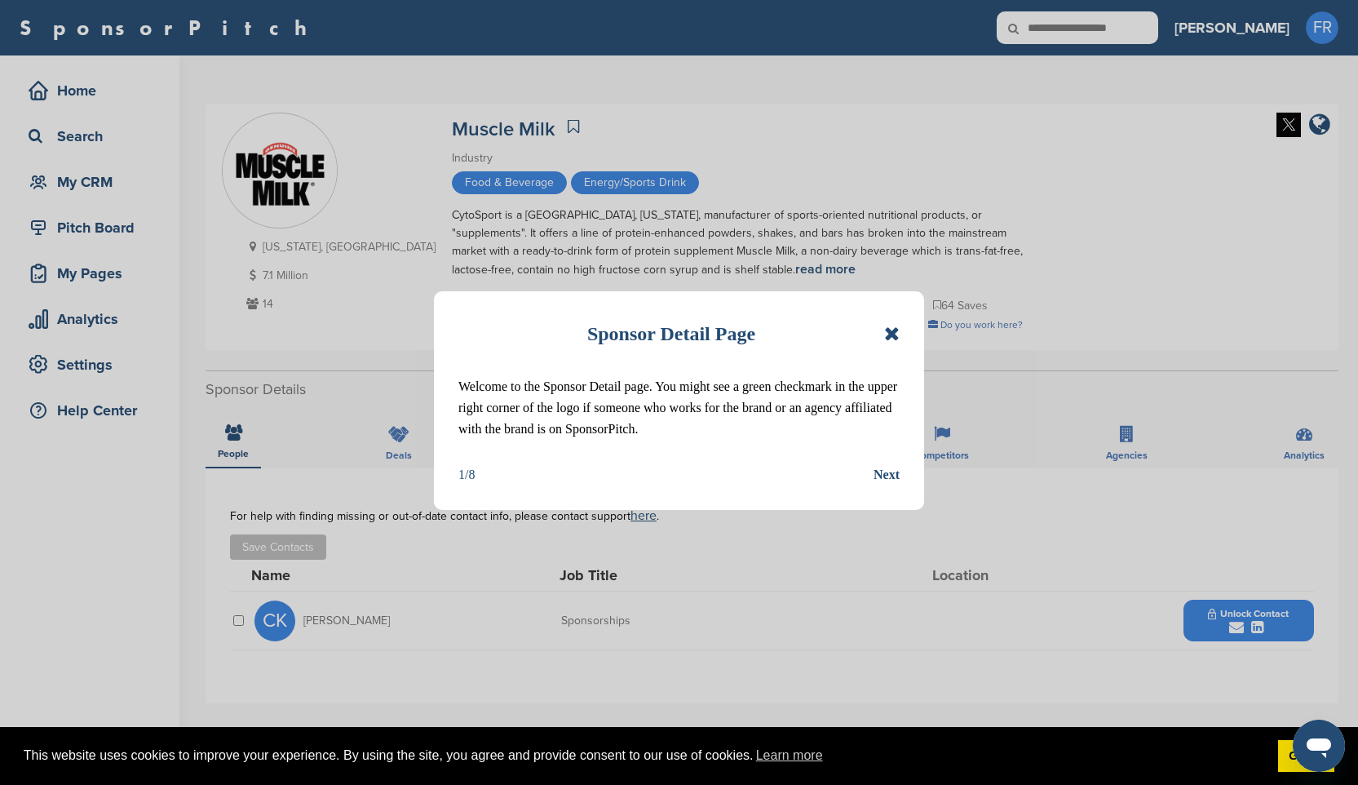
click at [893, 334] on icon at bounding box center [891, 334] width 15 height 20
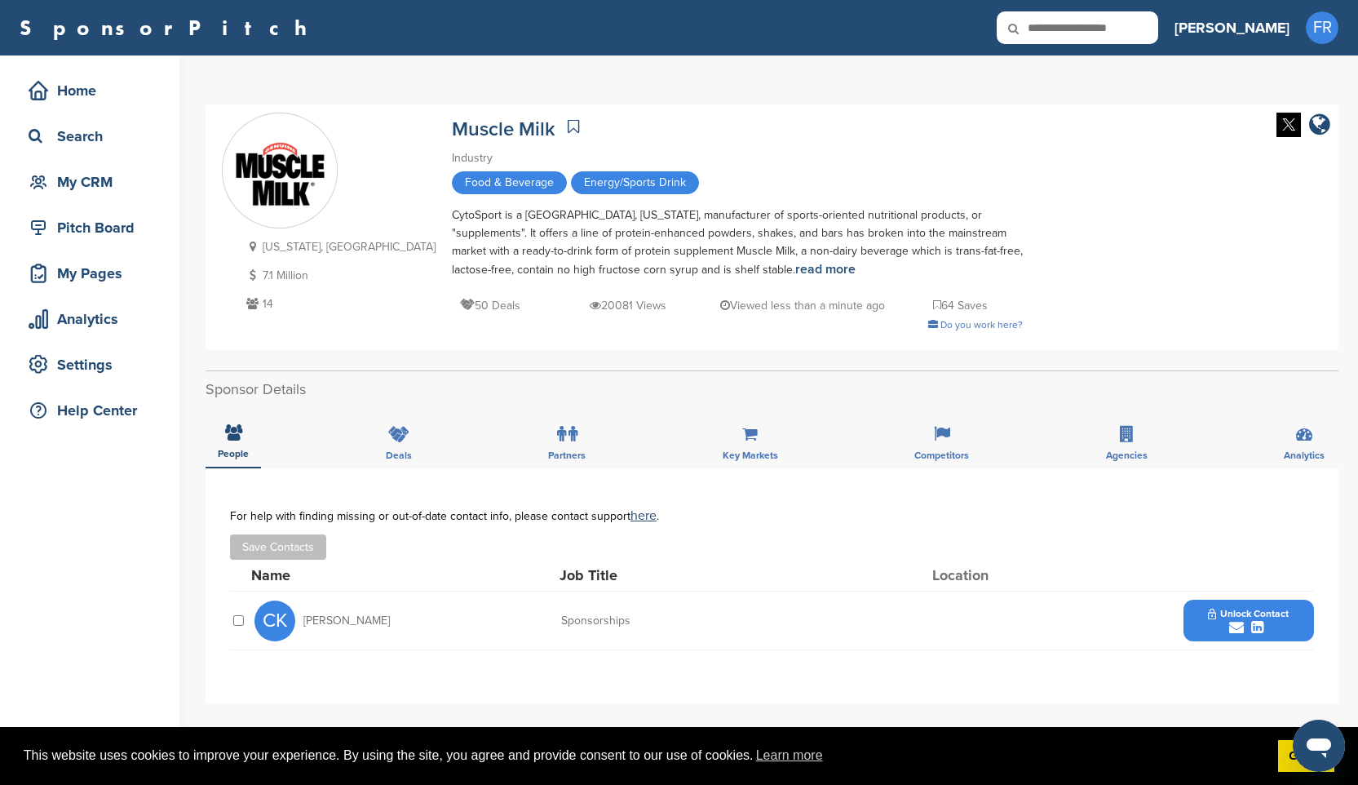
click at [1257, 618] on span "Unlock Contact" at bounding box center [1248, 613] width 81 height 11
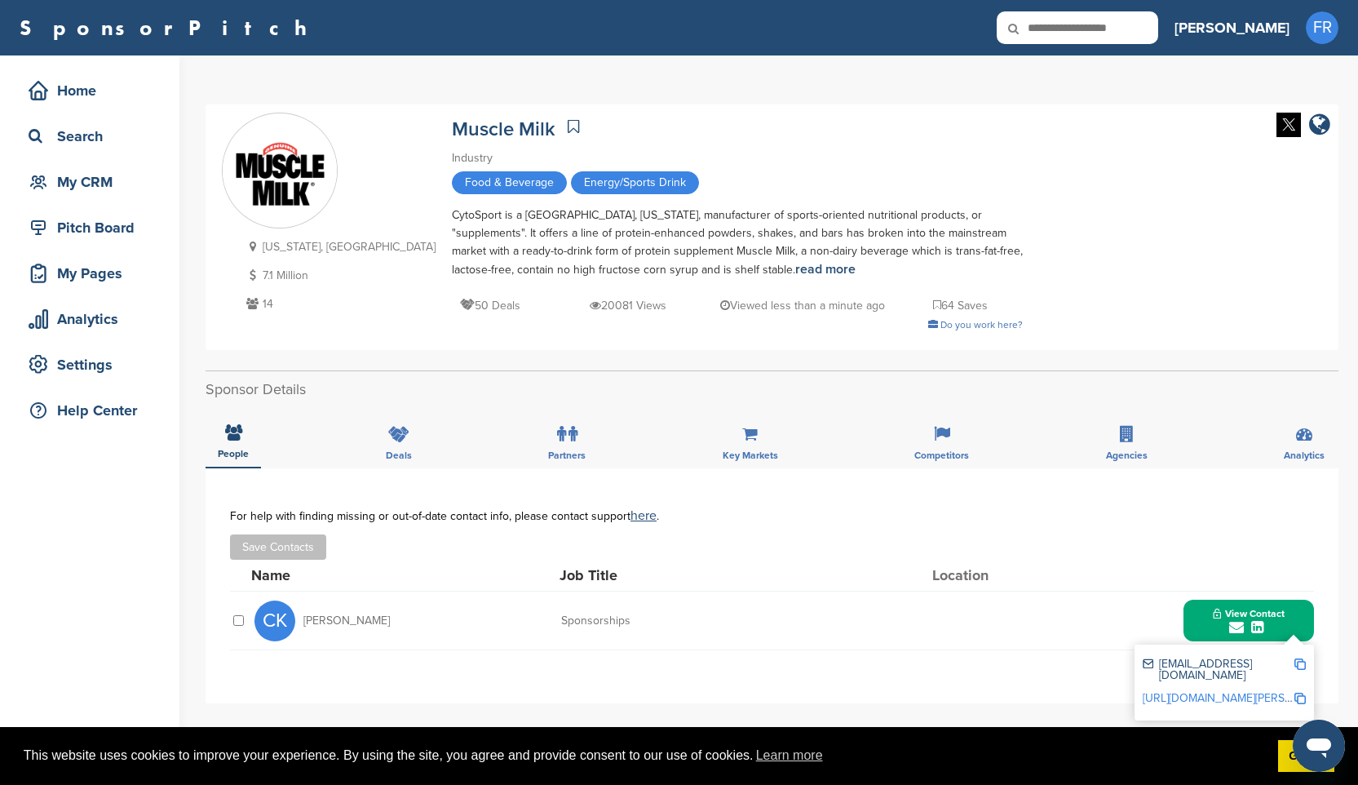
click at [1302, 692] on img at bounding box center [1299, 697] width 11 height 11
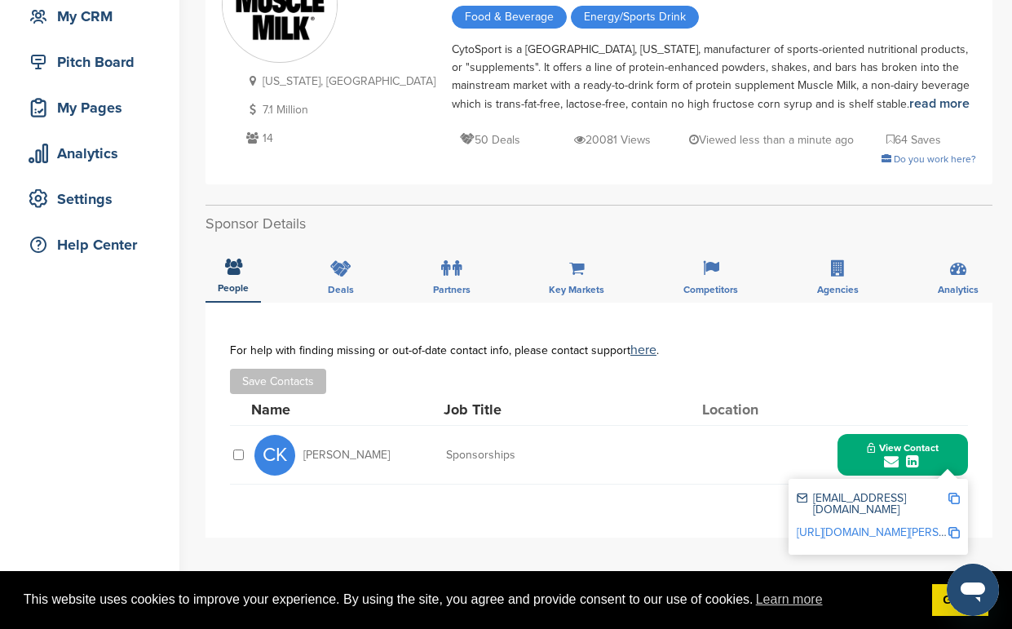
scroll to position [276, 0]
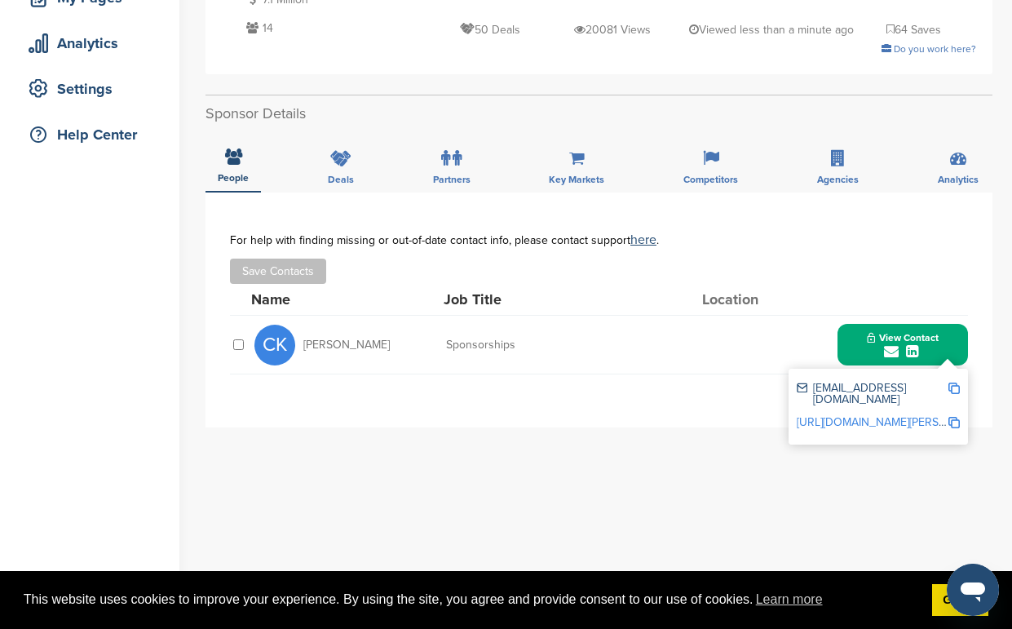
click at [955, 389] on img at bounding box center [953, 387] width 11 height 11
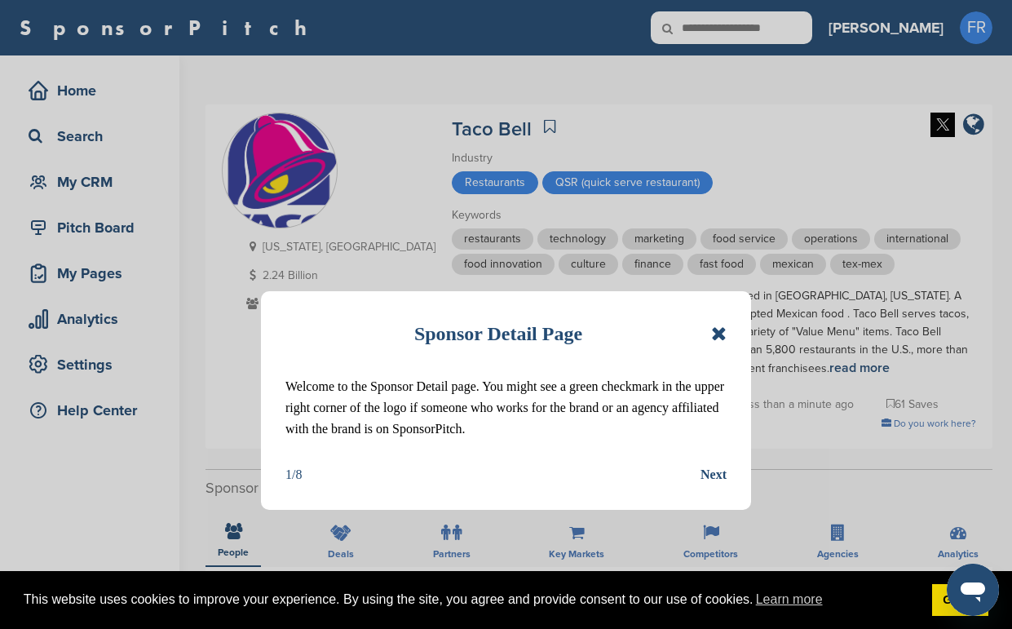
click at [723, 335] on icon at bounding box center [718, 334] width 15 height 20
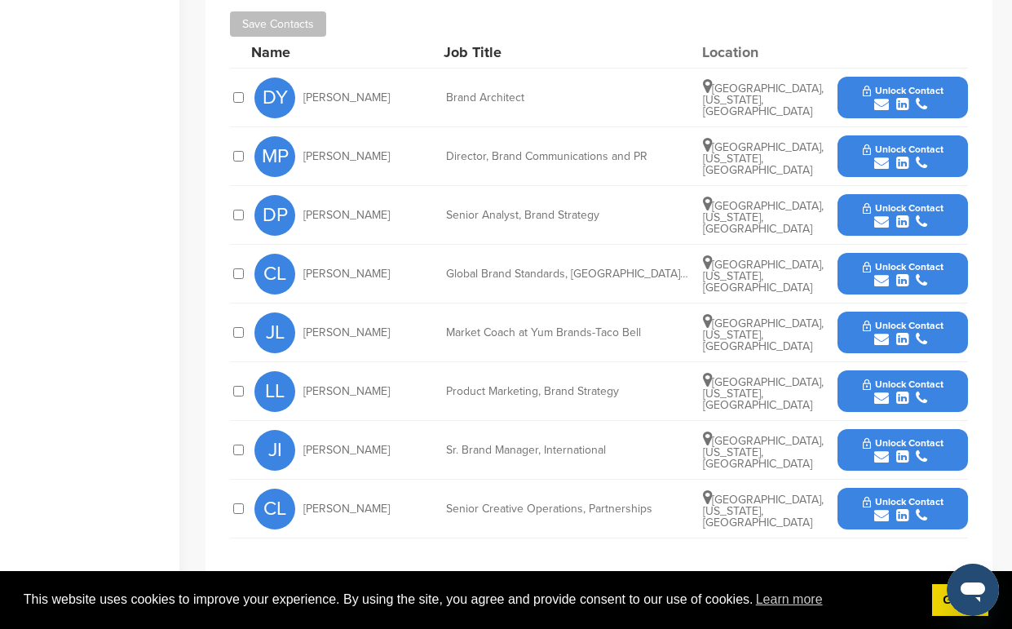
scroll to position [620, 0]
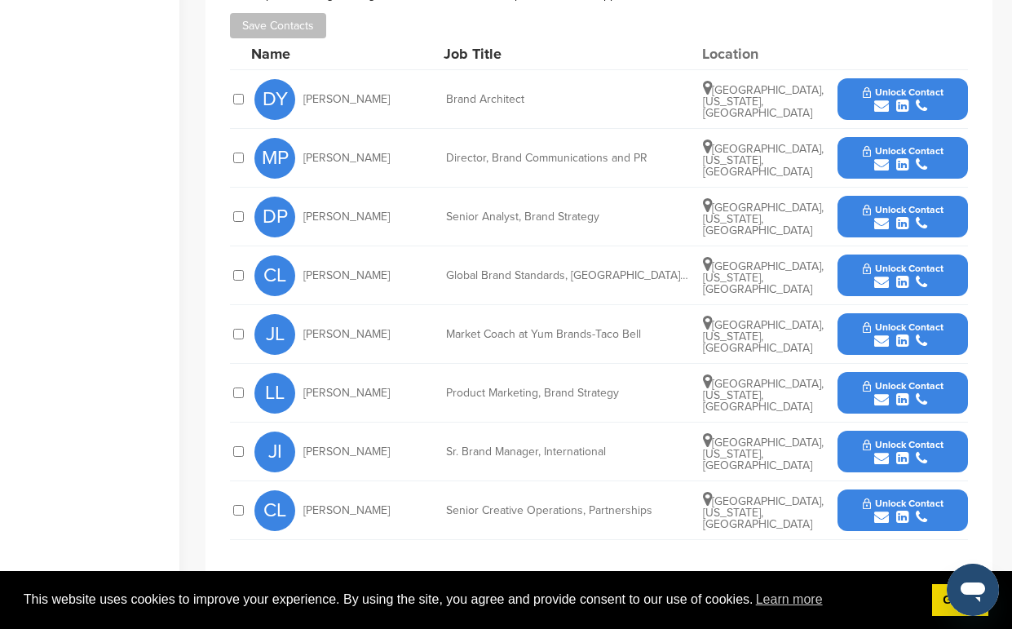
drag, startPoint x: 403, startPoint y: 512, endPoint x: 303, endPoint y: 514, distance: 99.5
click at [303, 514] on div "CL Chelsea Lancaster" at bounding box center [343, 510] width 179 height 41
copy span "Chelsea Lancaster"
drag, startPoint x: 362, startPoint y: 161, endPoint x: 305, endPoint y: 157, distance: 57.2
click at [305, 157] on div "MP Matt Prince" at bounding box center [343, 158] width 179 height 41
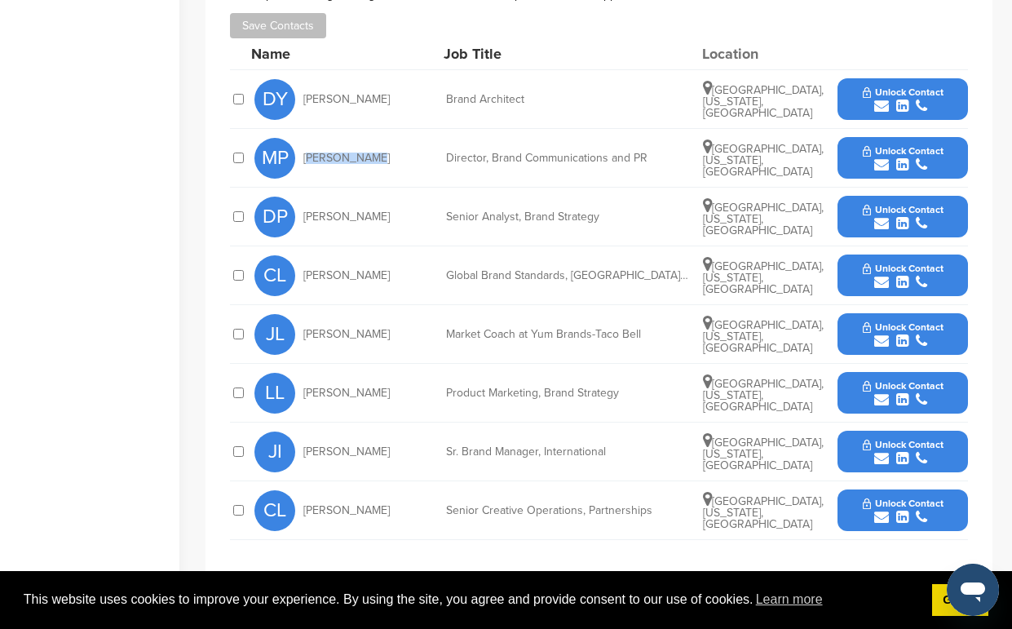
copy span "Matt Prince"
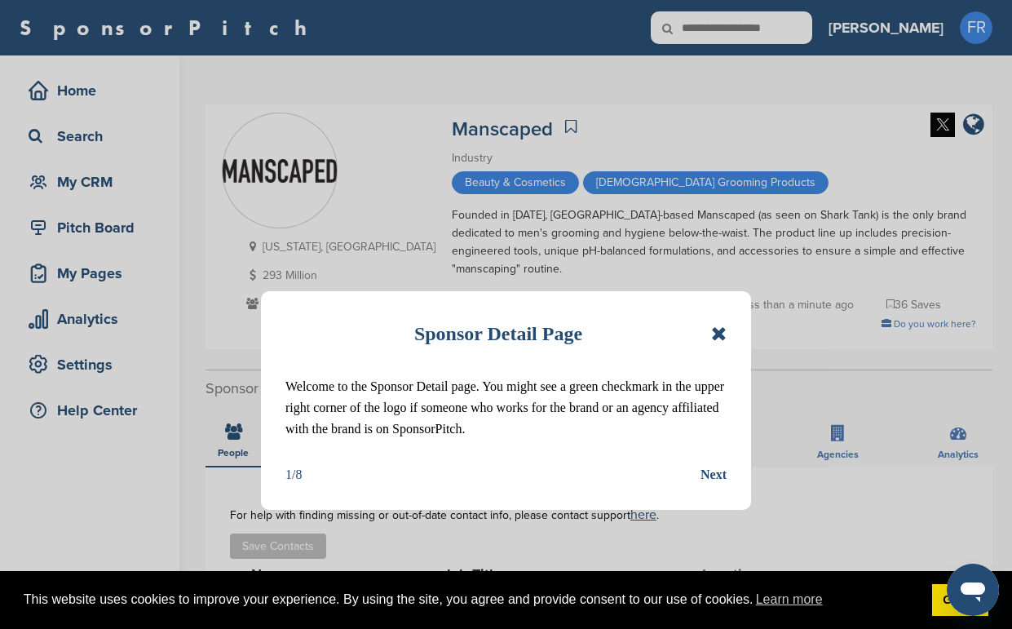
click at [724, 339] on icon at bounding box center [718, 334] width 15 height 20
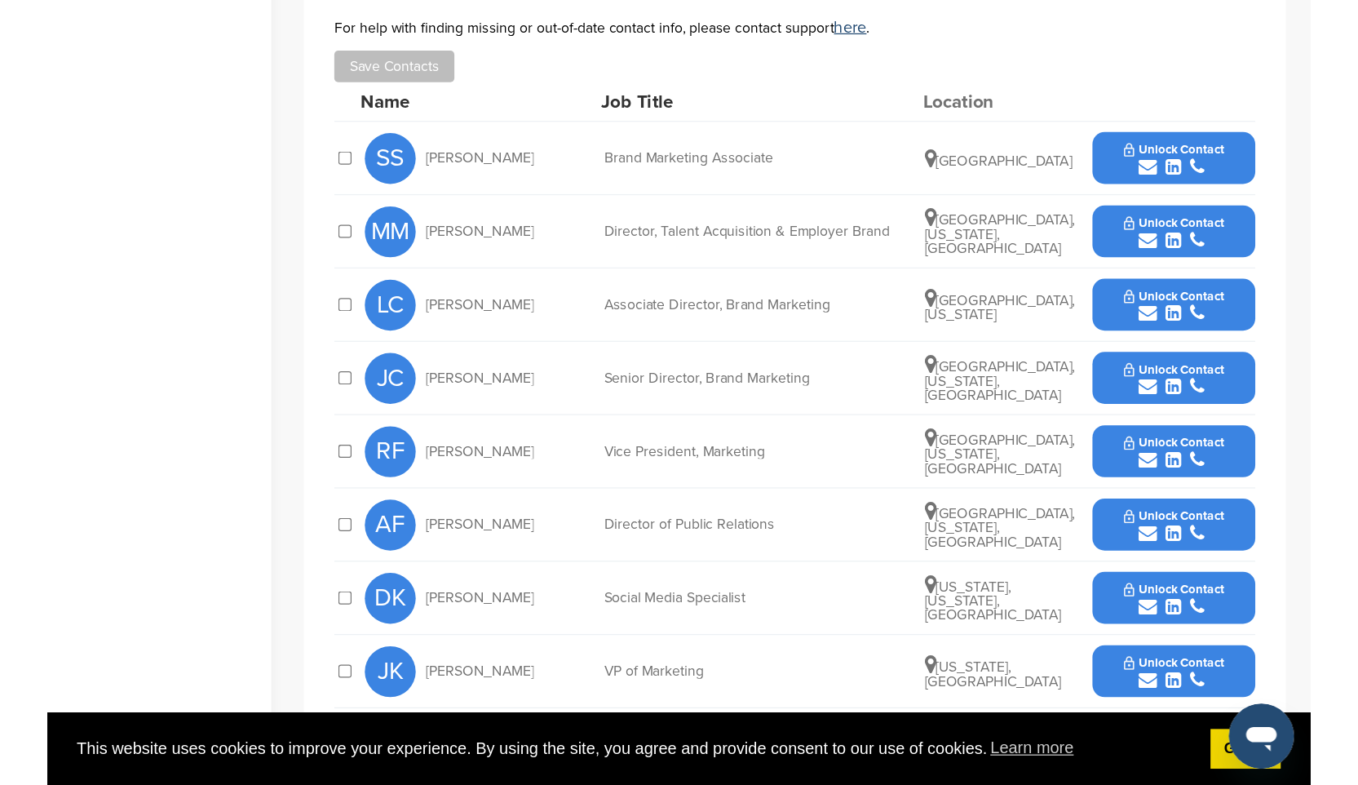
scroll to position [522, 0]
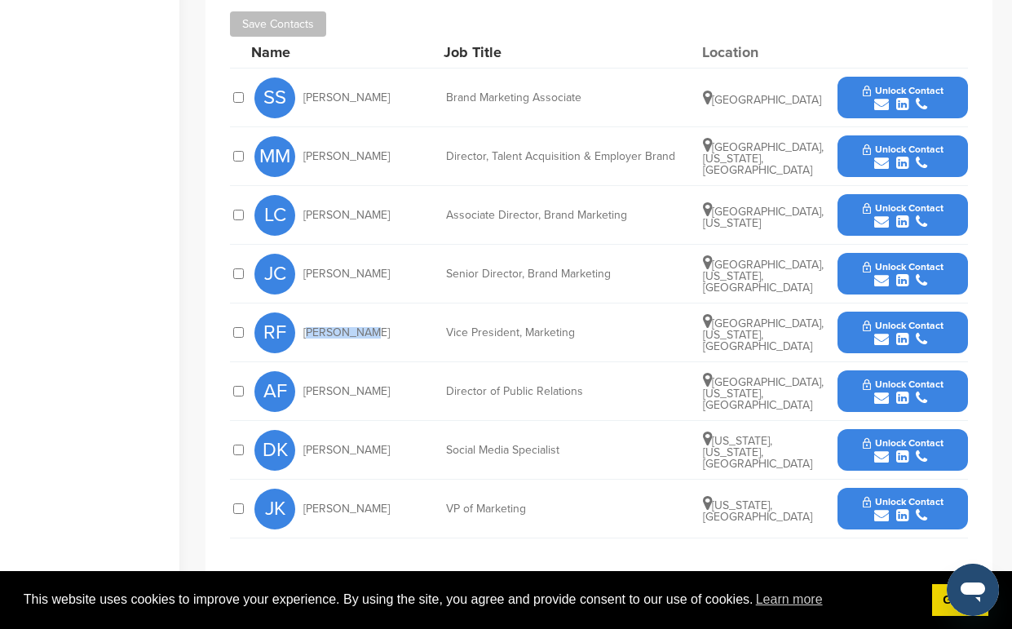
drag, startPoint x: 367, startPoint y: 315, endPoint x: 303, endPoint y: 317, distance: 63.7
click at [303, 317] on div "RF Ryan Fiore" at bounding box center [343, 332] width 179 height 41
copy span "Ryan Fiore"
click at [891, 320] on span "Unlock Contact" at bounding box center [903, 325] width 81 height 11
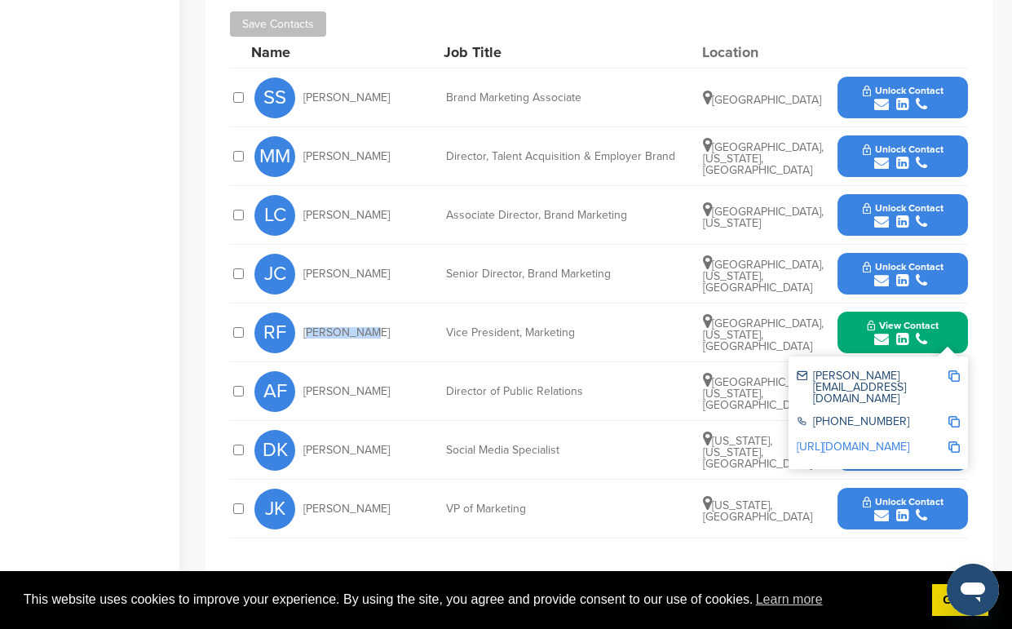
click at [956, 370] on img at bounding box center [953, 375] width 11 height 11
copy span "Ryan Fiore"
